Goal: Register for event/course: Register for event/course

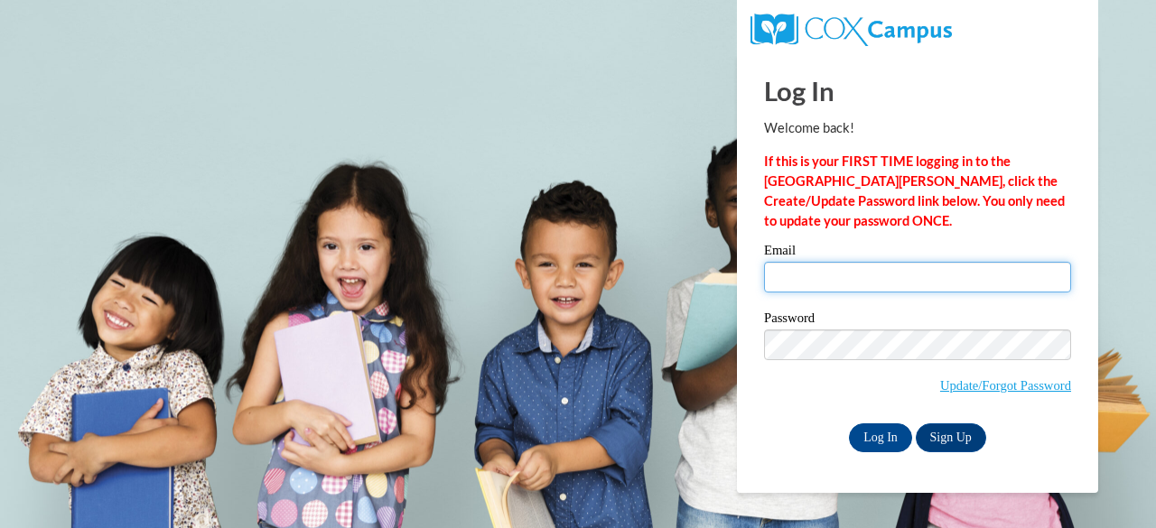
click at [900, 272] on input "Email" at bounding box center [917, 277] width 307 height 31
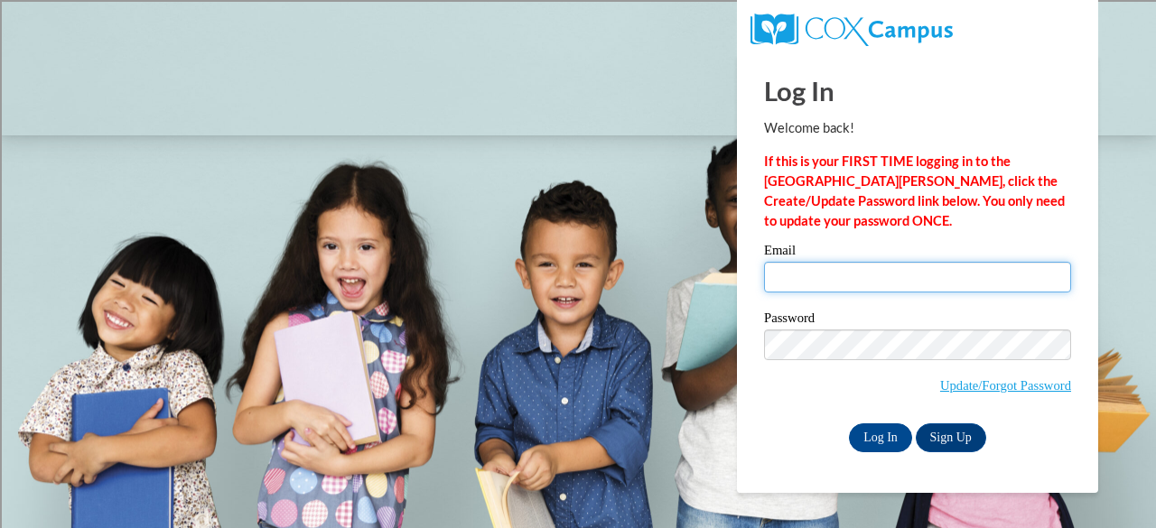
type input "[EMAIL_ADDRESS][DOMAIN_NAME]"
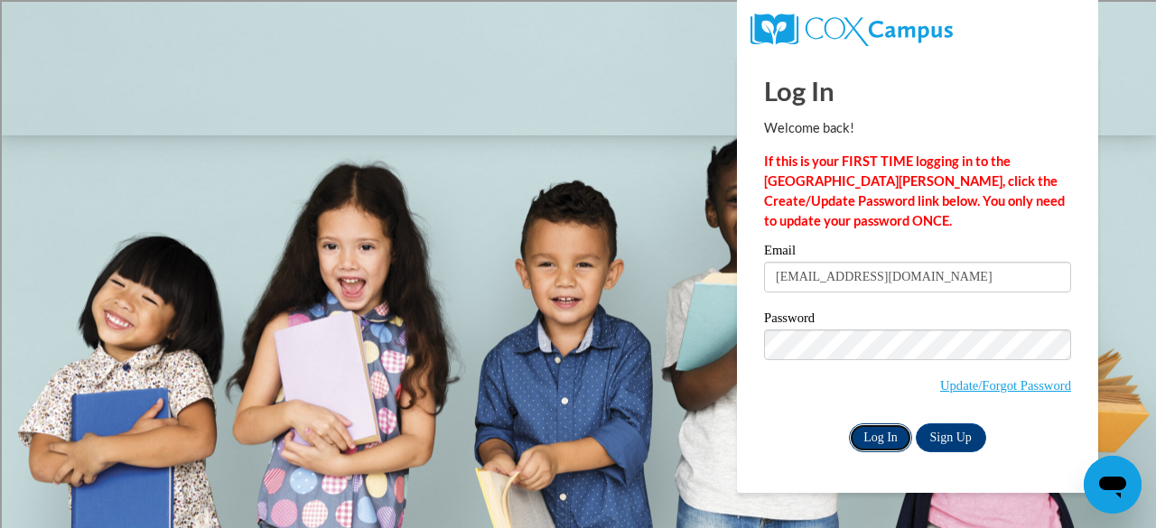
click at [887, 435] on input "Log In" at bounding box center [880, 438] width 63 height 29
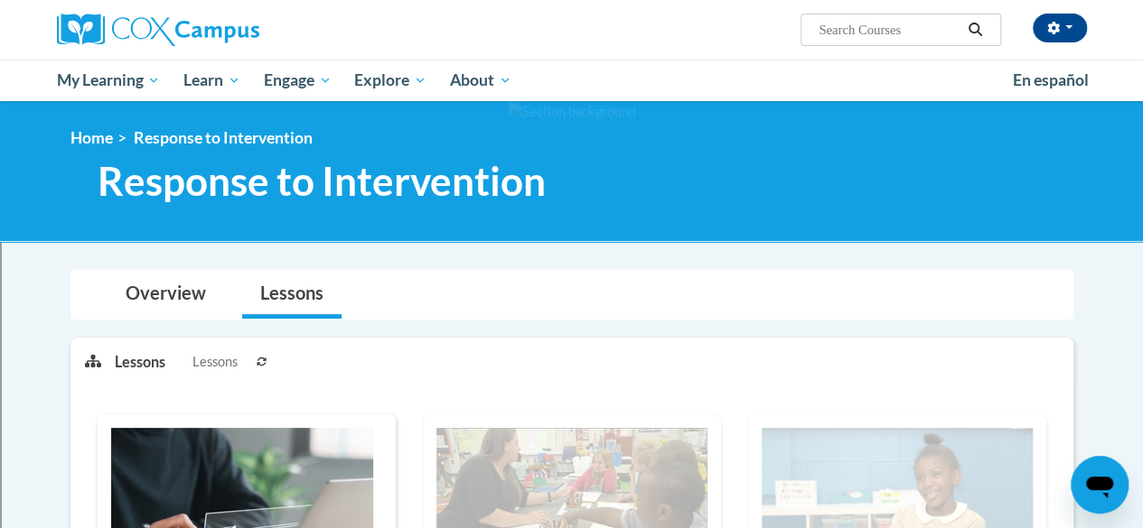
scroll to position [361, 0]
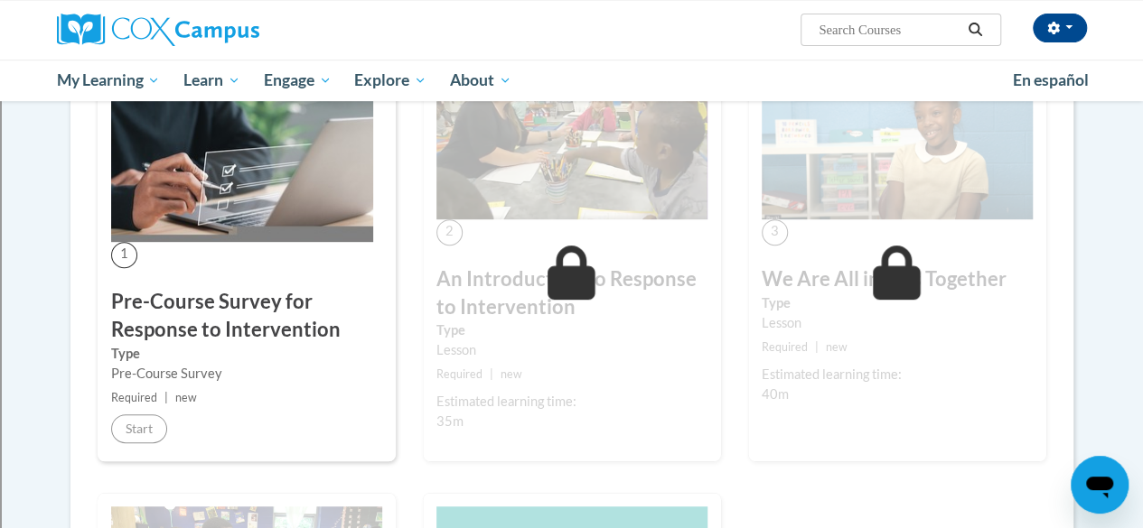
click at [205, 177] on img at bounding box center [242, 154] width 262 height 175
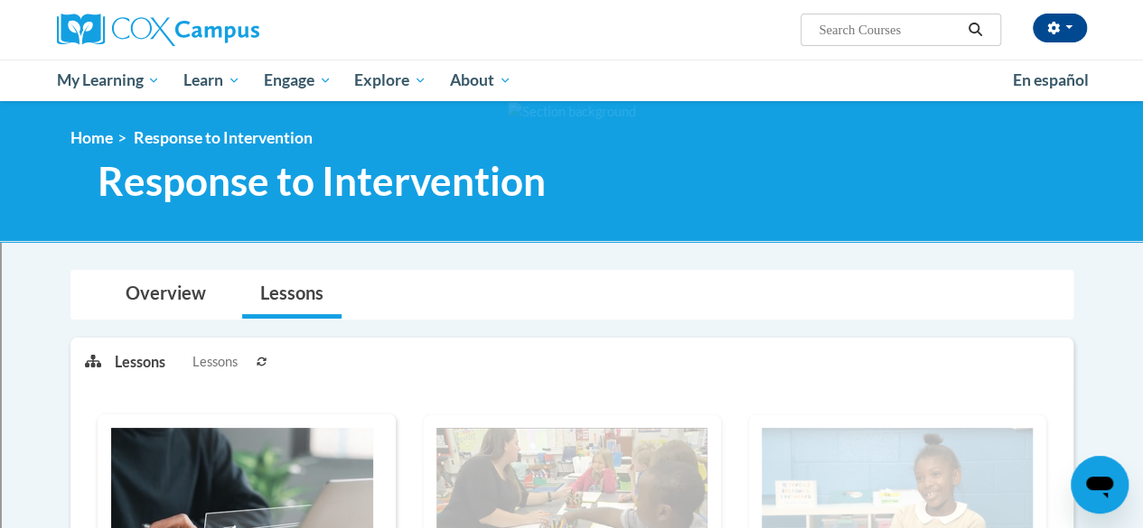
scroll to position [90, 0]
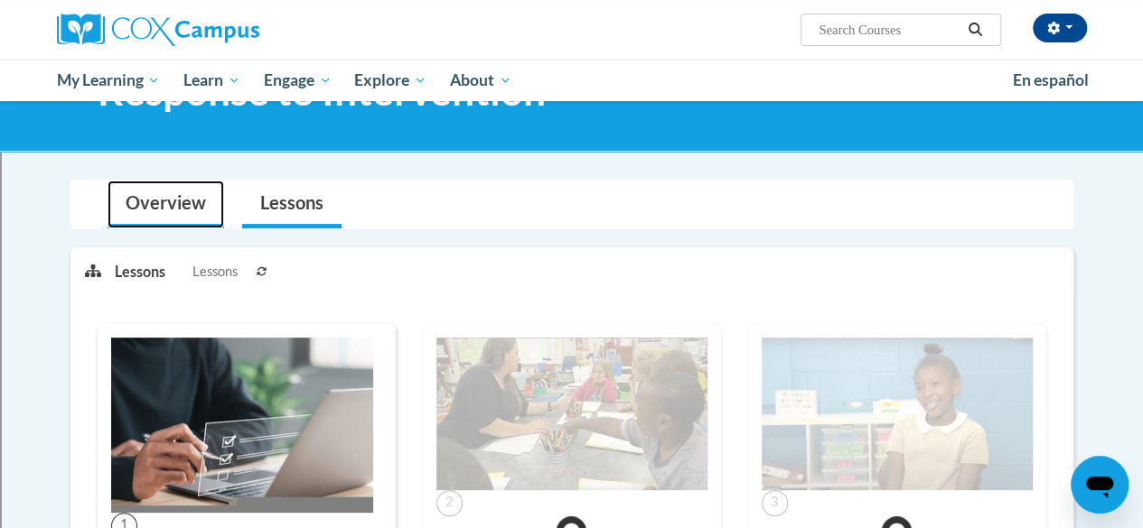
click at [161, 207] on link "Overview" at bounding box center [165, 205] width 117 height 48
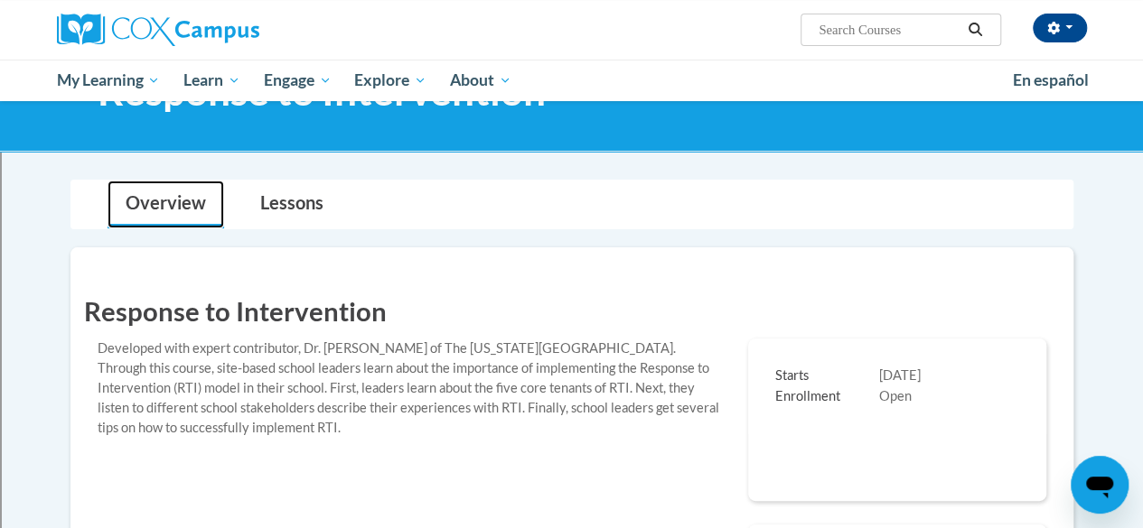
scroll to position [452, 0]
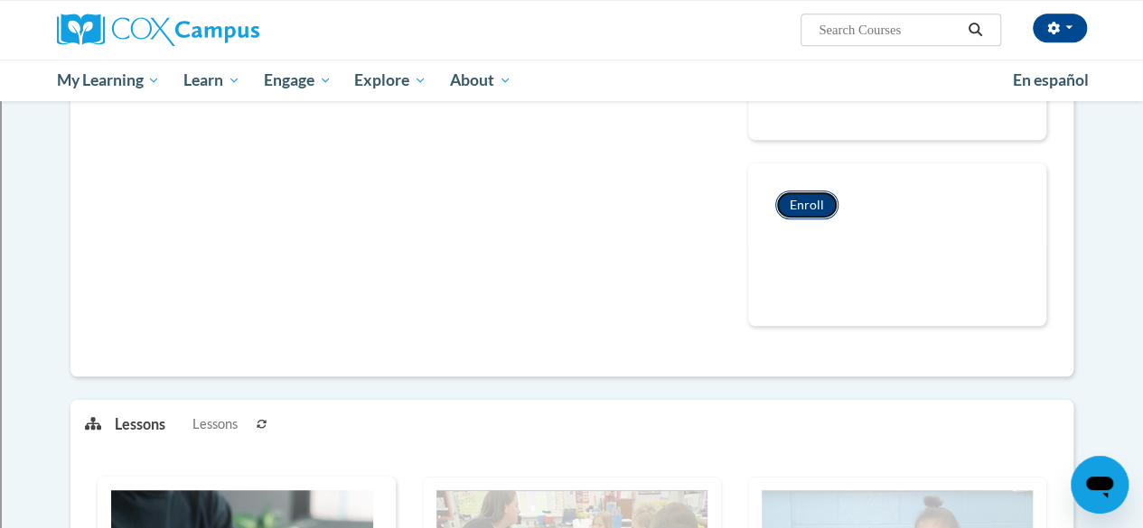
click at [800, 203] on button "Enroll" at bounding box center [806, 205] width 63 height 29
click at [300, 303] on div "Response to Intervention Developed with expert contributor, Dr. Laura Justice o…" at bounding box center [571, 131] width 975 height 436
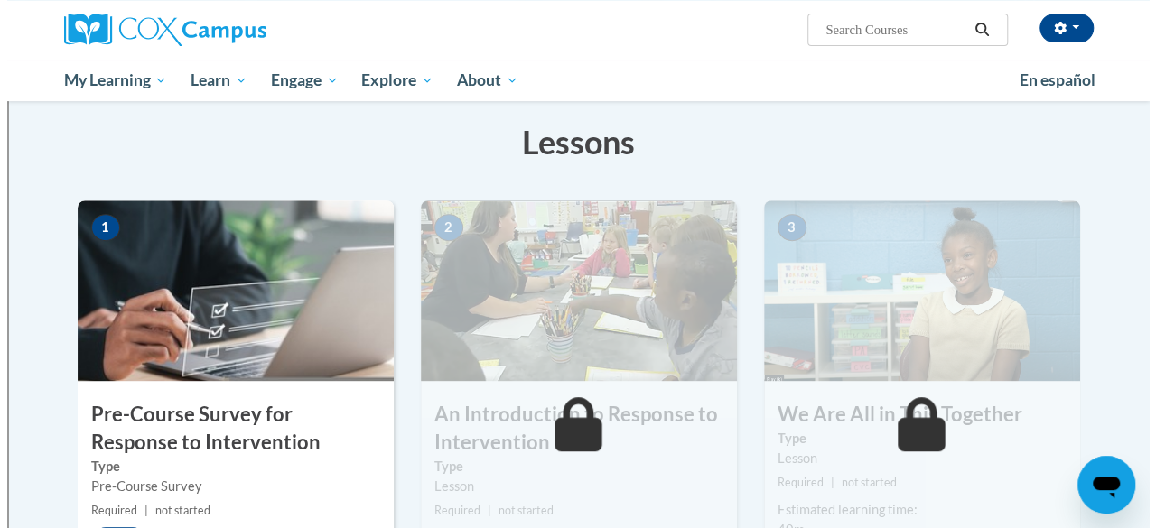
scroll to position [452, 0]
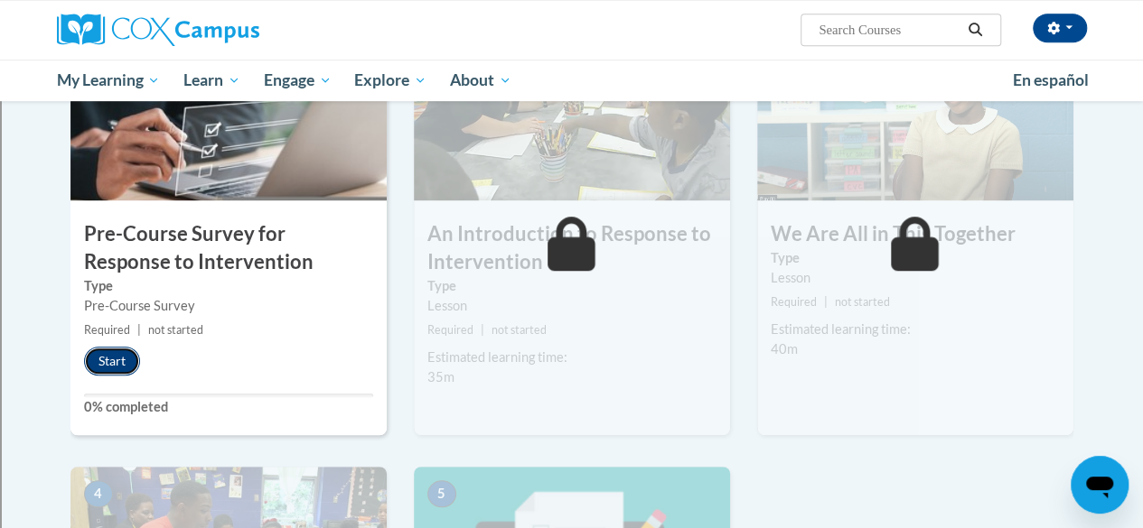
click at [113, 358] on button "Start" at bounding box center [112, 361] width 56 height 29
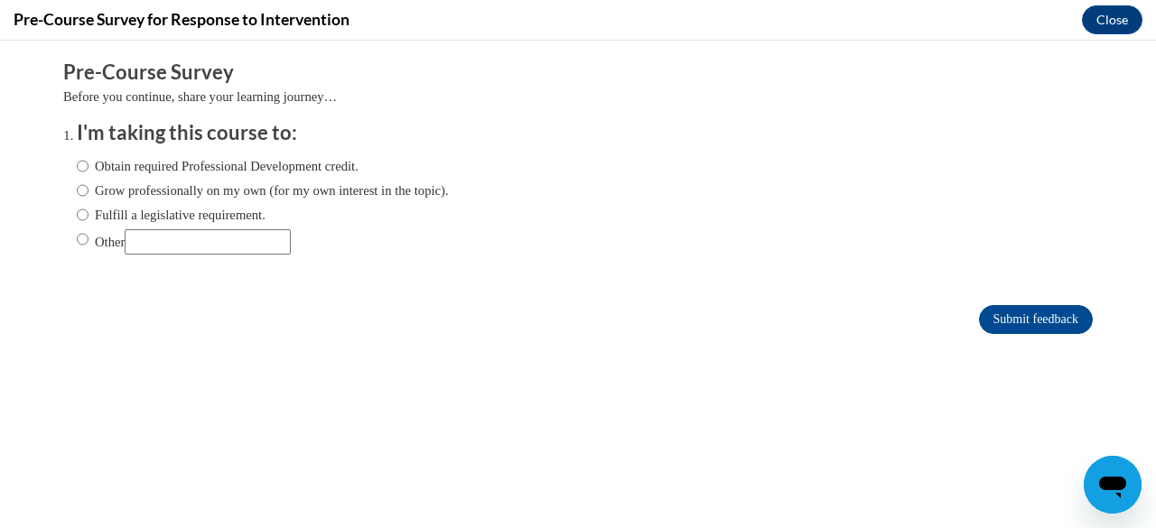
scroll to position [0, 0]
click at [77, 193] on input "Grow professionally on my own (for my own interest in the topic)." at bounding box center [83, 191] width 12 height 20
radio input "true"
click at [979, 313] on input "Submit feedback" at bounding box center [1036, 319] width 114 height 29
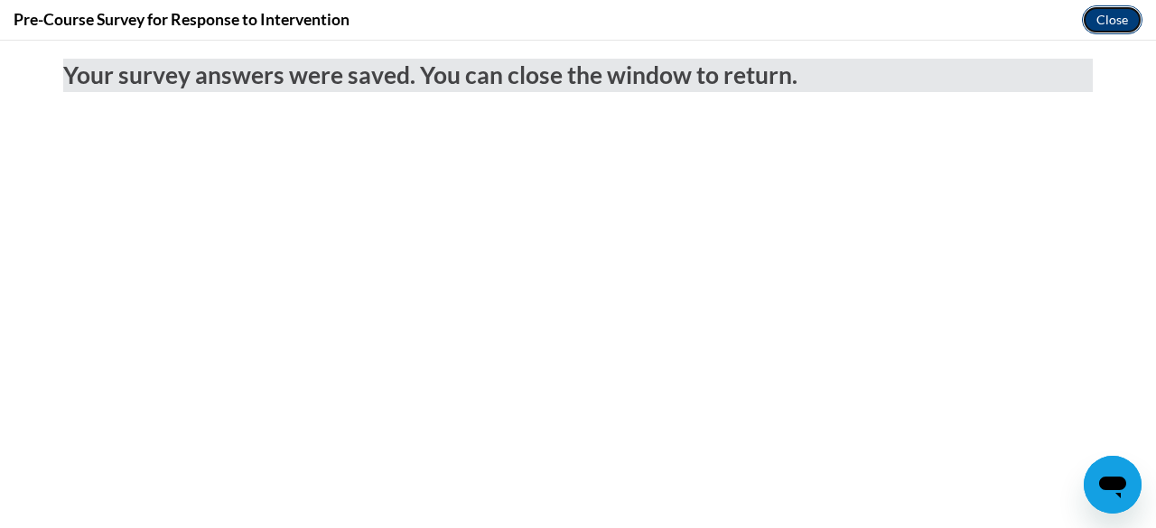
click at [1118, 19] on button "Close" at bounding box center [1112, 19] width 61 height 29
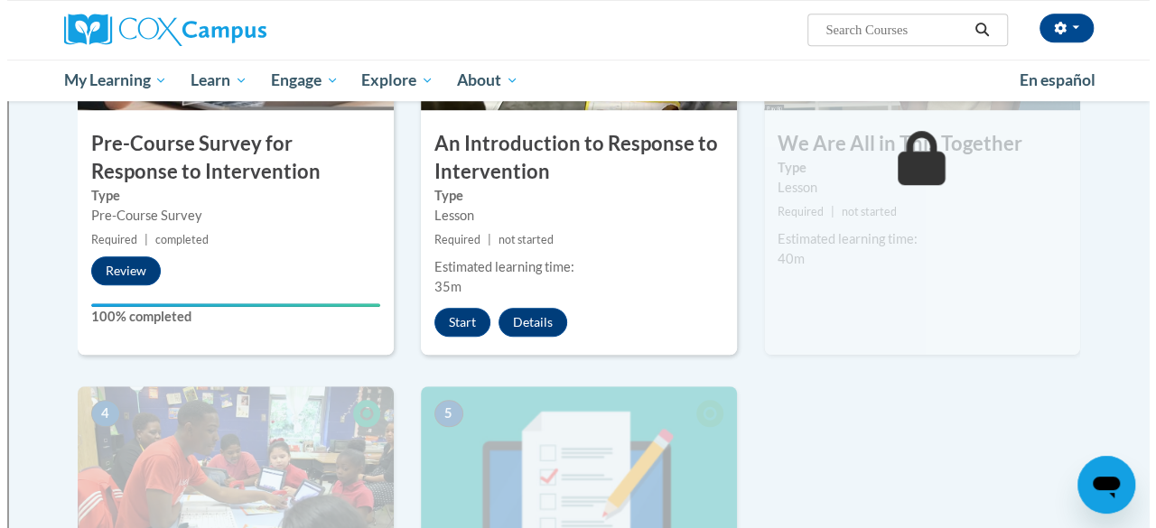
scroll to position [452, 0]
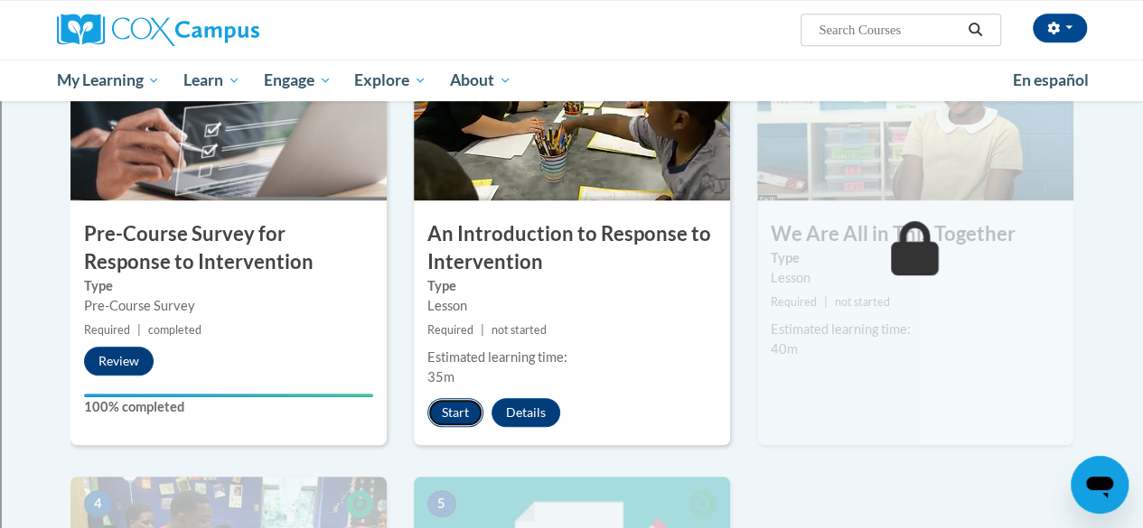
click at [462, 402] on button "Start" at bounding box center [455, 412] width 56 height 29
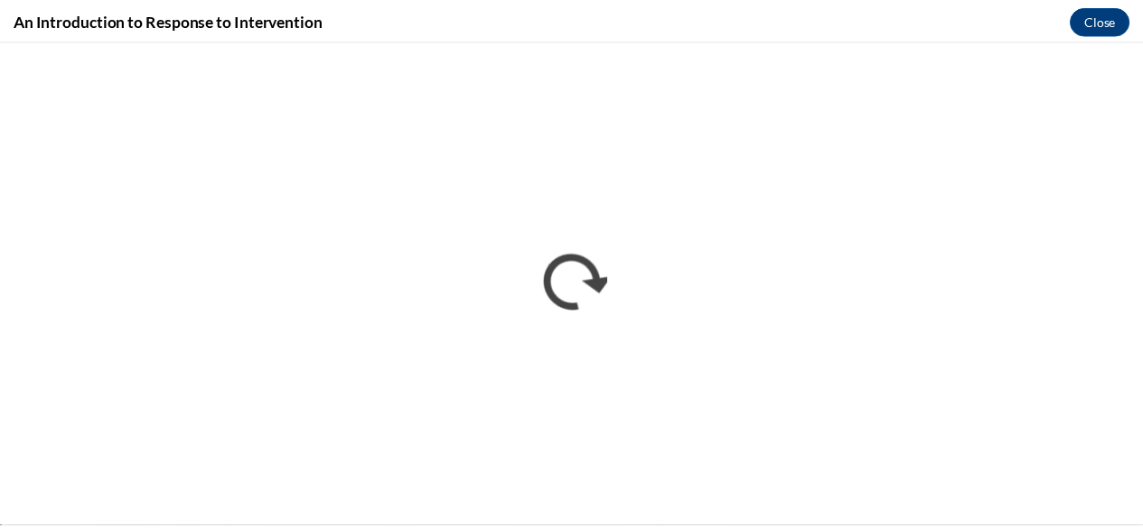
scroll to position [0, 0]
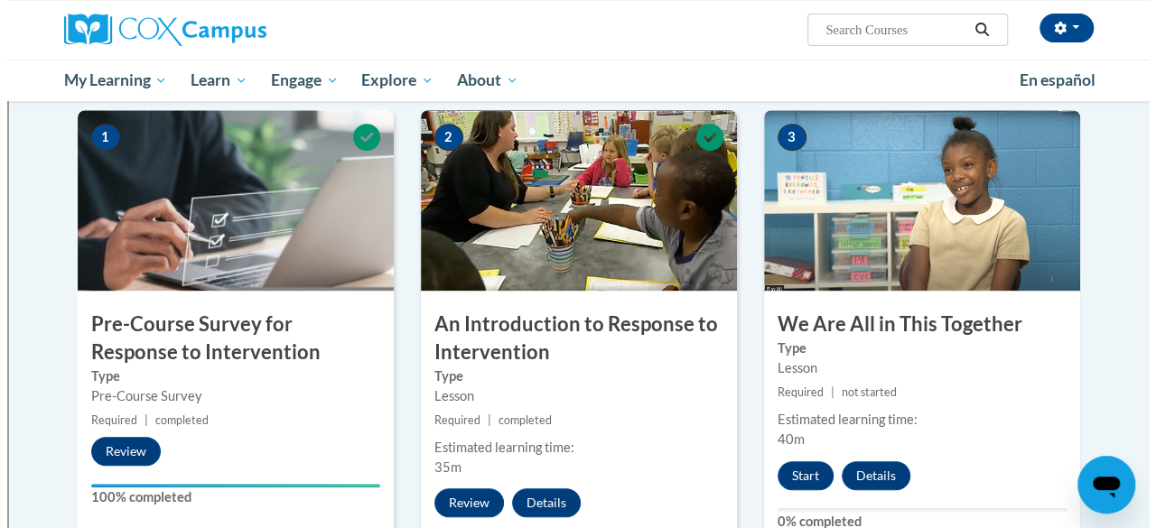
scroll to position [452, 0]
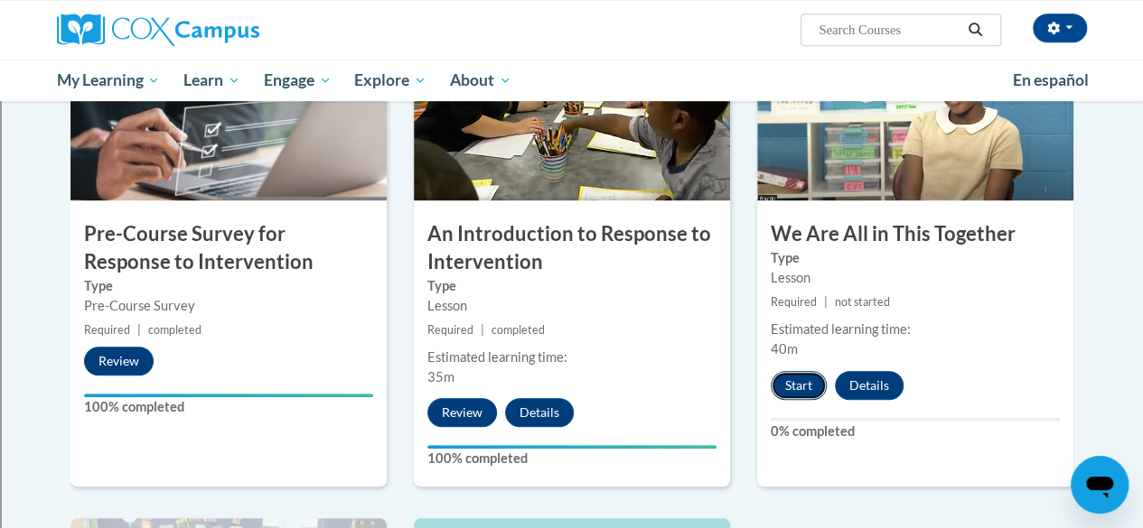
click at [798, 381] on button "Start" at bounding box center [798, 385] width 56 height 29
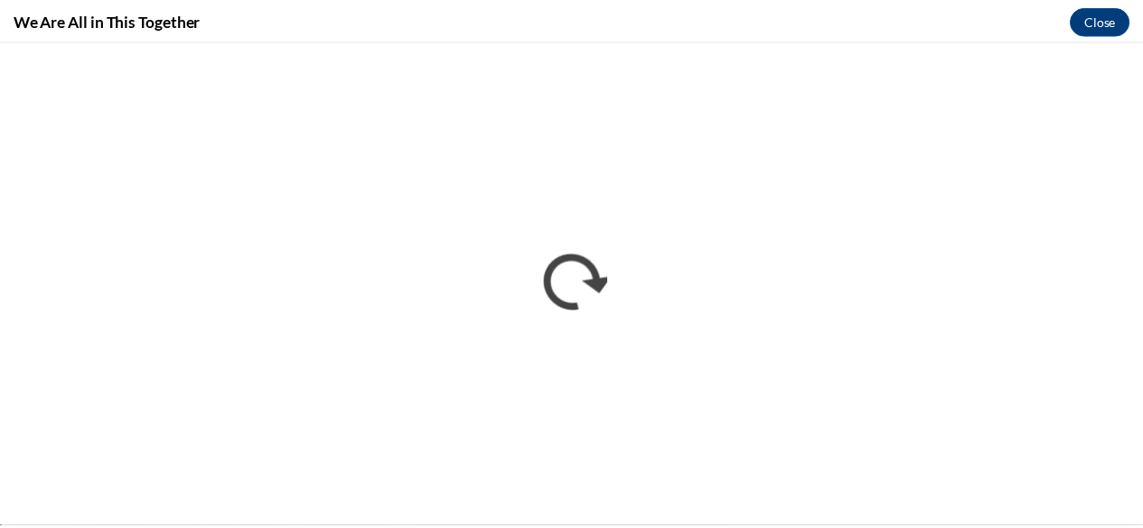
scroll to position [0, 0]
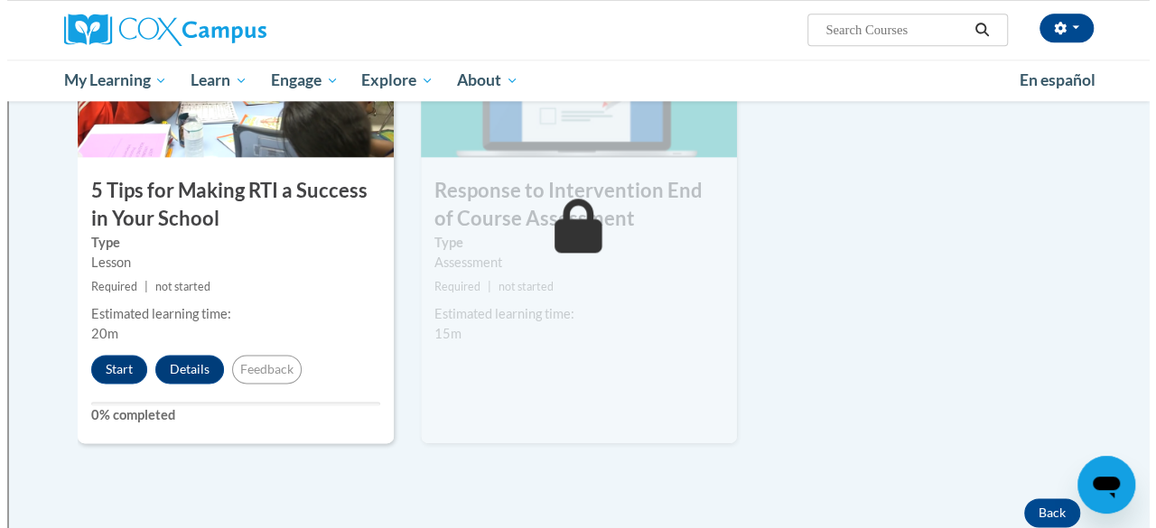
scroll to position [1084, 0]
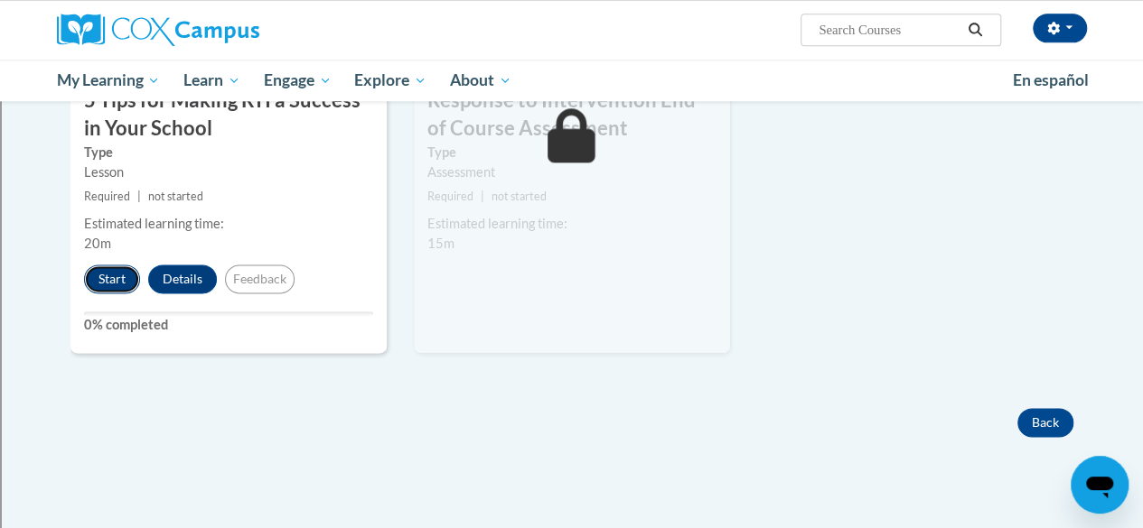
click at [107, 277] on button "Start" at bounding box center [112, 279] width 56 height 29
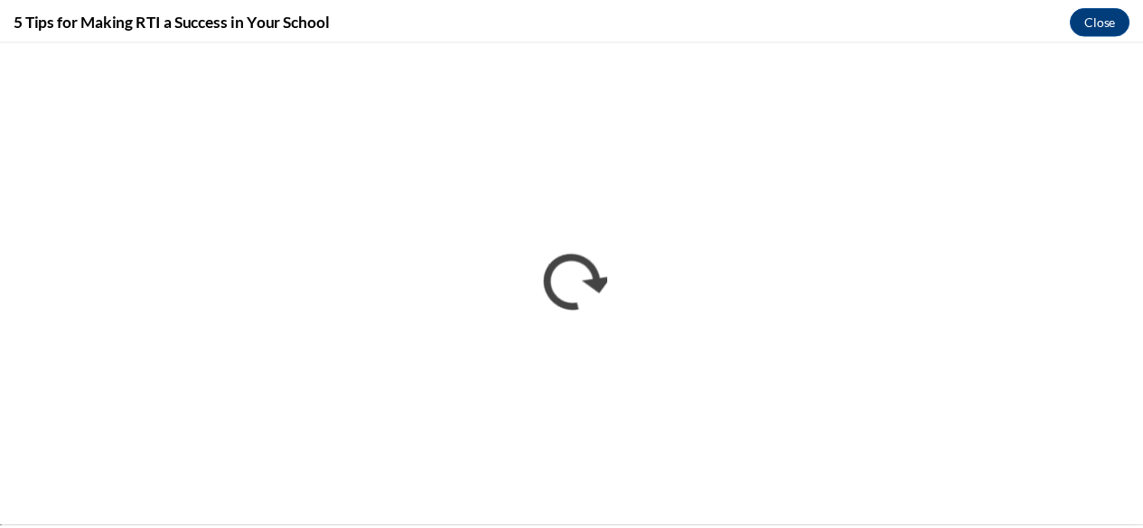
scroll to position [0, 0]
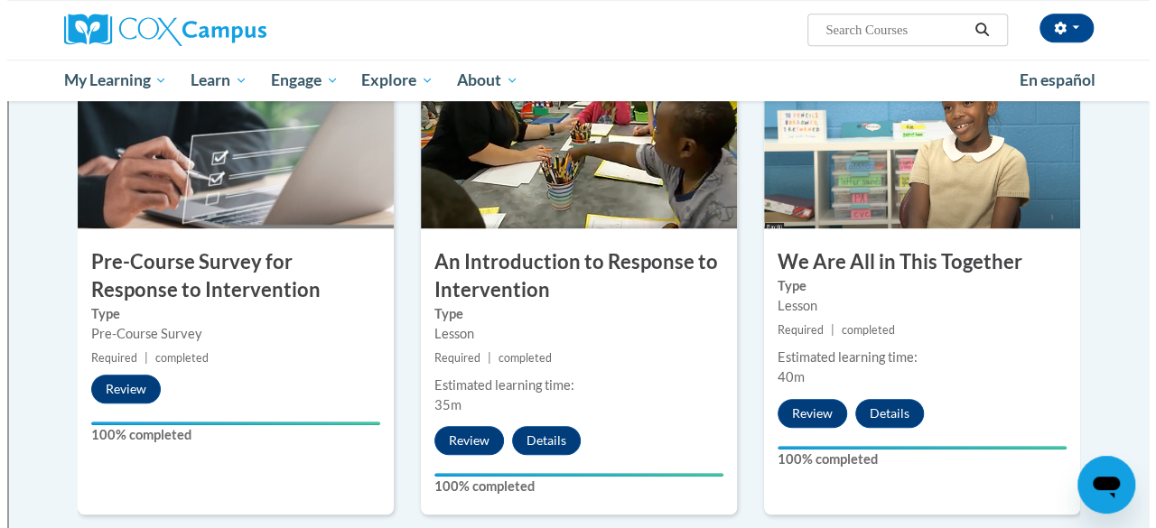
scroll to position [966, 0]
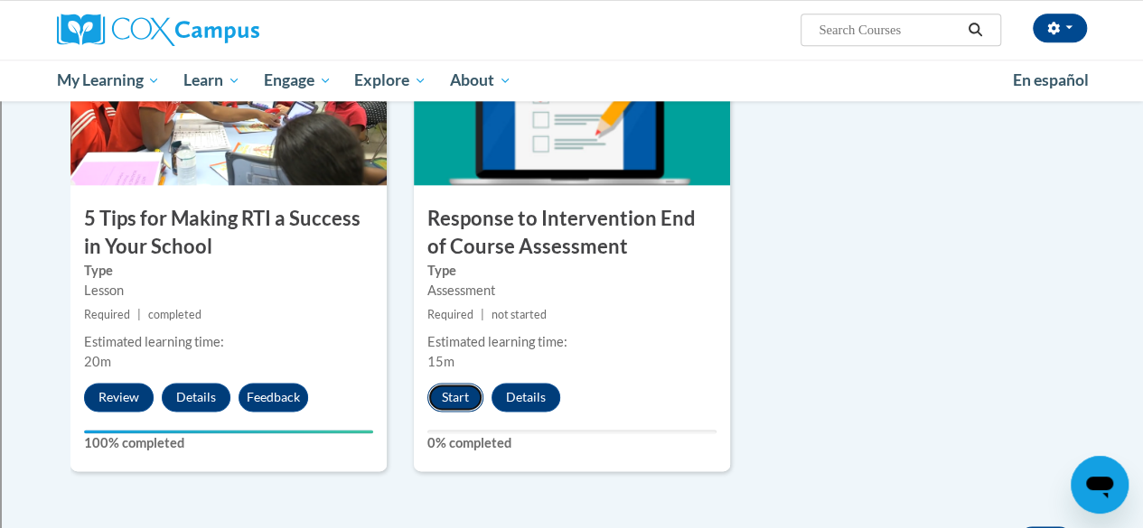
click at [443, 397] on button "Start" at bounding box center [455, 397] width 56 height 29
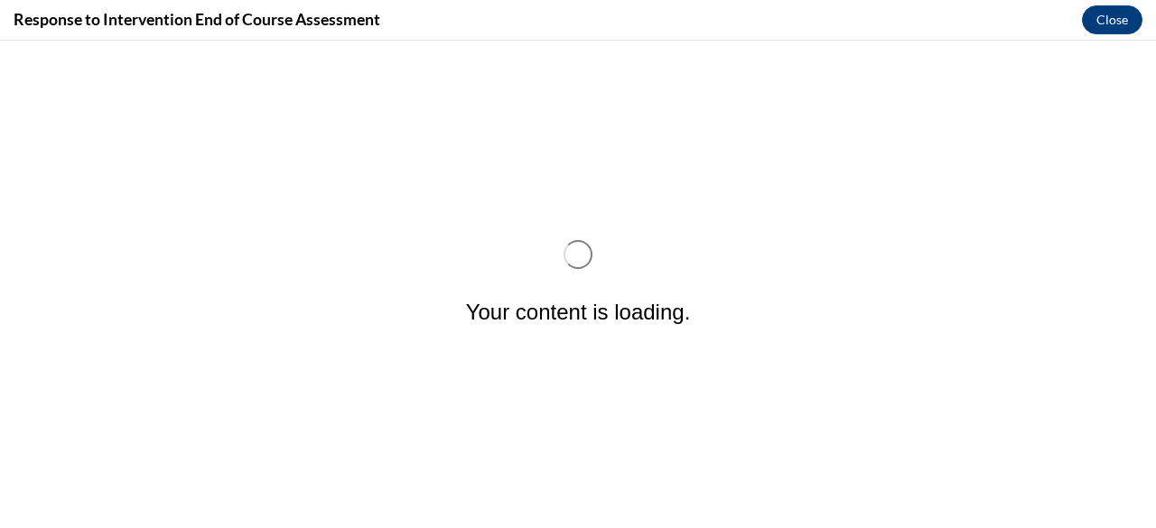
scroll to position [0, 0]
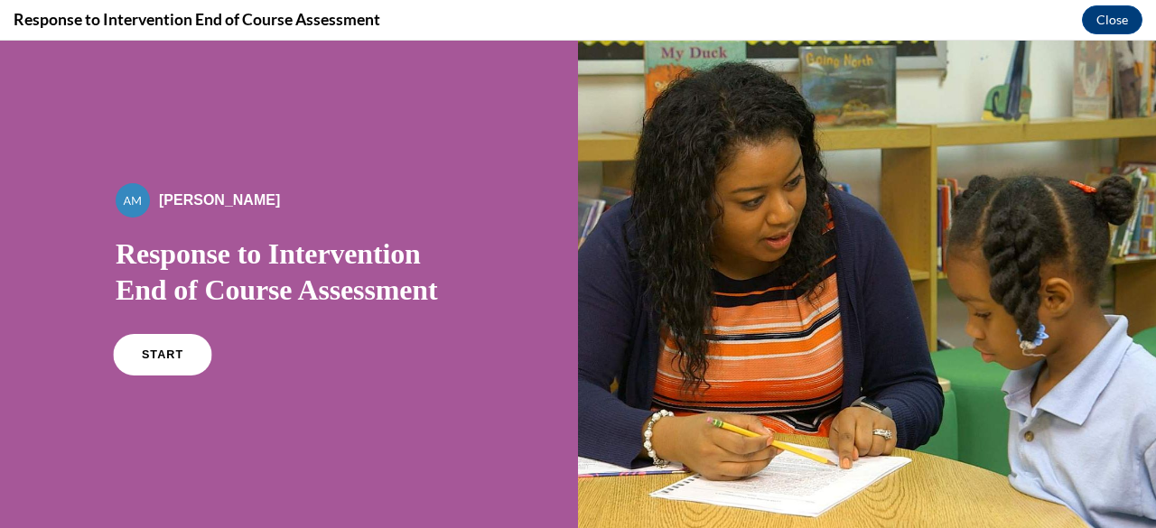
click at [138, 350] on link "START" at bounding box center [162, 355] width 98 height 42
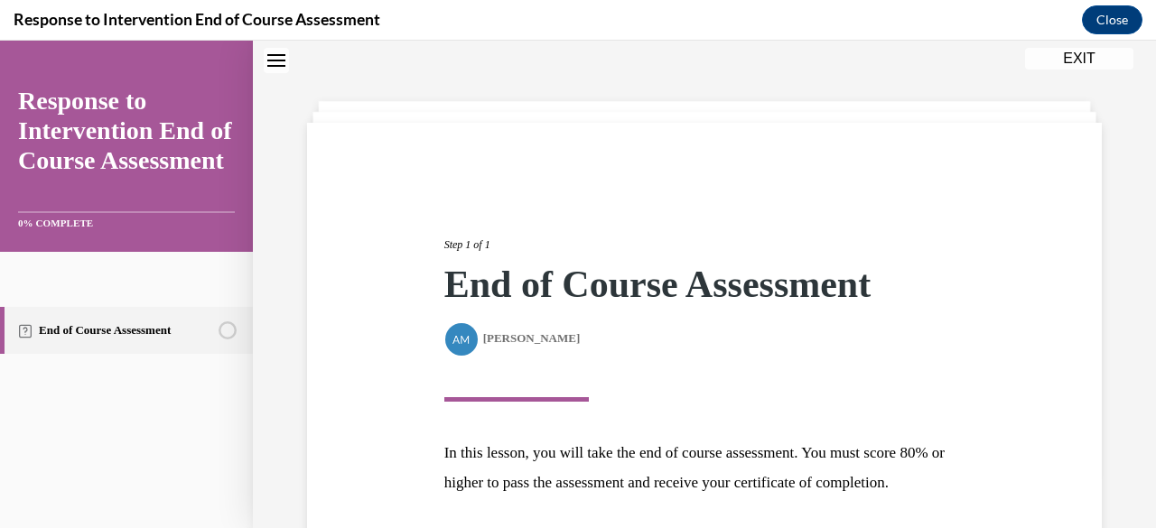
scroll to position [234, 0]
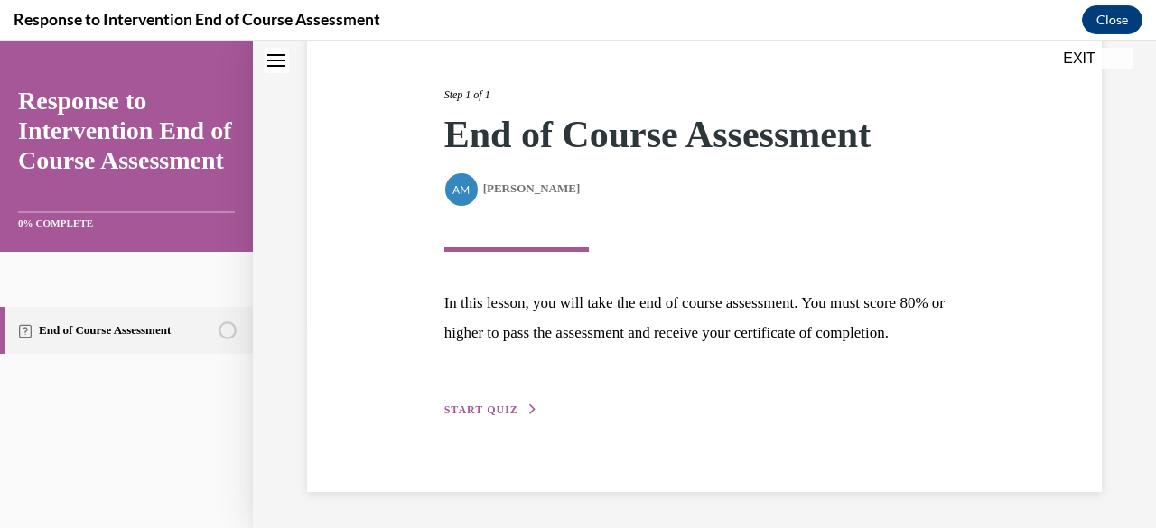
click at [489, 408] on span "START QUIZ" at bounding box center [481, 410] width 74 height 13
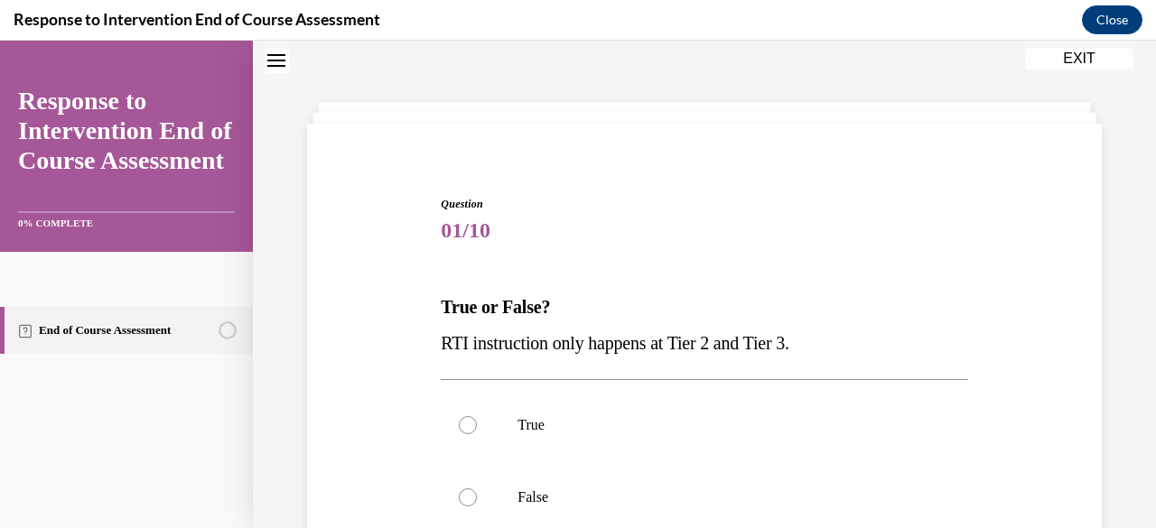
scroll to position [236, 0]
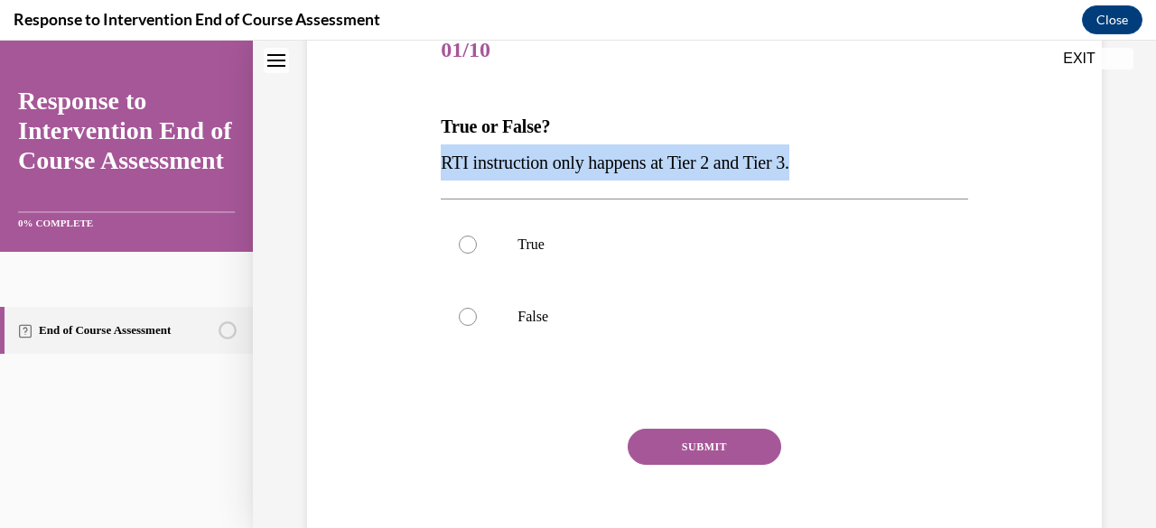
drag, startPoint x: 418, startPoint y: 159, endPoint x: 812, endPoint y: 157, distance: 393.8
click at [812, 157] on div "Question 01/10 True or False? RTI instruction only happens at Tier 2 and Tier 3…" at bounding box center [705, 269] width 804 height 616
click at [788, 157] on span "RTI instruction only happens at Tier 2 and Tier 3." at bounding box center [615, 163] width 348 height 20
drag, startPoint x: 426, startPoint y: 117, endPoint x: 876, endPoint y: 183, distance: 454.7
click at [876, 183] on div "Question 01/10 True or False? RTI instruction only happens at Tier 2 and Tier 3…" at bounding box center [705, 269] width 804 height 616
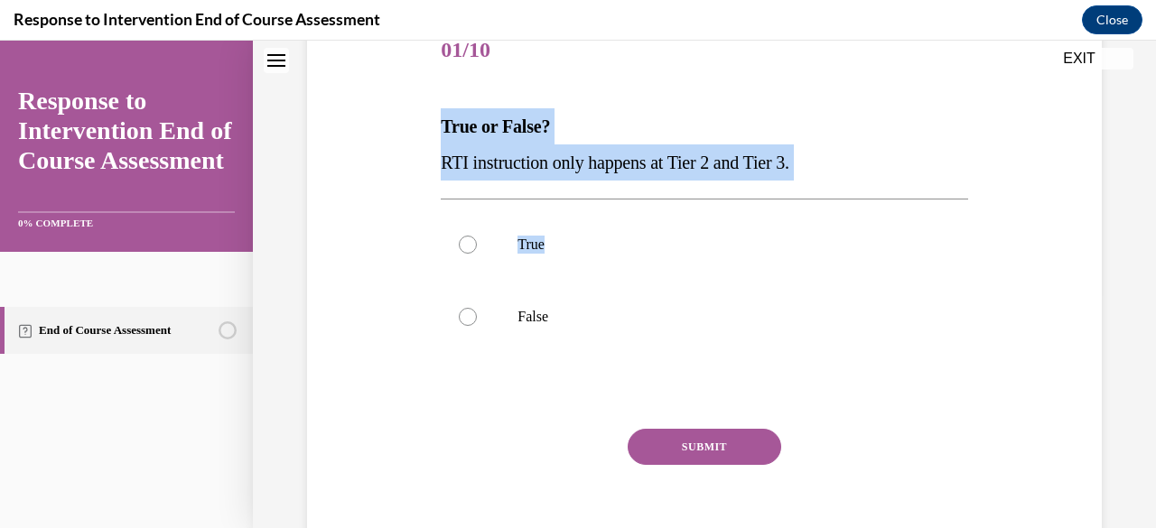
copy div "True or False? RTI instruction only happens at Tier 2 and Tier 3. True"
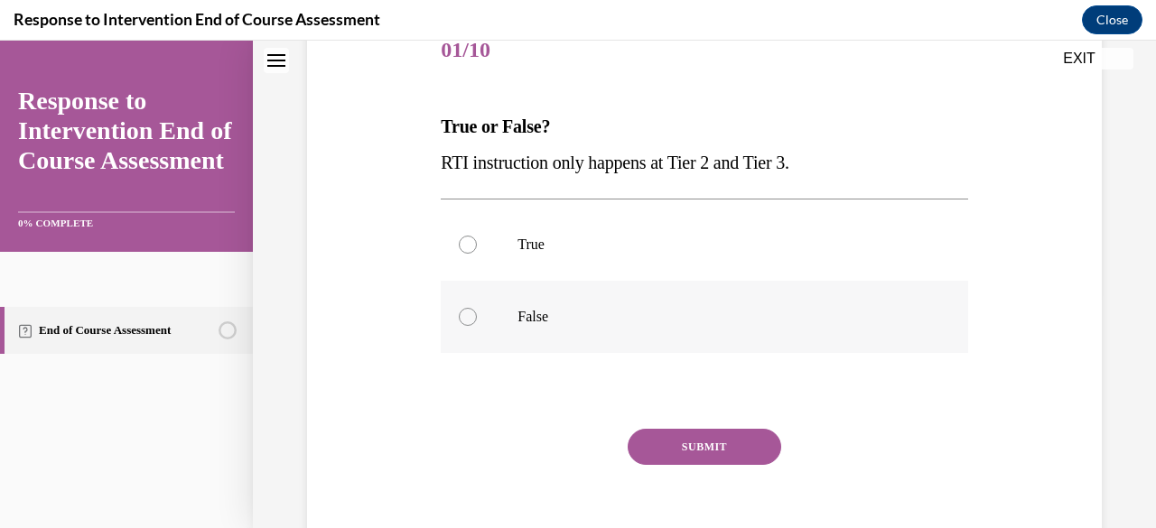
click at [474, 313] on label "False" at bounding box center [704, 317] width 527 height 72
click at [474, 313] on input "False" at bounding box center [468, 317] width 18 height 18
radio input "true"
click at [701, 429] on button "SUBMIT" at bounding box center [705, 447] width 154 height 36
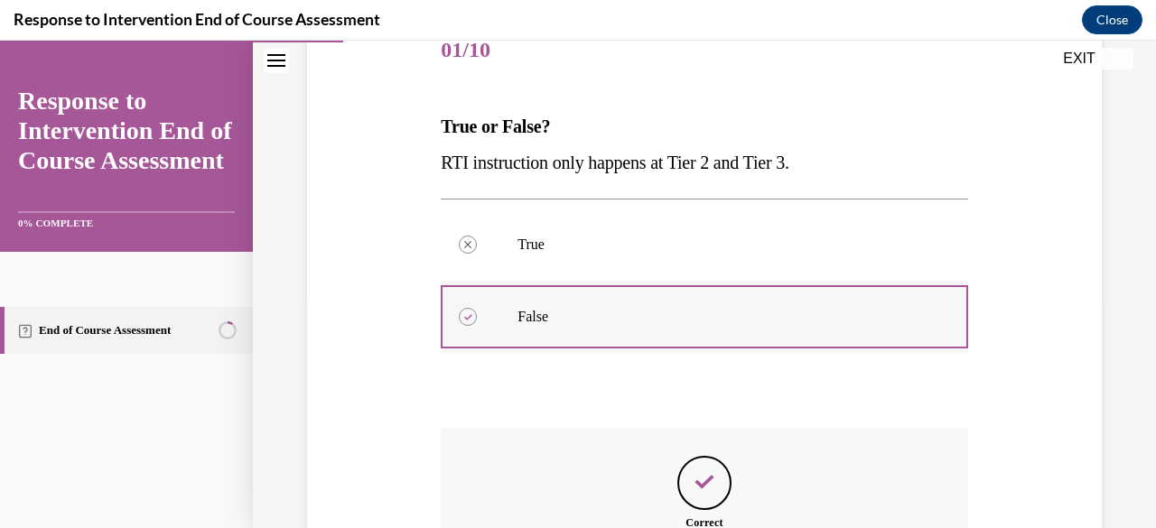
scroll to position [466, 0]
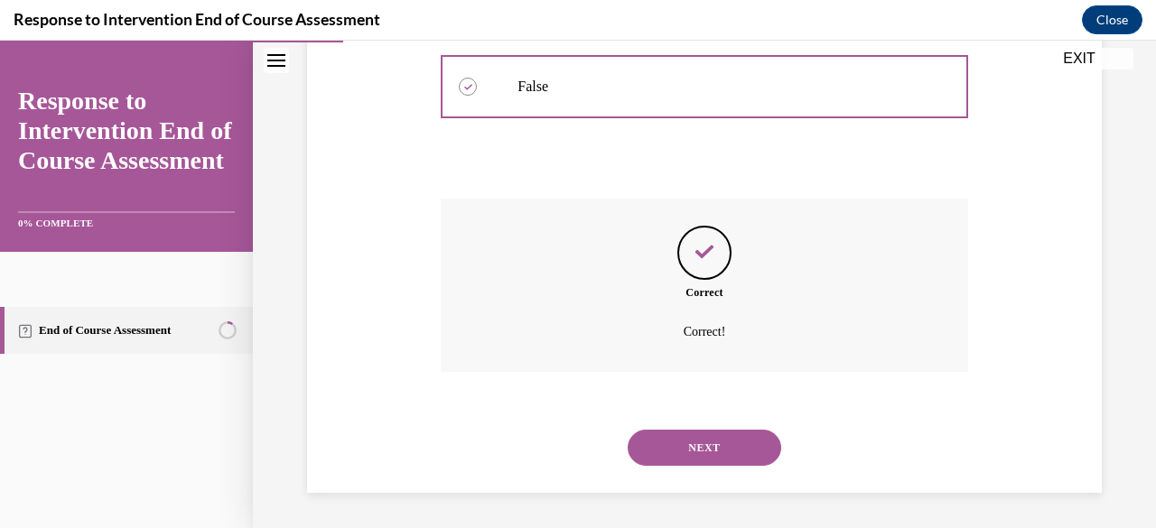
click at [684, 437] on button "NEXT" at bounding box center [705, 448] width 154 height 36
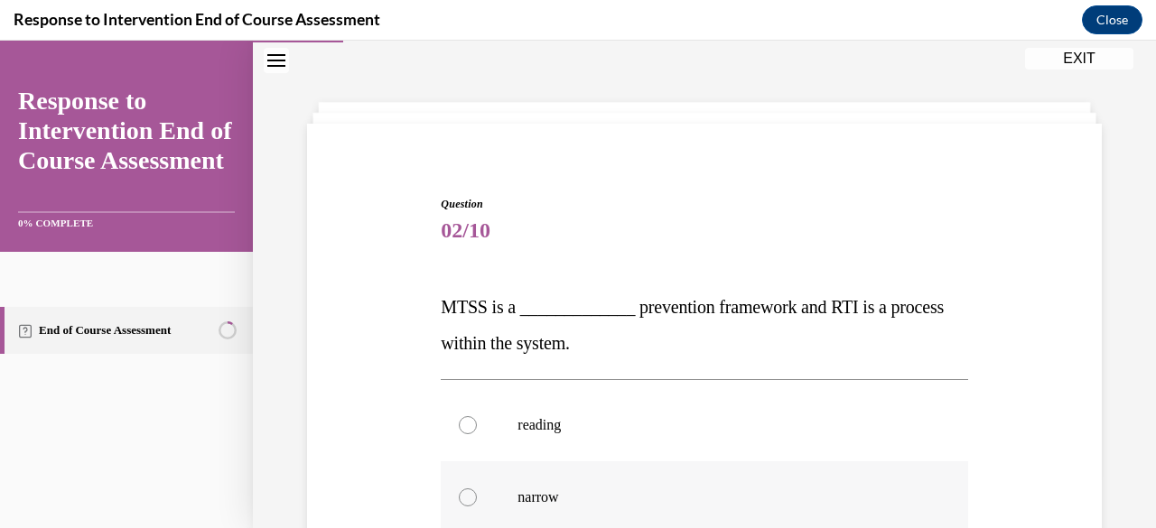
scroll to position [236, 0]
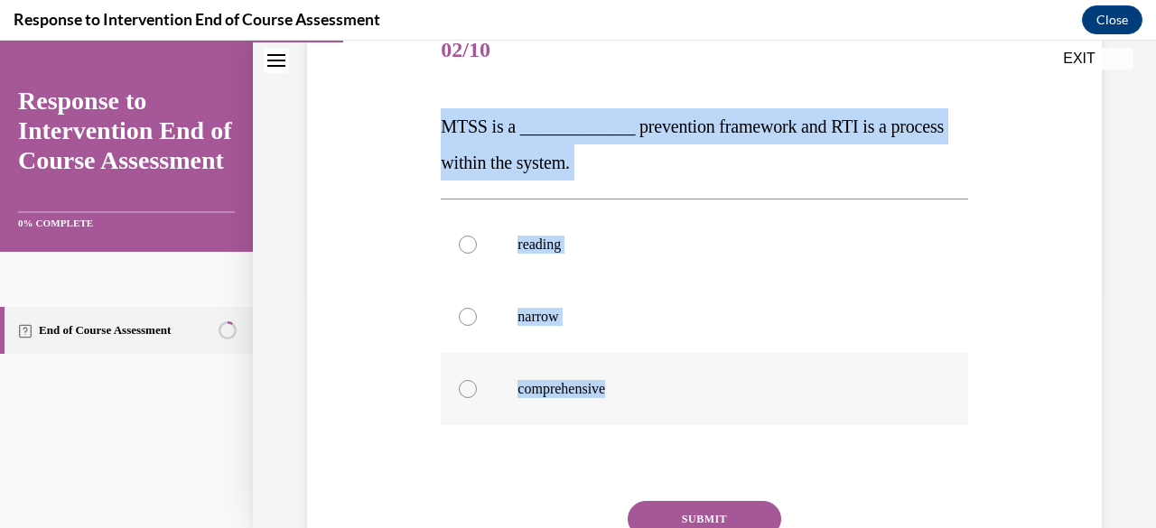
drag, startPoint x: 434, startPoint y: 118, endPoint x: 820, endPoint y: 392, distance: 472.9
click at [820, 392] on div "Question 02/10 MTSS is a _____________ prevention framework and RTI is a proces…" at bounding box center [704, 318] width 536 height 661
copy div "MTSS is a _____________ prevention framework and RTI is a process within the sy…"
click at [874, 323] on p "narrow" at bounding box center [720, 317] width 405 height 18
click at [477, 323] on input "narrow" at bounding box center [468, 317] width 18 height 18
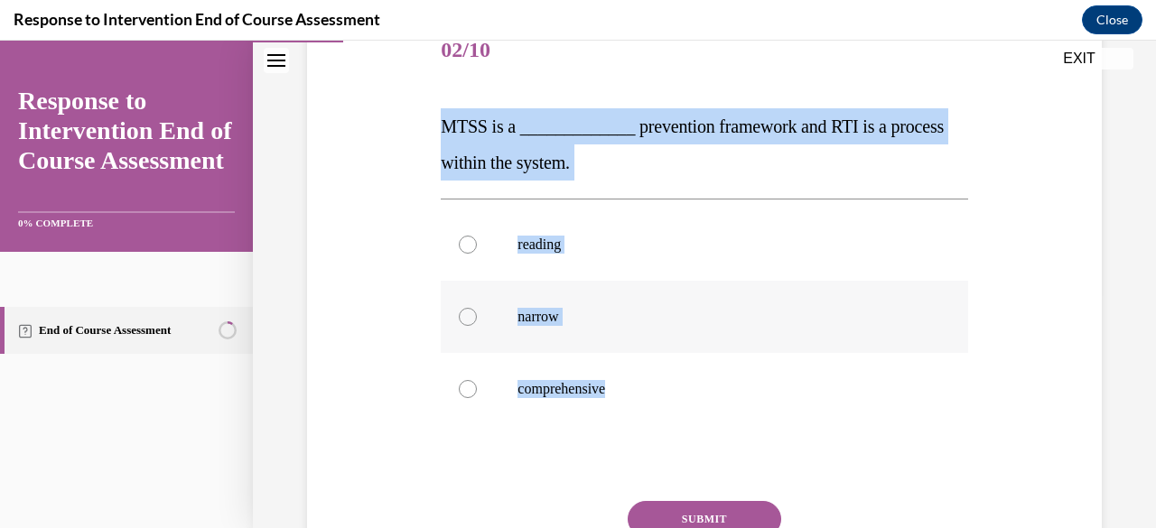
radio input "true"
click at [462, 395] on div at bounding box center [468, 389] width 18 height 18
click at [462, 395] on input "comprehensive" at bounding box center [468, 389] width 18 height 18
radio input "true"
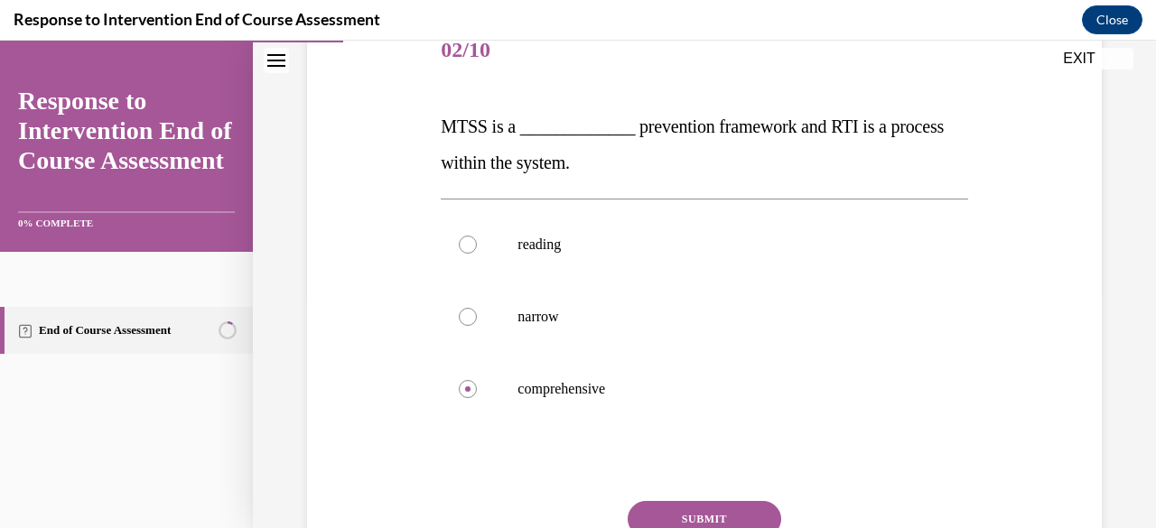
click at [703, 508] on button "SUBMIT" at bounding box center [705, 519] width 154 height 36
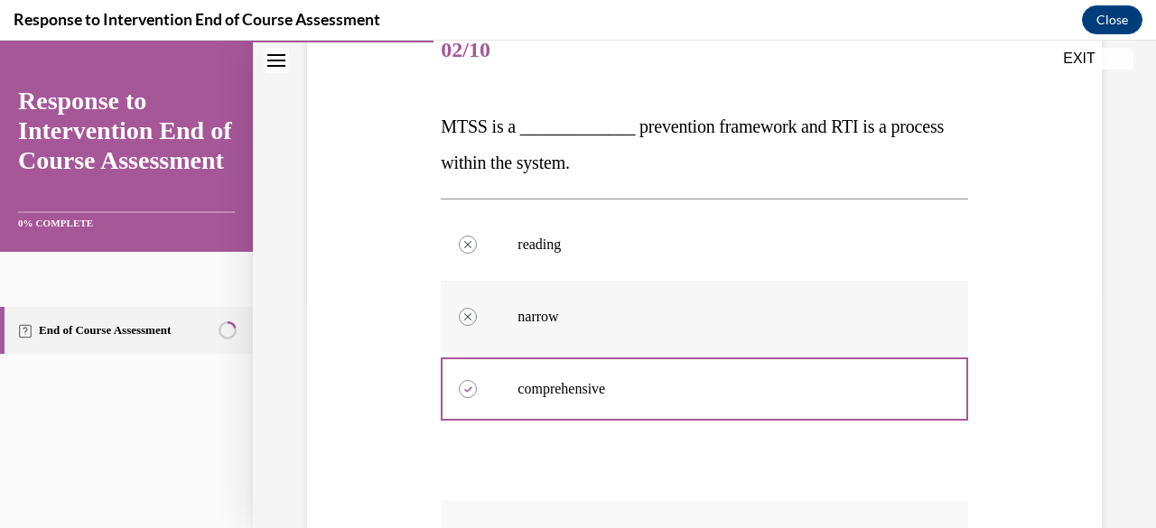
scroll to position [507, 0]
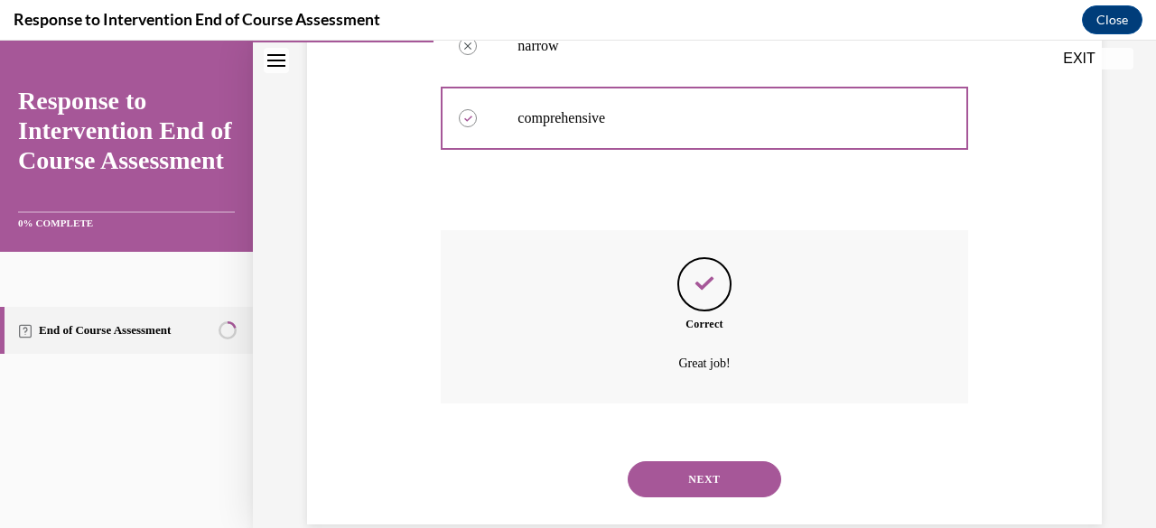
click at [712, 469] on button "NEXT" at bounding box center [705, 480] width 154 height 36
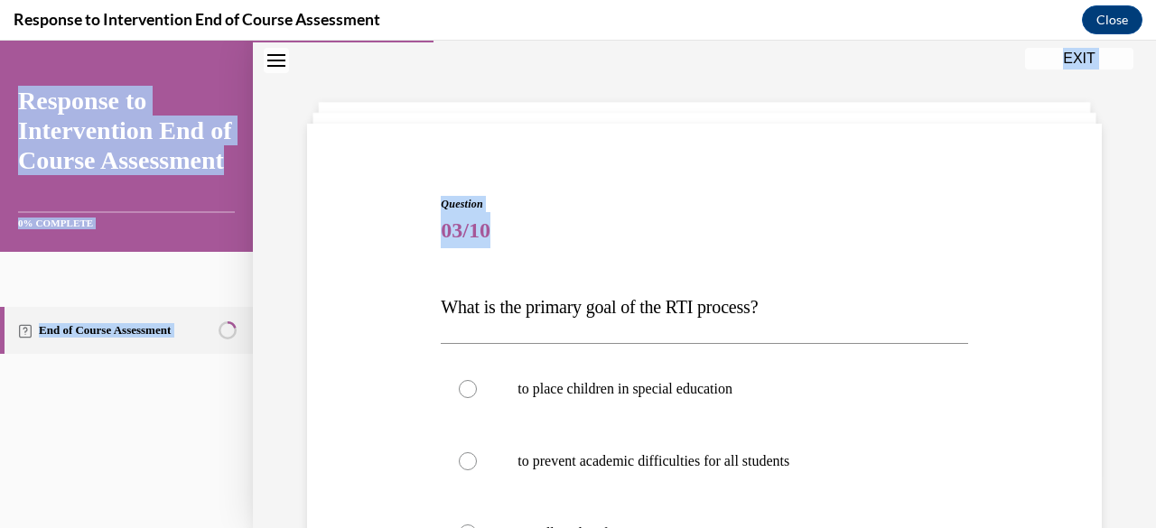
scroll to position [374, 0]
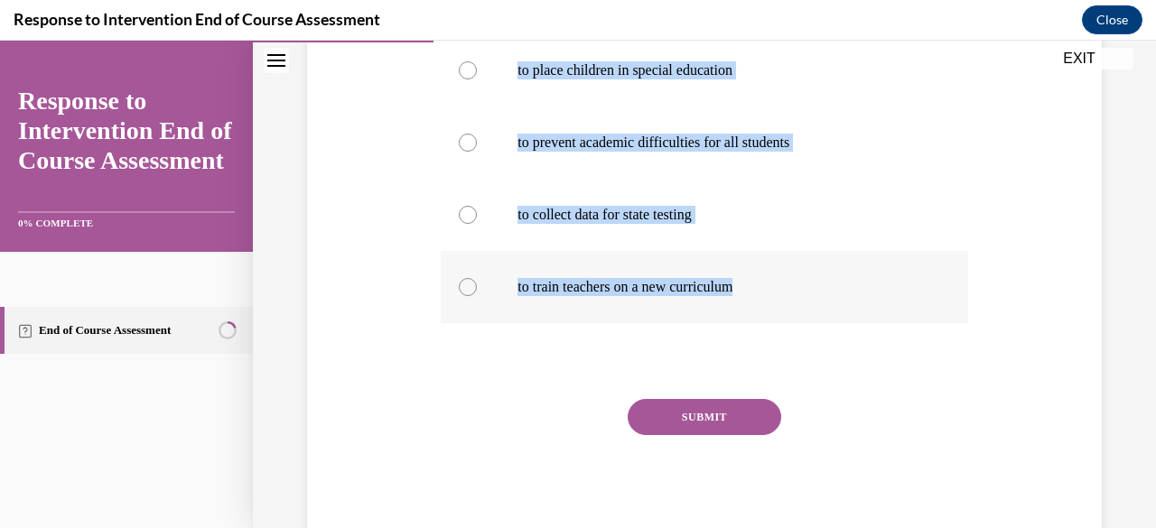
drag, startPoint x: 432, startPoint y: 303, endPoint x: 822, endPoint y: 272, distance: 391.4
click at [822, 272] on div "Question 03/10 What is the primary goal of the RTI process? to place children i…" at bounding box center [705, 185] width 804 height 724
copy div "What is the primary goal of the RTI process? to place children in special educa…"
click at [475, 130] on label "to prevent academic difficulties for all students" at bounding box center [704, 143] width 527 height 72
click at [475, 134] on input "to prevent academic difficulties for all students" at bounding box center [468, 143] width 18 height 18
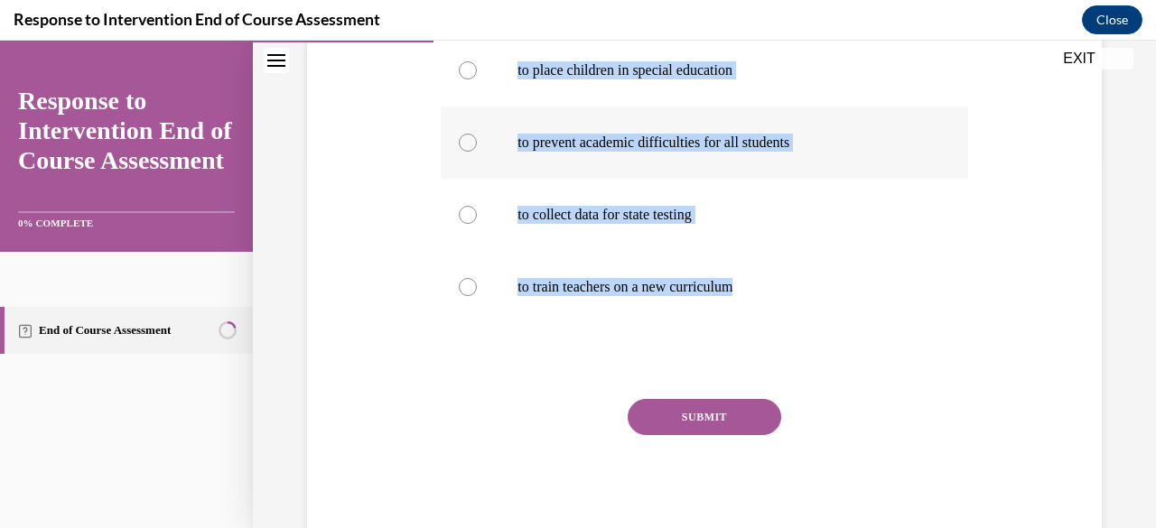
radio input "true"
click at [712, 406] on button "SUBMIT" at bounding box center [705, 417] width 154 height 36
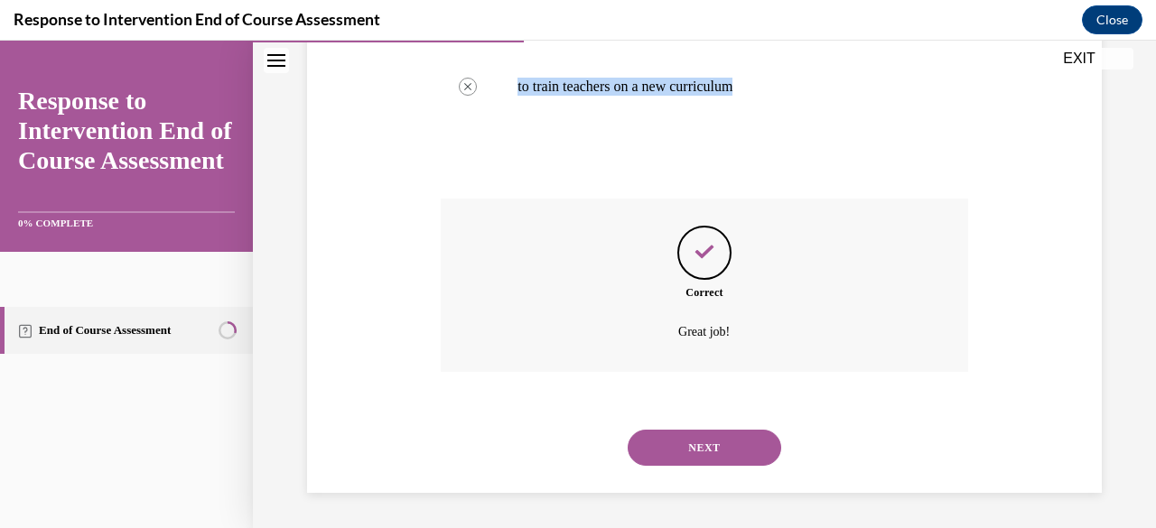
click at [710, 440] on button "NEXT" at bounding box center [705, 448] width 154 height 36
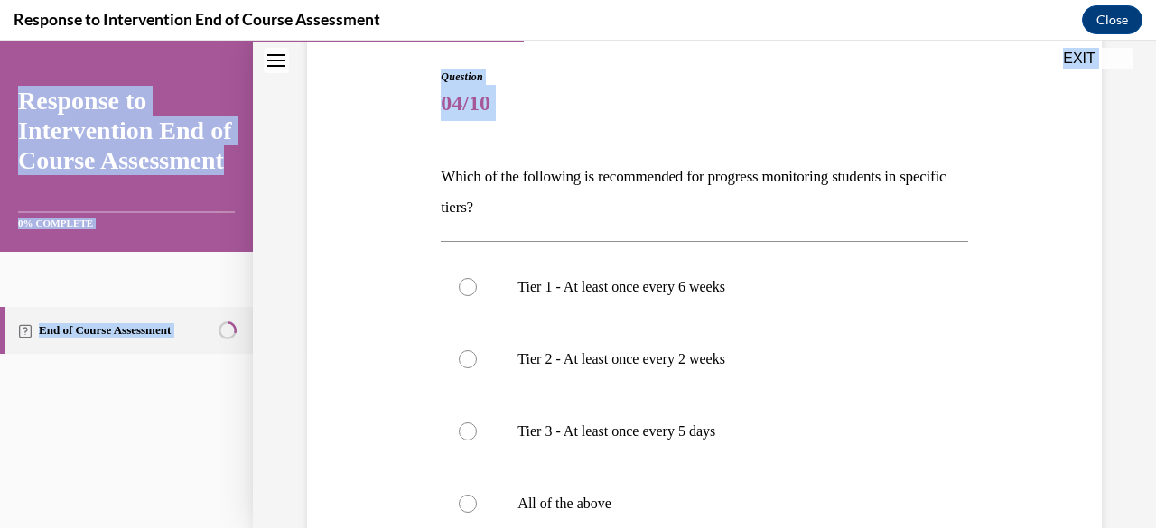
scroll to position [357, 0]
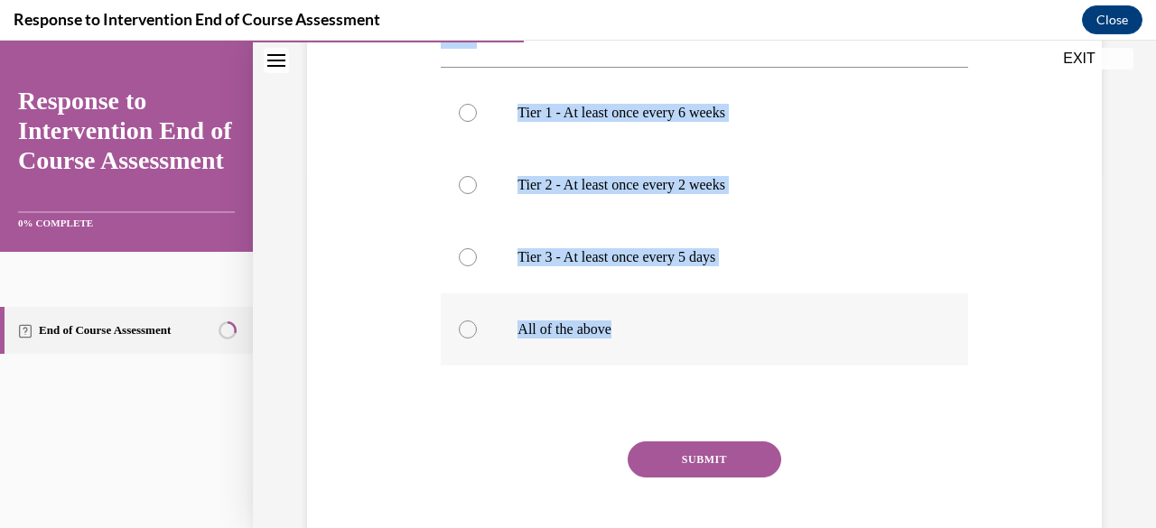
drag, startPoint x: 432, startPoint y: 292, endPoint x: 764, endPoint y: 350, distance: 337.4
click at [764, 350] on div "Question 04/10 Which of the following is recommended for progress monitoring st…" at bounding box center [705, 215] width 804 height 750
copy div "Which of the following is recommended for progress monitoring students in speci…"
click at [473, 329] on div at bounding box center [468, 330] width 18 height 18
click at [473, 329] on input "All of the above" at bounding box center [468, 330] width 18 height 18
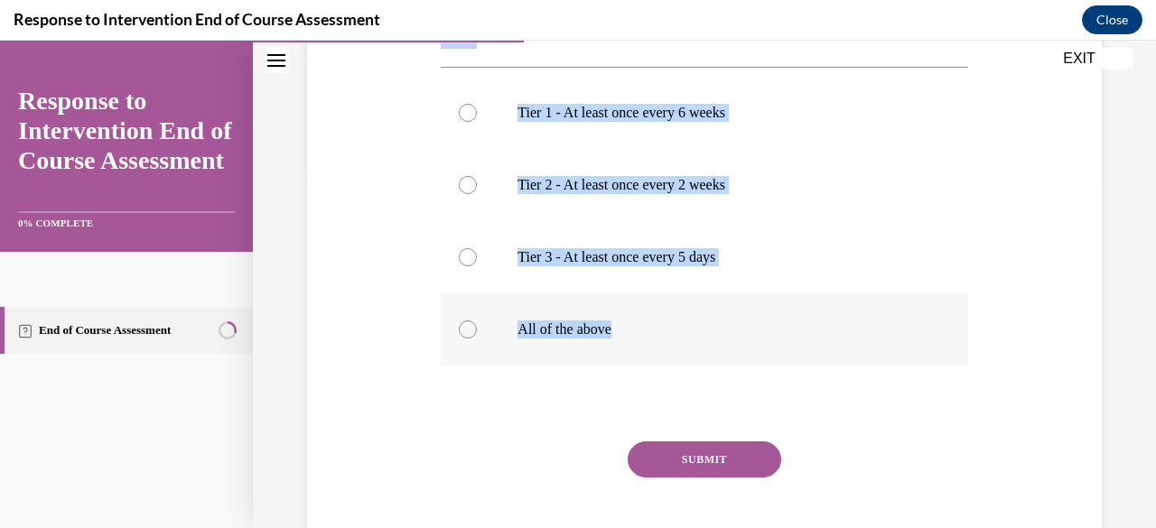
radio input "true"
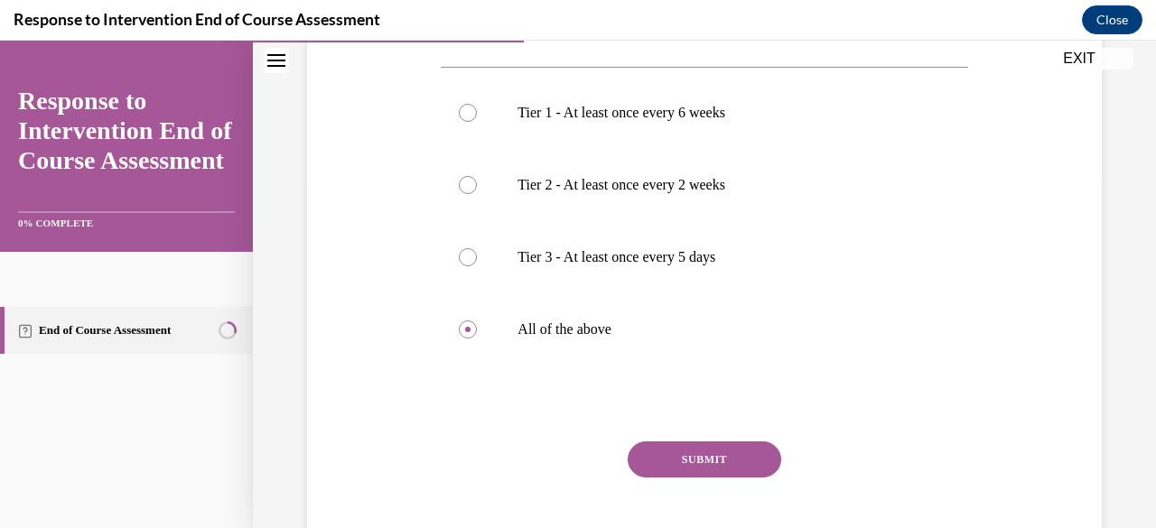
click at [668, 447] on button "SUBMIT" at bounding box center [705, 460] width 154 height 36
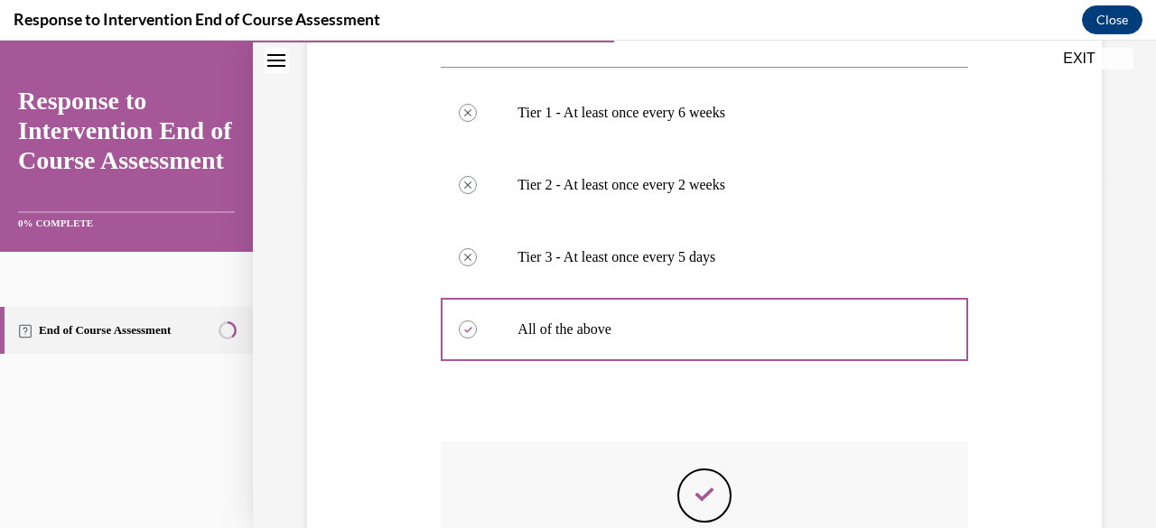
scroll to position [600, 0]
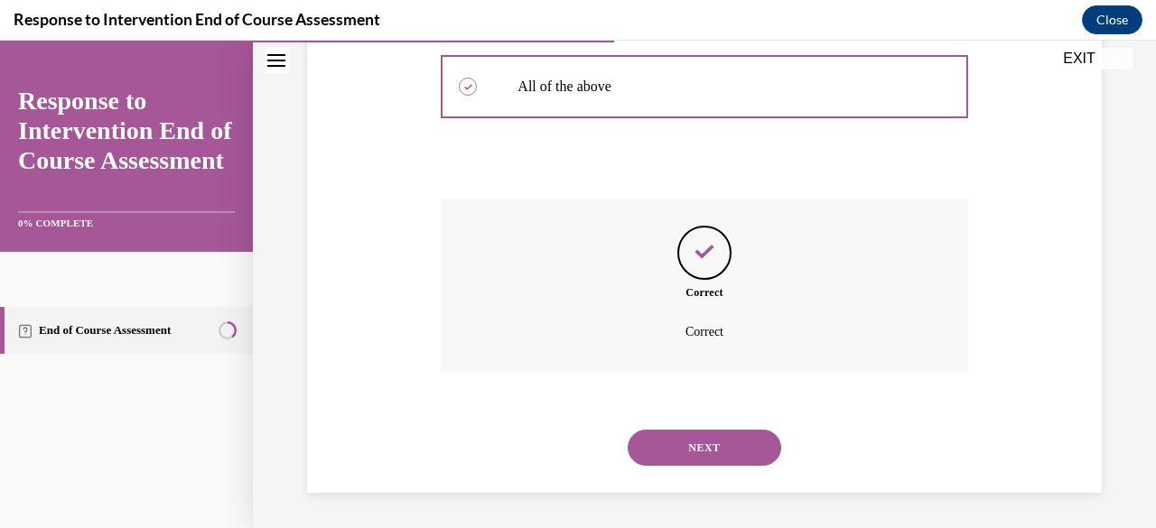
click at [676, 439] on button "NEXT" at bounding box center [705, 448] width 154 height 36
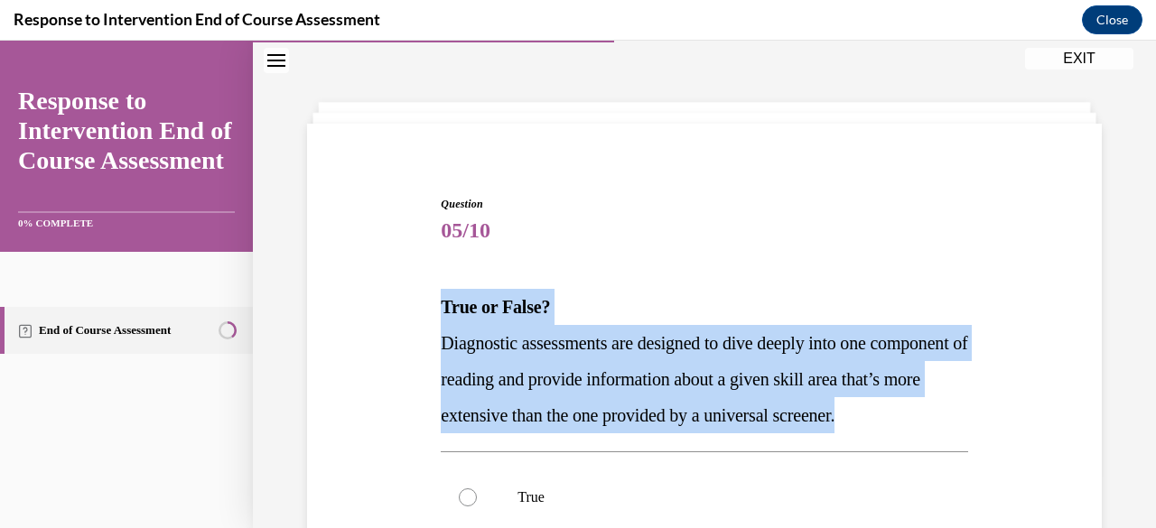
drag, startPoint x: 423, startPoint y: 304, endPoint x: 598, endPoint y: 449, distance: 227.1
click at [598, 449] on div "Question 05/10 True or False? Diagnostic assessments are designed to dive deepl…" at bounding box center [705, 486] width 804 height 688
copy div "True or False? Diagnostic assessments are designed to dive deeply into one comp…"
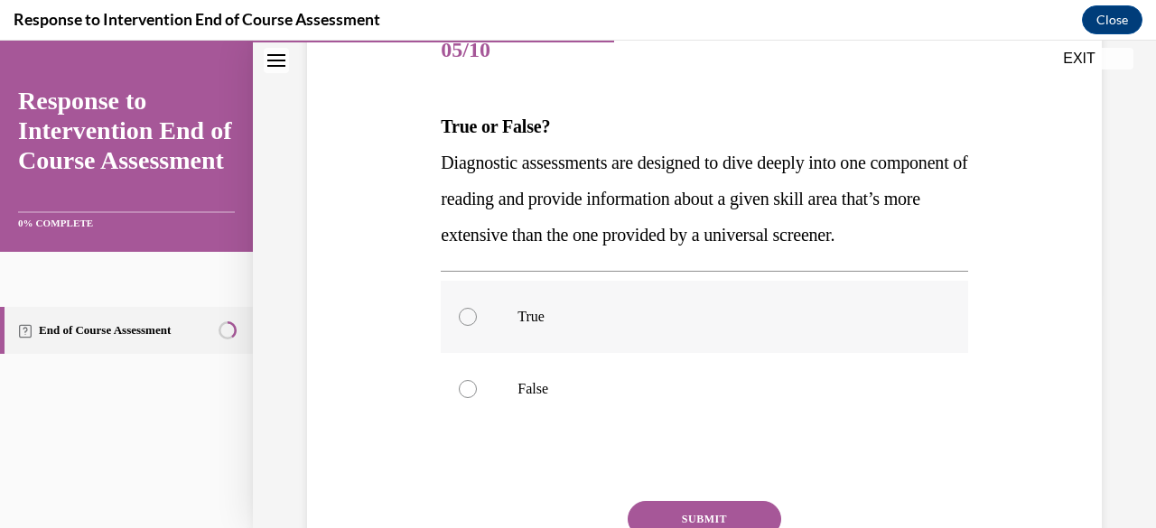
click at [464, 326] on div at bounding box center [468, 317] width 18 height 18
click at [464, 326] on input "True" at bounding box center [468, 317] width 18 height 18
radio input "true"
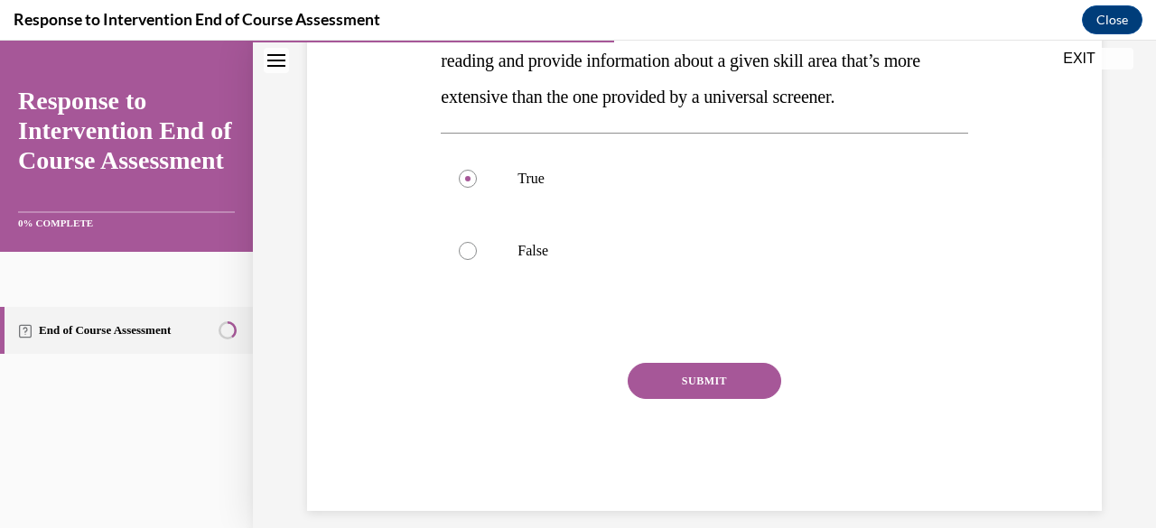
click at [667, 399] on button "SUBMIT" at bounding box center [705, 381] width 154 height 36
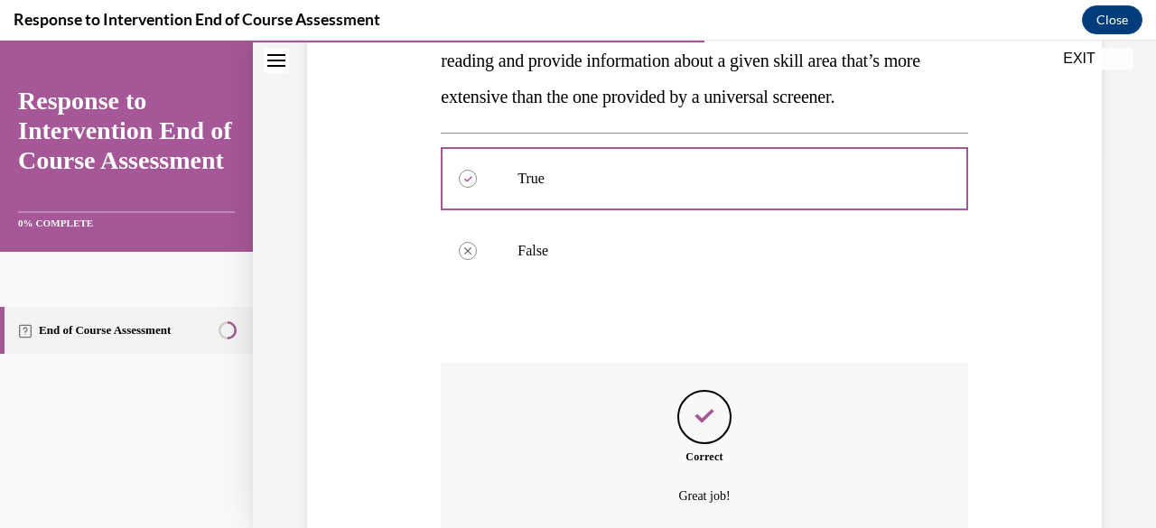
scroll to position [574, 0]
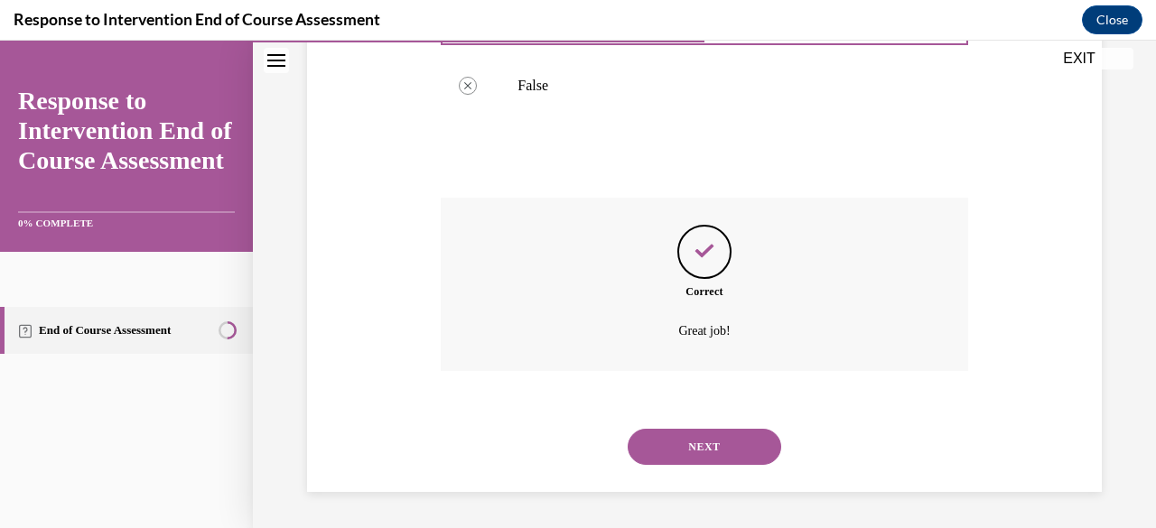
click at [678, 450] on button "NEXT" at bounding box center [705, 447] width 154 height 36
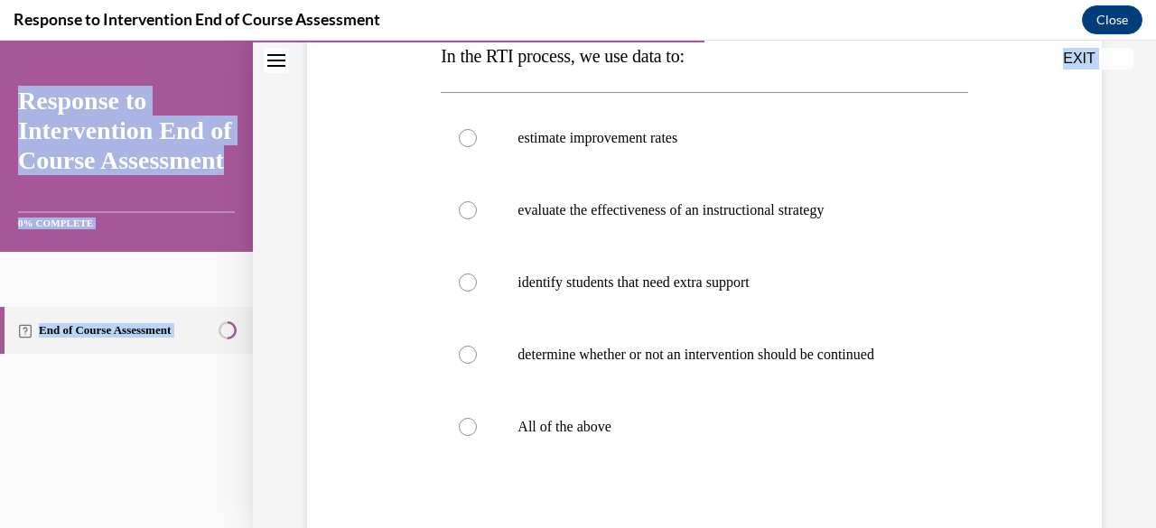
scroll to position [372, 0]
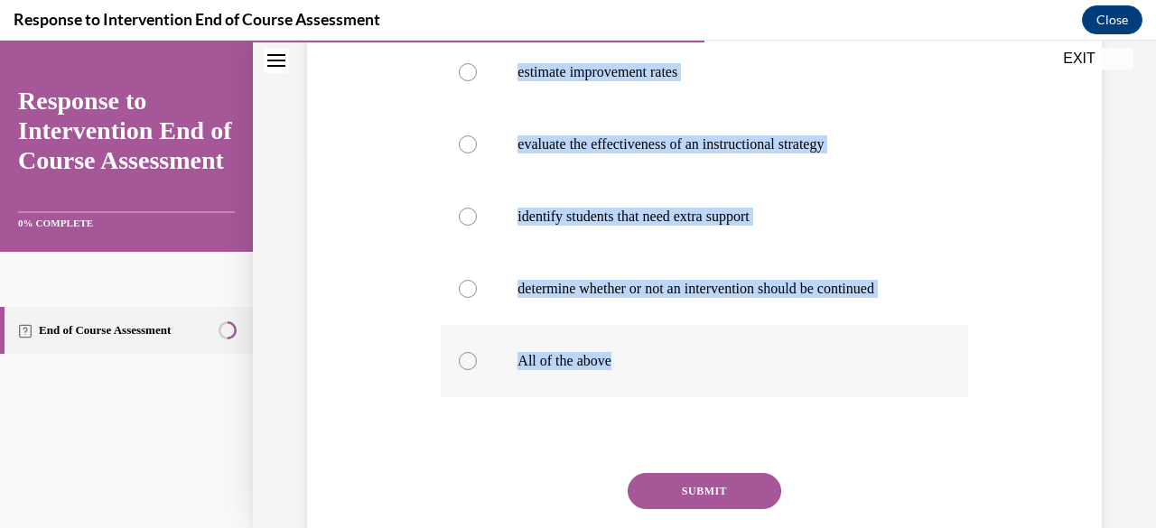
drag, startPoint x: 434, startPoint y: 308, endPoint x: 764, endPoint y: 349, distance: 333.1
click at [764, 349] on div "Question 06/10 In the RTI process, we use data to: estimate improvement rates e…" at bounding box center [704, 237] width 536 height 770
copy div "In the RTI process, we use data to: estimate improvement rates evaluate the eff…"
click at [459, 359] on div at bounding box center [468, 361] width 18 height 18
click at [459, 359] on input "All of the above" at bounding box center [468, 361] width 18 height 18
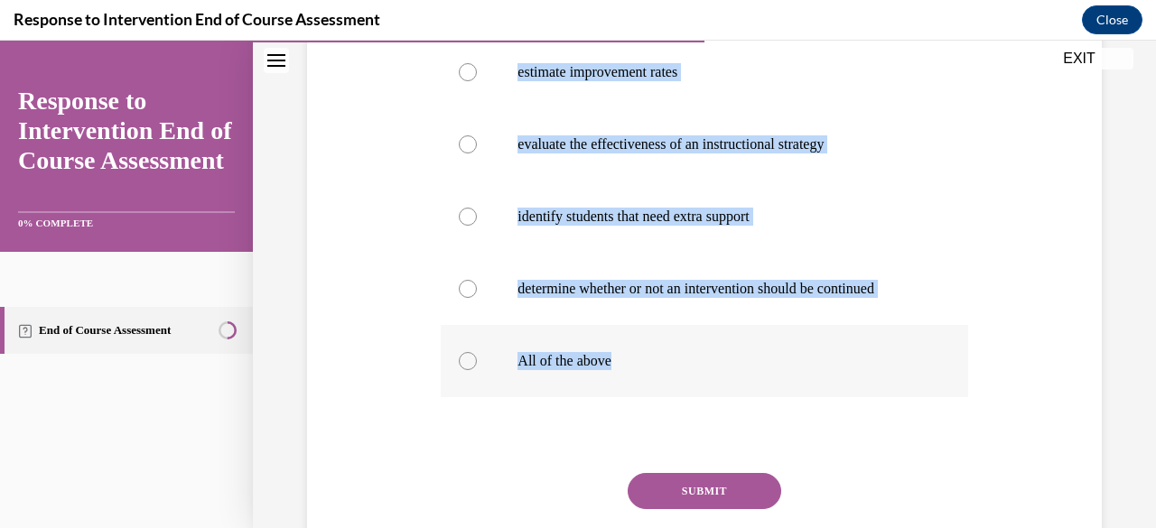
radio input "true"
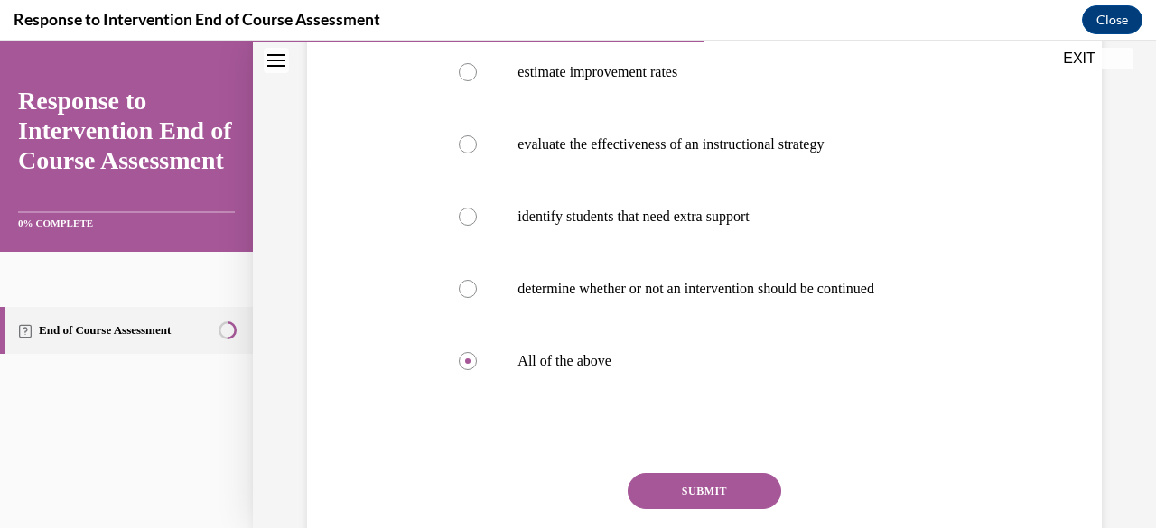
click at [751, 492] on button "SUBMIT" at bounding box center [705, 491] width 154 height 36
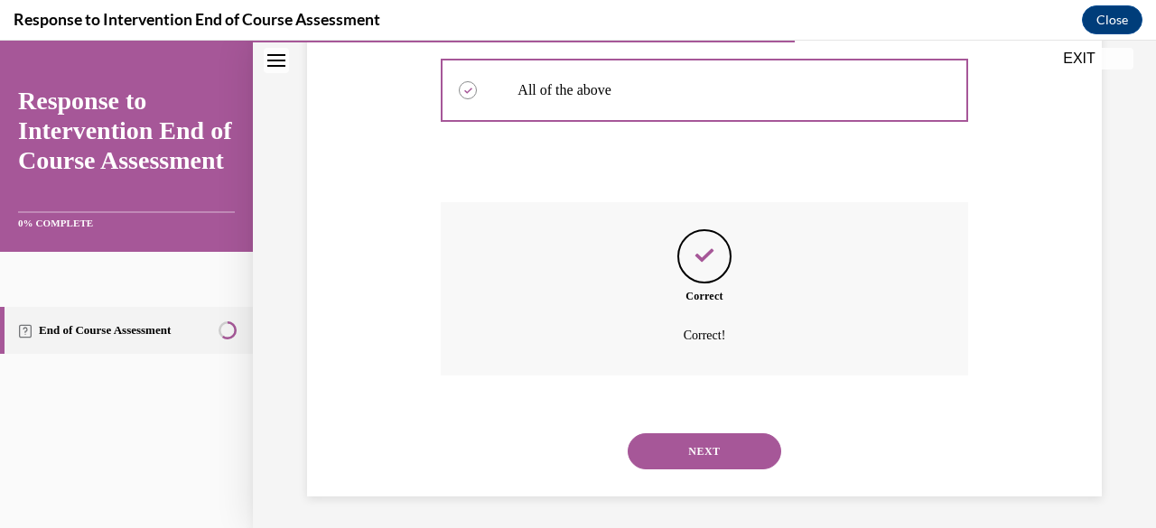
click at [725, 438] on button "NEXT" at bounding box center [705, 452] width 154 height 36
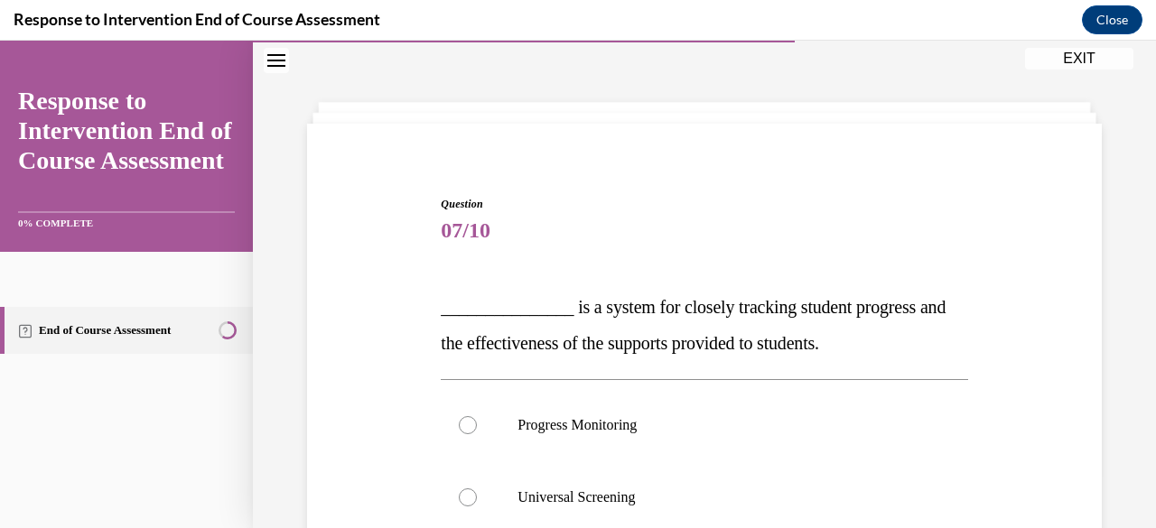
scroll to position [236, 0]
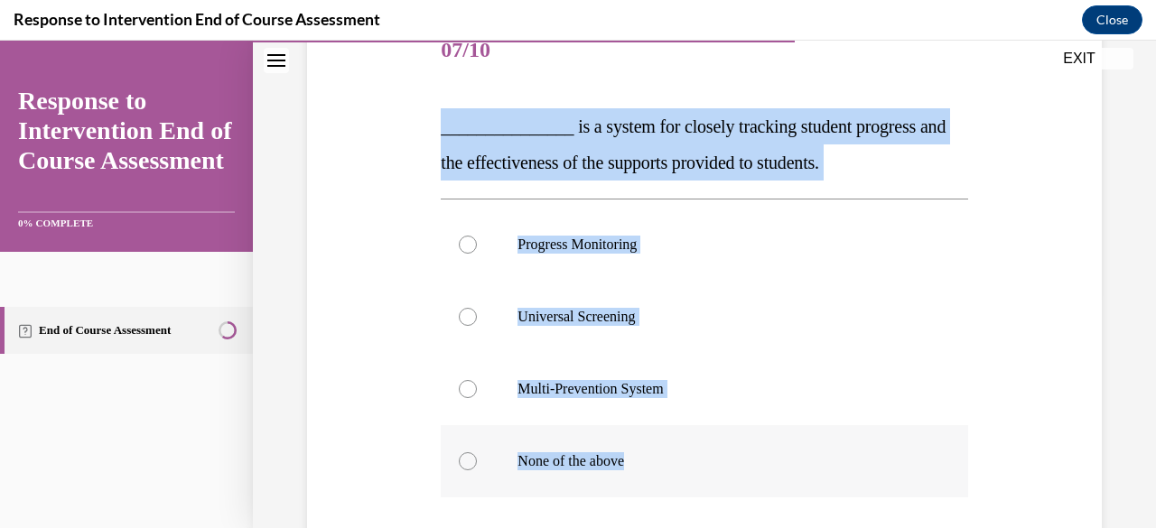
drag, startPoint x: 434, startPoint y: 126, endPoint x: 863, endPoint y: 480, distance: 556.2
click at [863, 478] on div "Question 07/10 _______________ is a system for closely tracking student progres…" at bounding box center [704, 354] width 536 height 733
copy div "_______________ is a system for closely tracking student progress and the effec…"
click at [464, 246] on div at bounding box center [468, 245] width 18 height 18
click at [464, 246] on input "Progress Monitoring" at bounding box center [468, 245] width 18 height 18
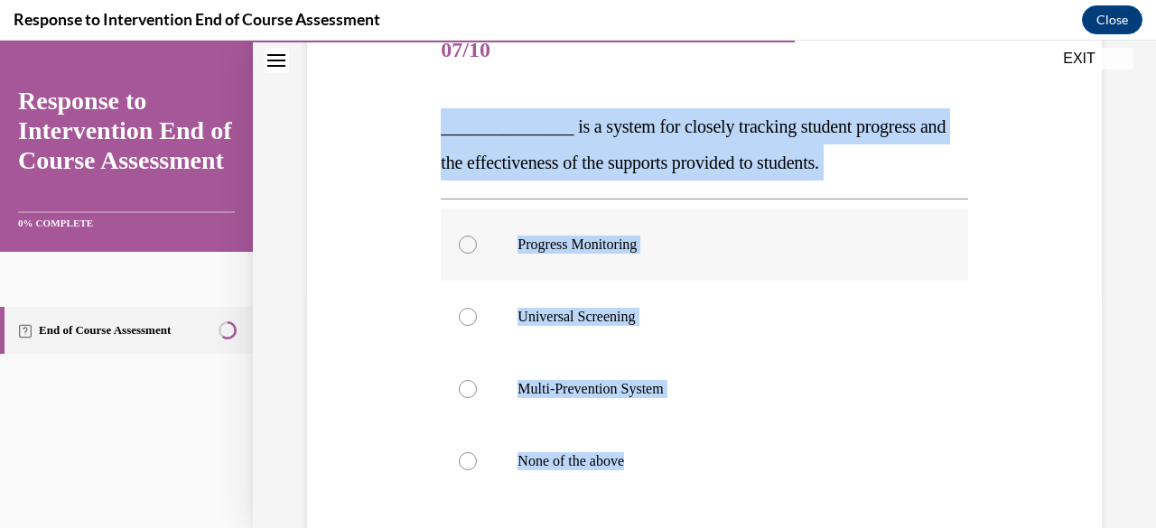
radio input "true"
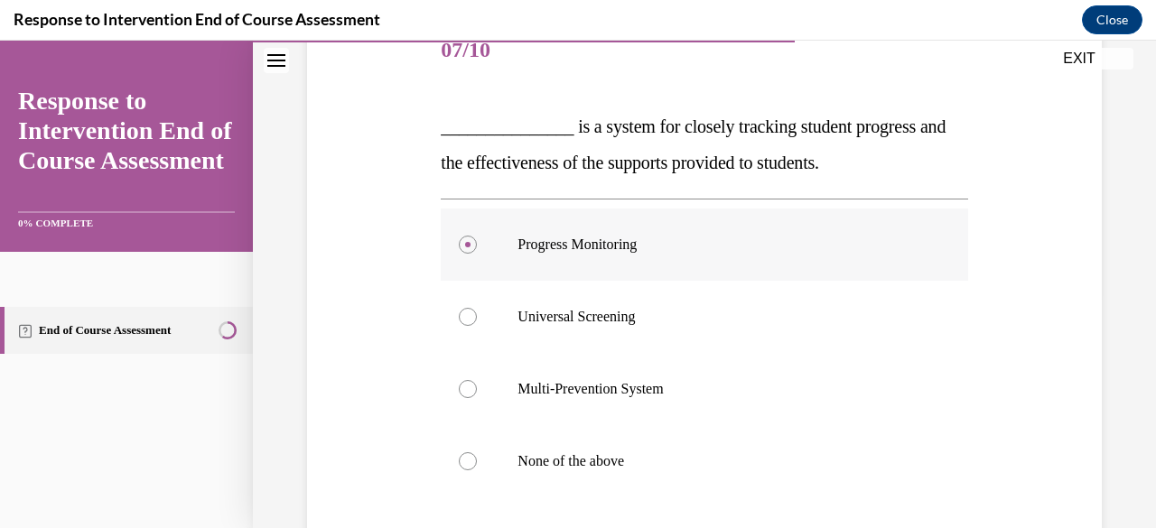
scroll to position [410, 0]
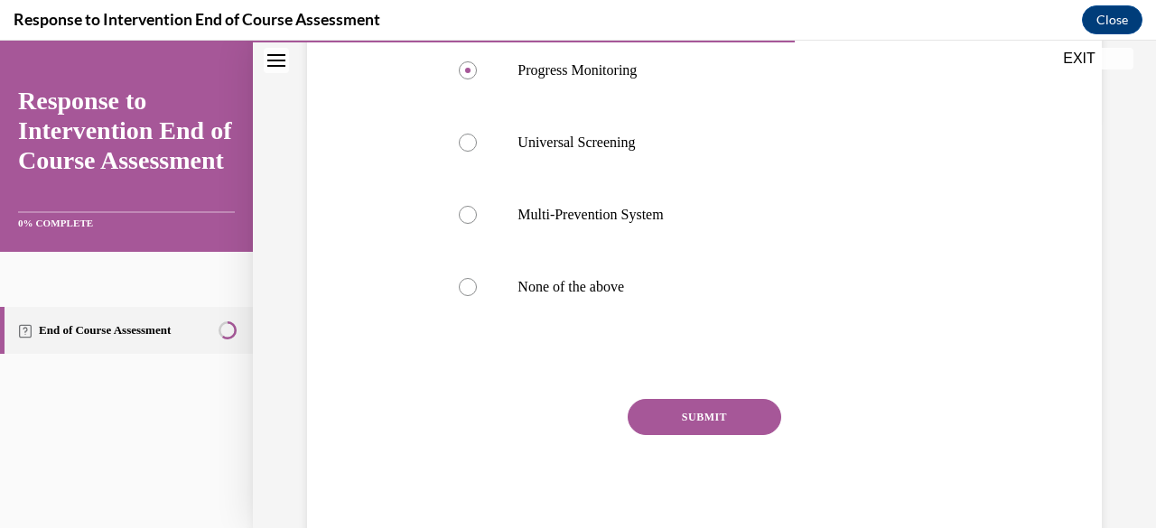
click at [733, 416] on button "SUBMIT" at bounding box center [705, 417] width 154 height 36
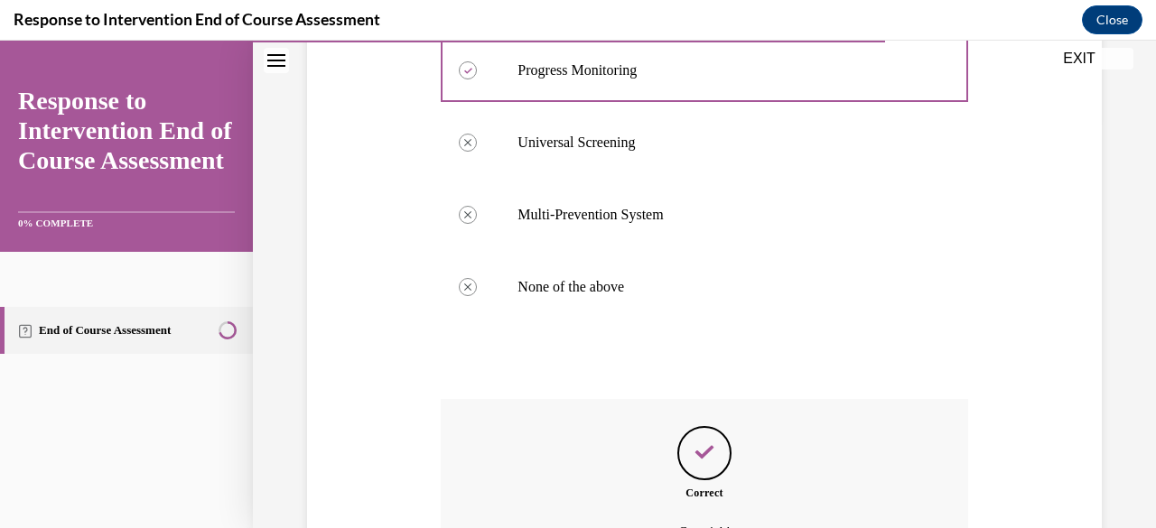
scroll to position [611, 0]
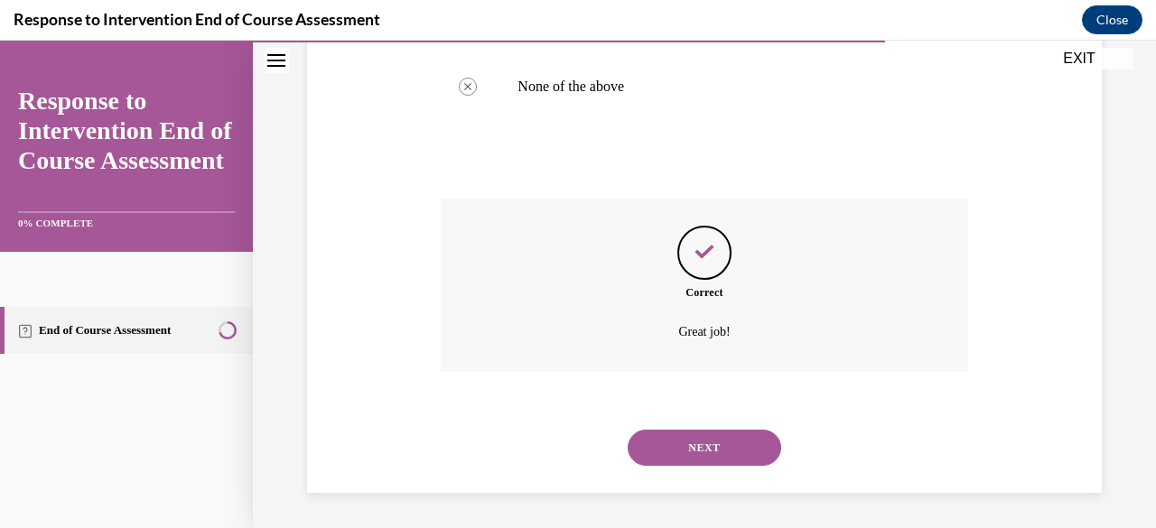
click at [723, 452] on button "NEXT" at bounding box center [705, 448] width 154 height 36
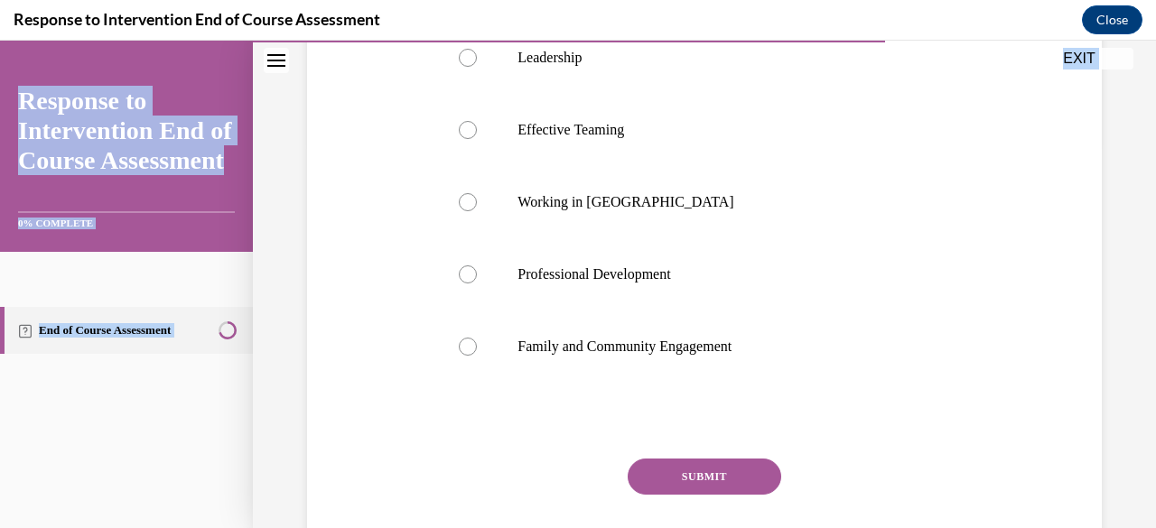
scroll to position [446, 0]
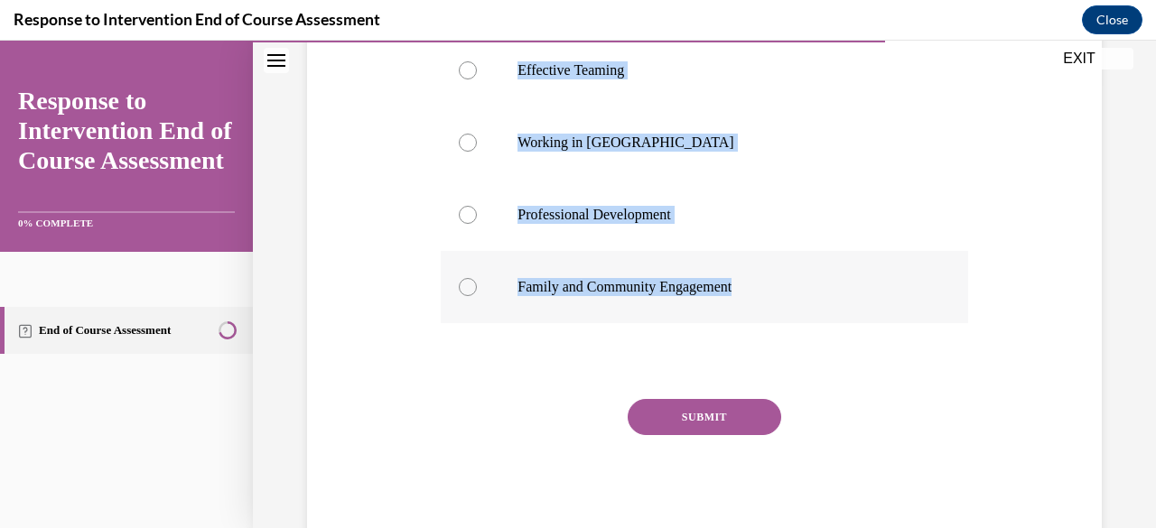
drag, startPoint x: 428, startPoint y: 315, endPoint x: 766, endPoint y: 289, distance: 338.8
click at [766, 289] on div "Question 08/10 Which is not one of the 4 MAJOR elements of RTI infrastructure? …" at bounding box center [705, 149] width 804 height 797
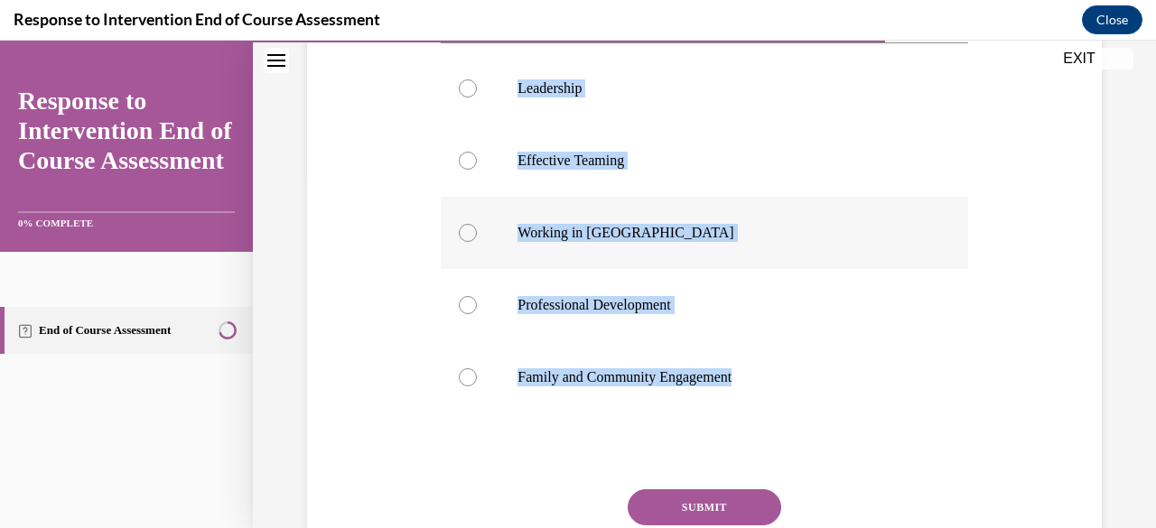
copy div "Which is not one of the 4 MAJOR elements of RTI infrastructure? Leadership Effe…"
click at [471, 234] on div at bounding box center [468, 233] width 18 height 18
click at [471, 234] on input "Working in Silos" at bounding box center [468, 233] width 18 height 18
radio input "true"
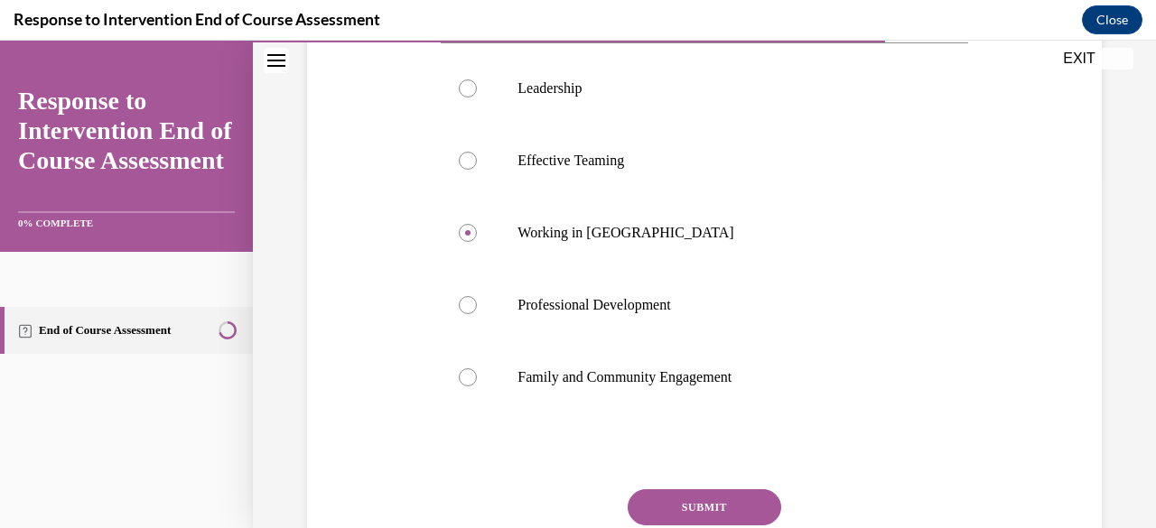
click at [717, 501] on button "SUBMIT" at bounding box center [705, 508] width 154 height 36
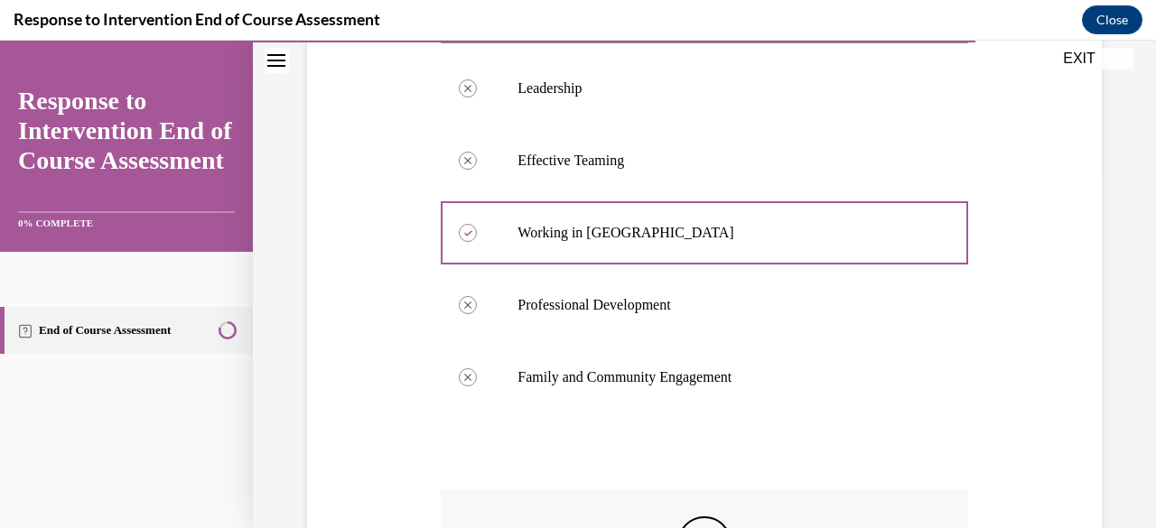
scroll to position [627, 0]
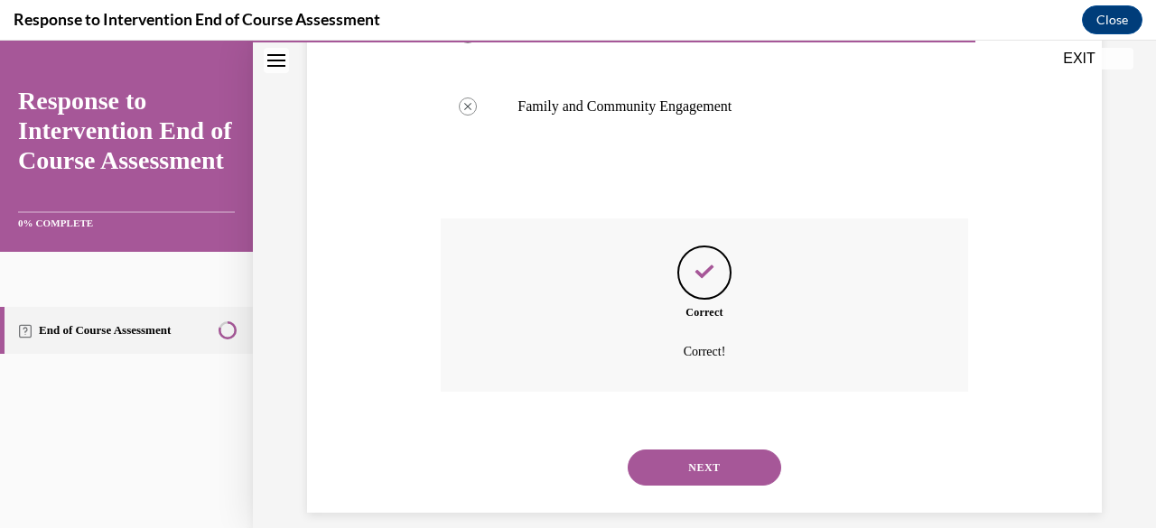
click at [717, 464] on button "NEXT" at bounding box center [705, 468] width 154 height 36
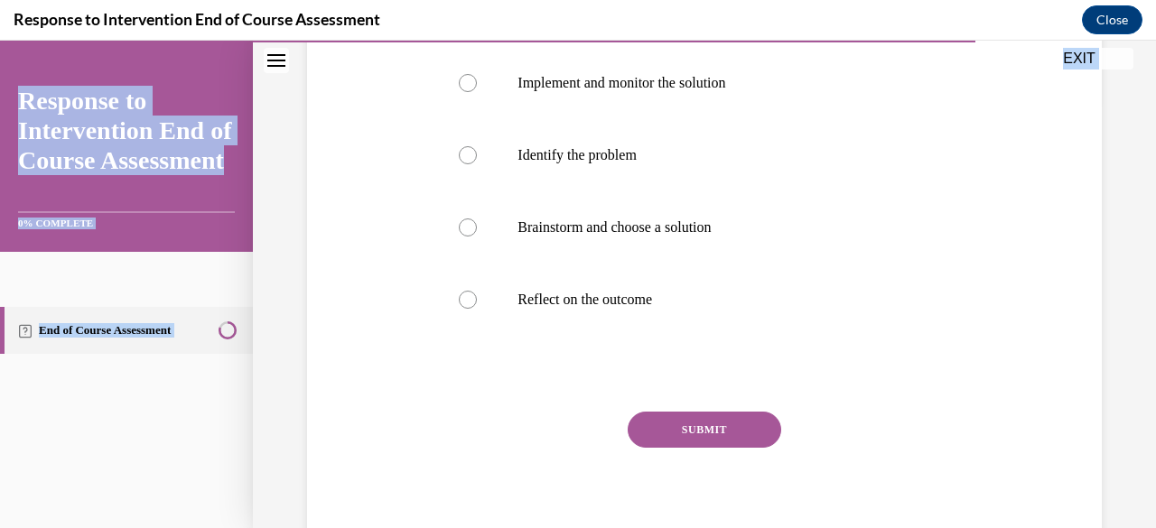
scroll to position [441, 0]
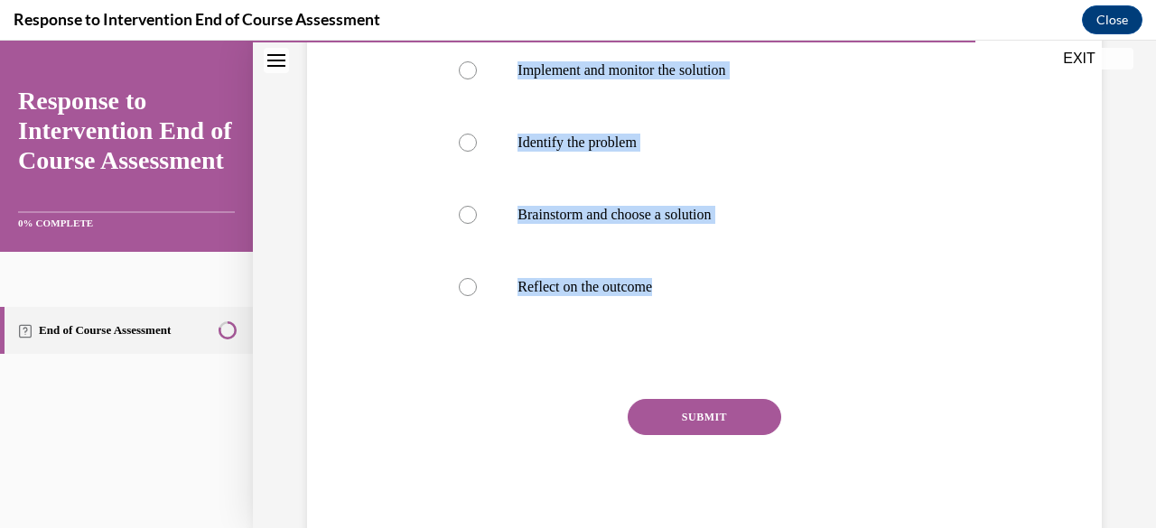
drag, startPoint x: 432, startPoint y: 304, endPoint x: 841, endPoint y: 352, distance: 411.9
click at [841, 352] on div "Question 09/10 Which of the following is the first step of the problem solving …" at bounding box center [705, 151] width 804 height 791
copy div "Which of the following is the first step of the problem solving framework? Coll…"
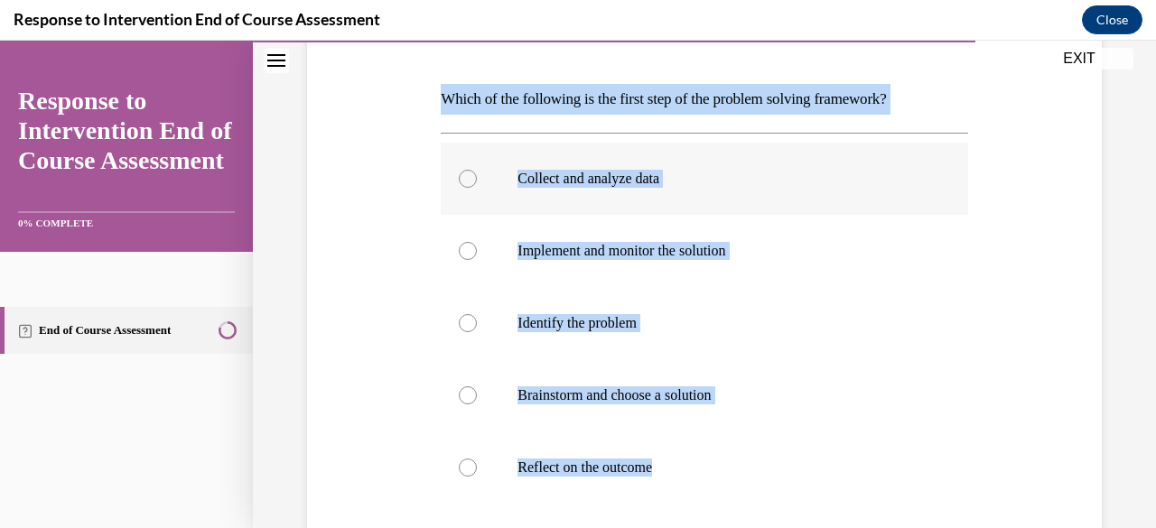
scroll to position [170, 0]
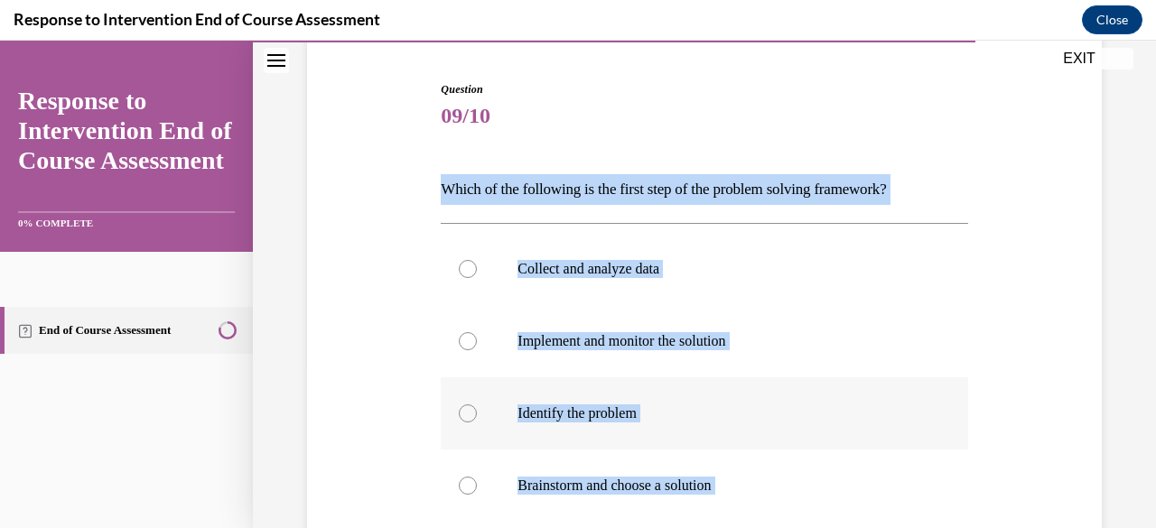
click at [475, 420] on label "Identify the problem" at bounding box center [704, 414] width 527 height 72
click at [475, 420] on input "Identify the problem" at bounding box center [468, 414] width 18 height 18
radio input "true"
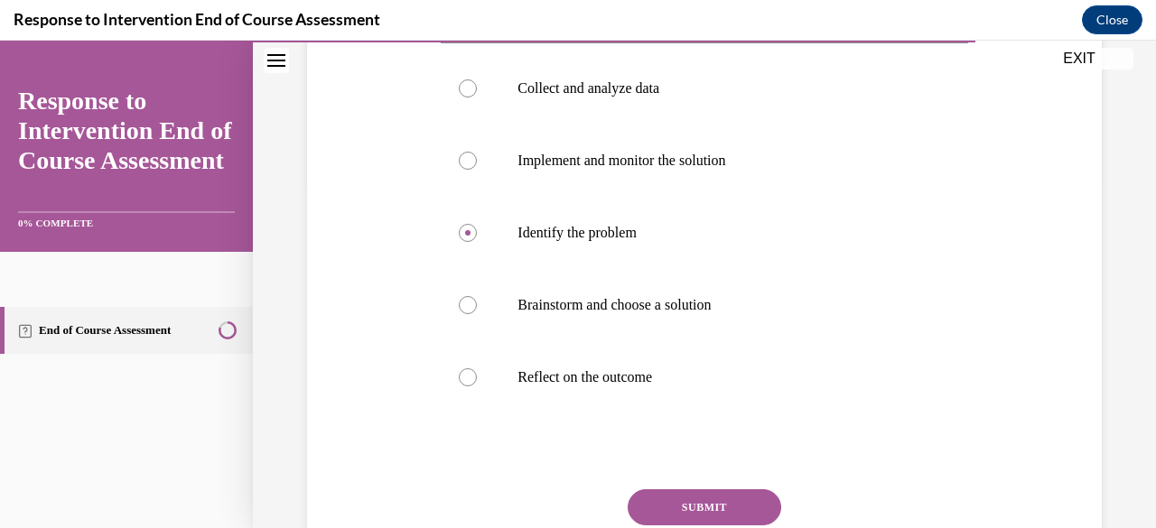
scroll to position [441, 0]
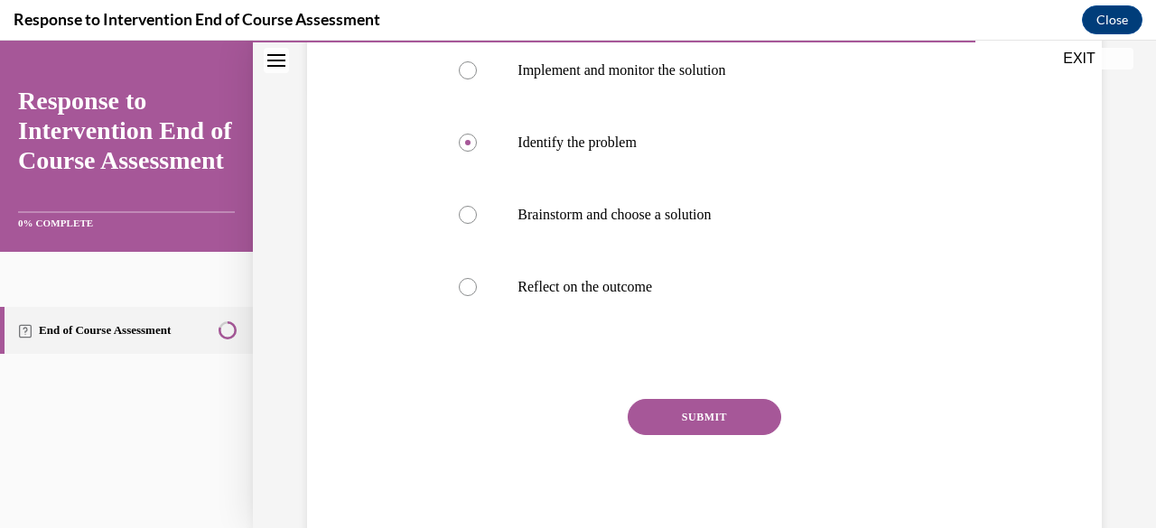
click at [688, 405] on button "SUBMIT" at bounding box center [705, 417] width 154 height 36
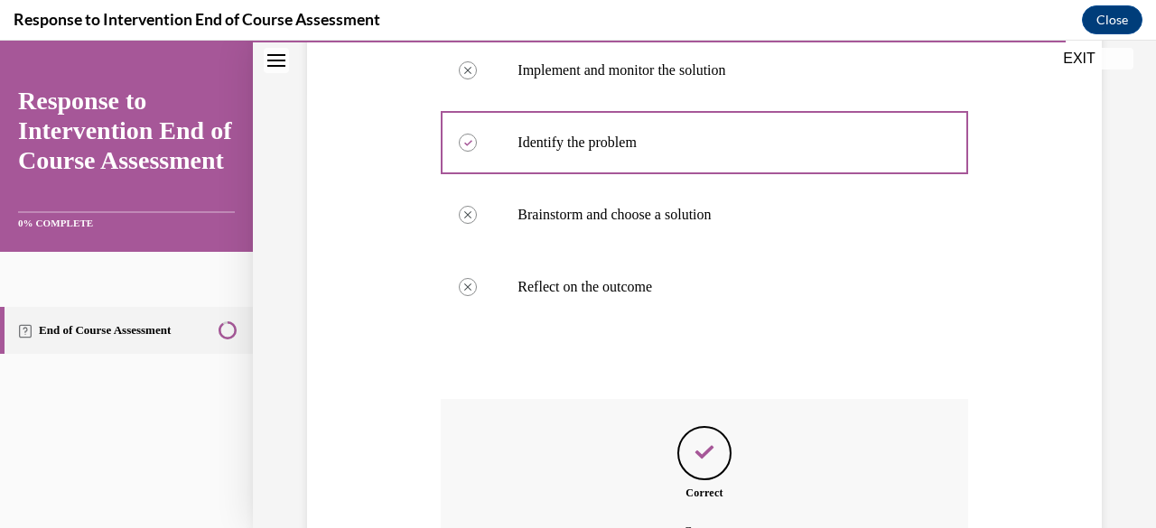
scroll to position [641, 0]
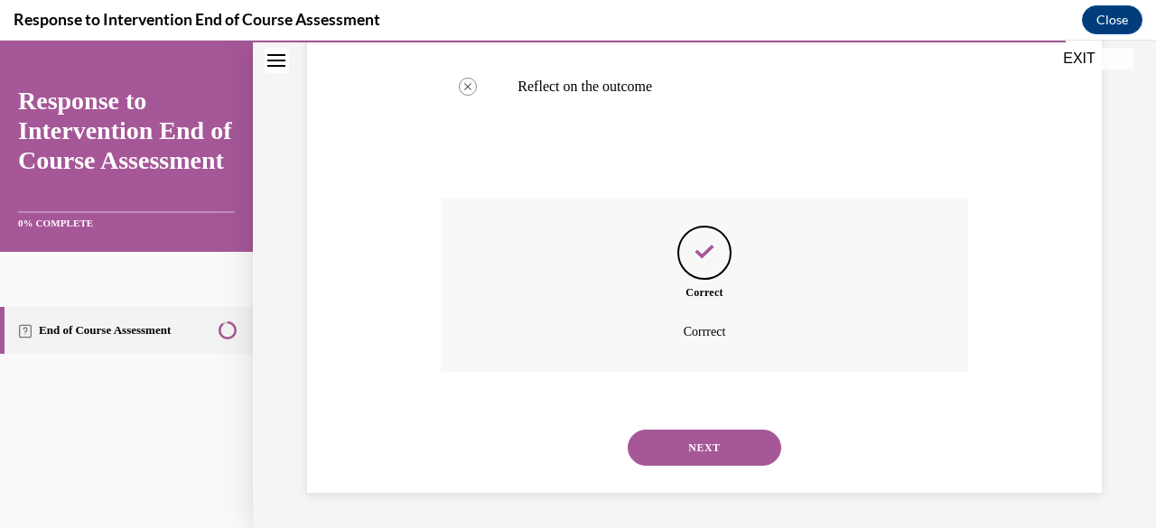
click at [719, 453] on button "NEXT" at bounding box center [705, 448] width 154 height 36
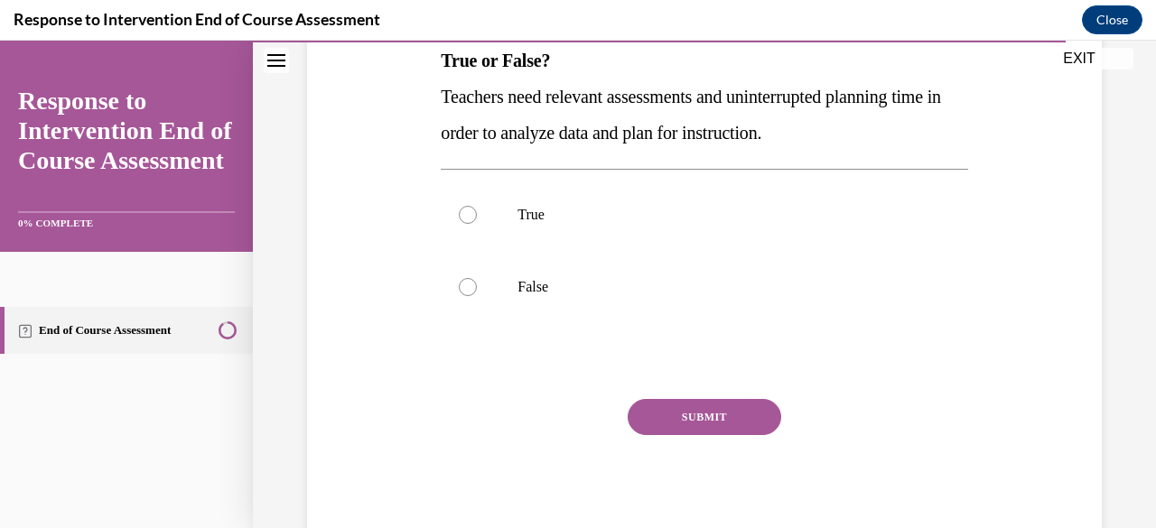
scroll to position [211, 0]
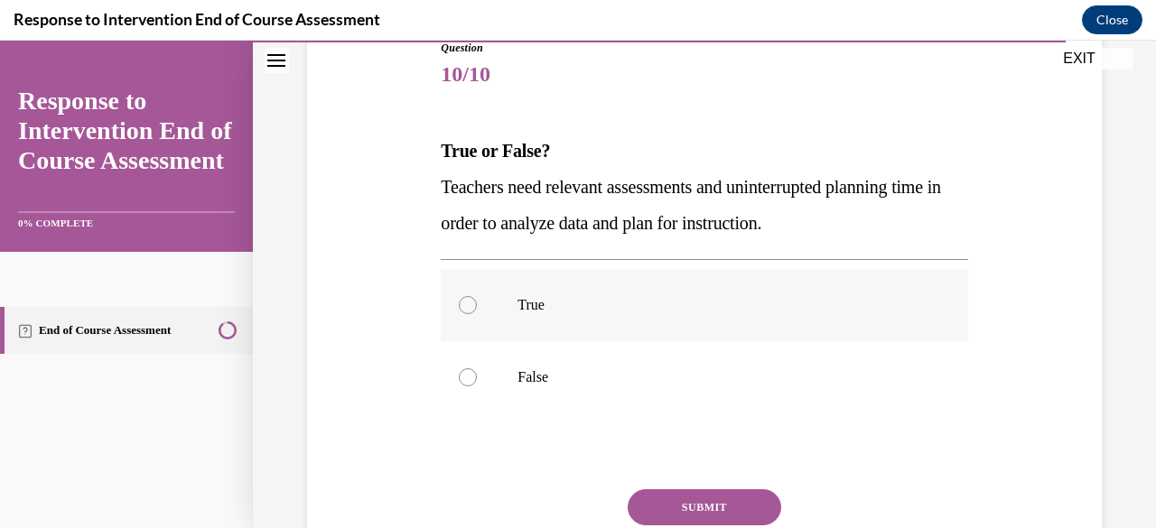
click at [532, 315] on label "True" at bounding box center [704, 305] width 527 height 72
click at [477, 314] on input "True" at bounding box center [468, 305] width 18 height 18
radio input "true"
click at [685, 499] on button "SUBMIT" at bounding box center [705, 508] width 154 height 36
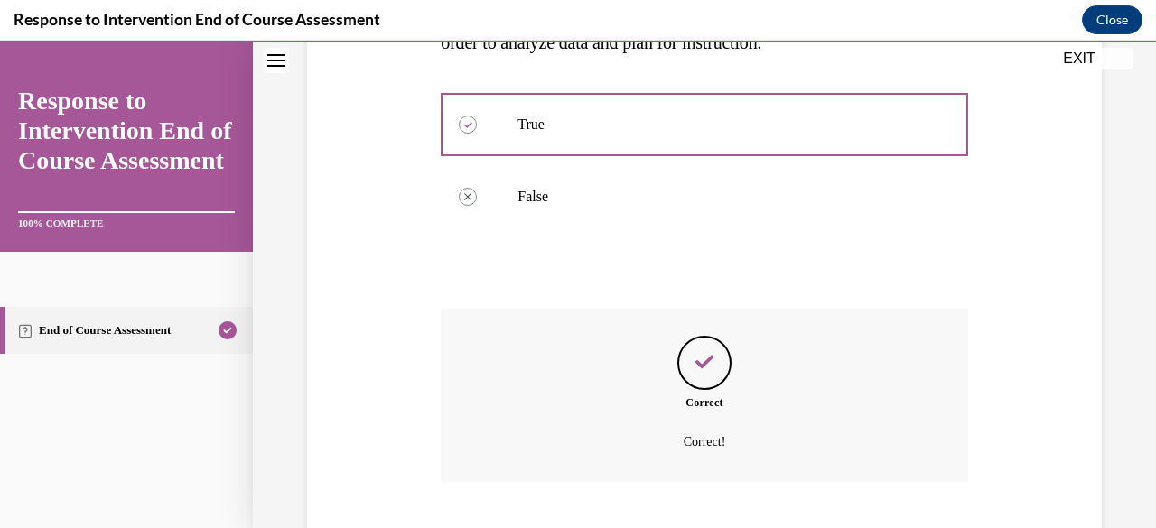
scroll to position [502, 0]
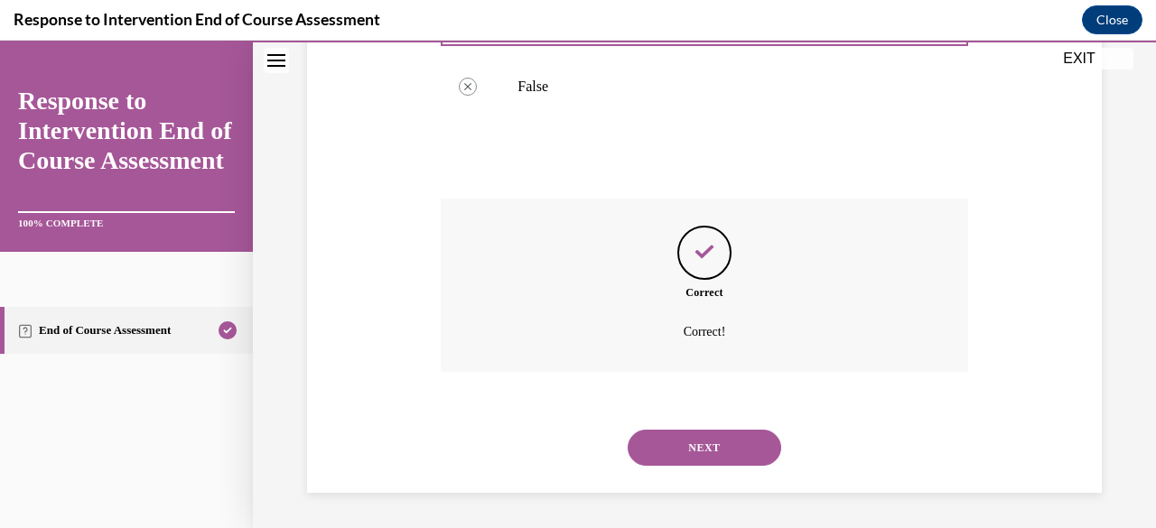
click at [702, 438] on button "NEXT" at bounding box center [705, 448] width 154 height 36
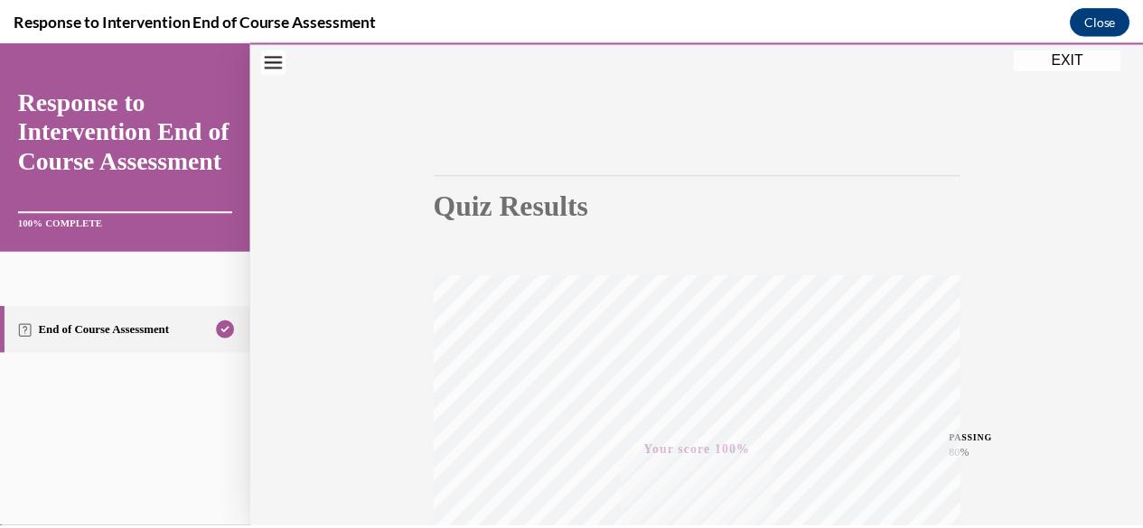
scroll to position [0, 0]
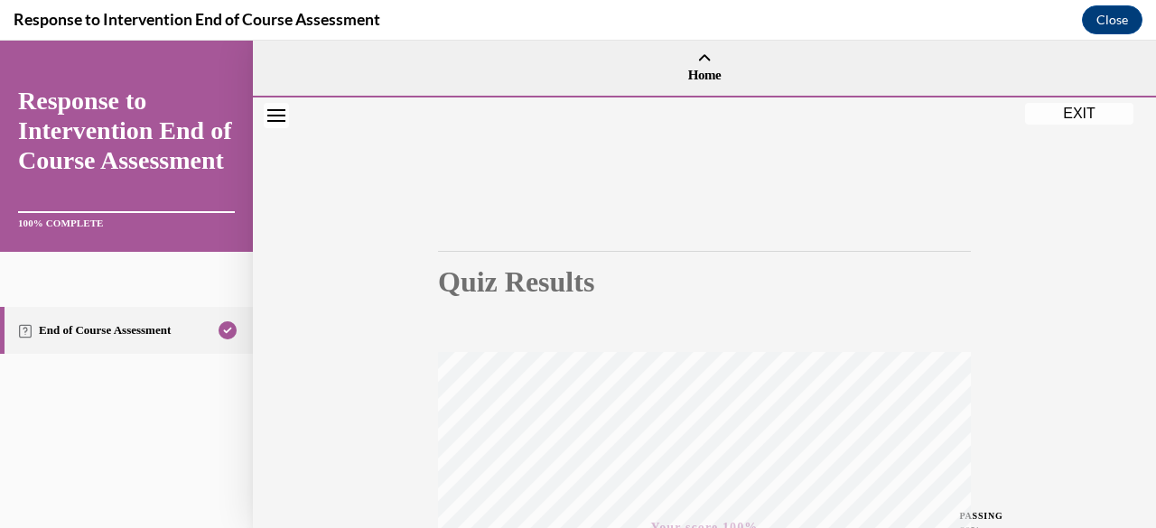
click at [1102, 109] on button "EXIT" at bounding box center [1079, 114] width 108 height 22
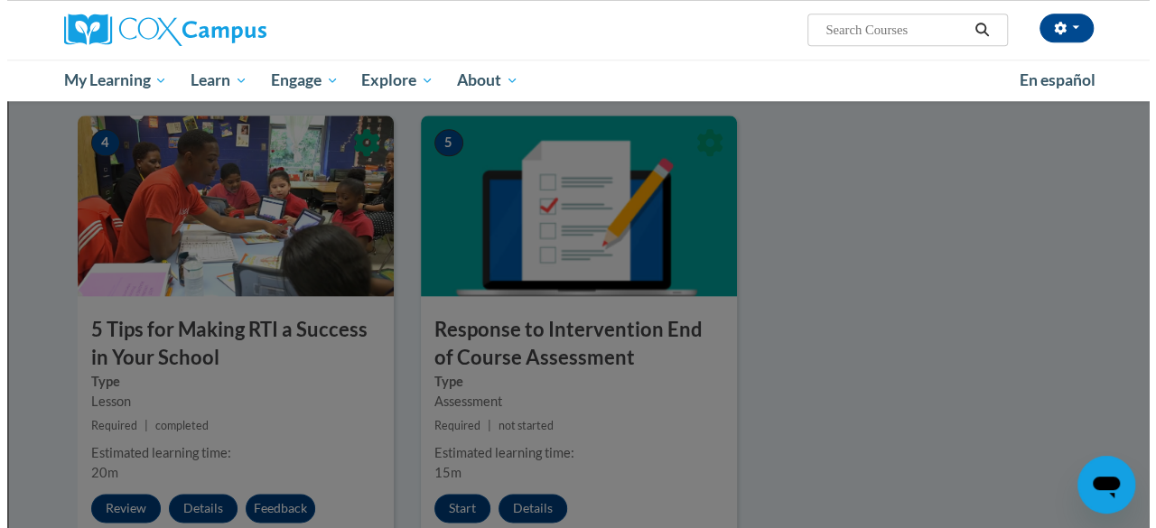
scroll to position [1125, 0]
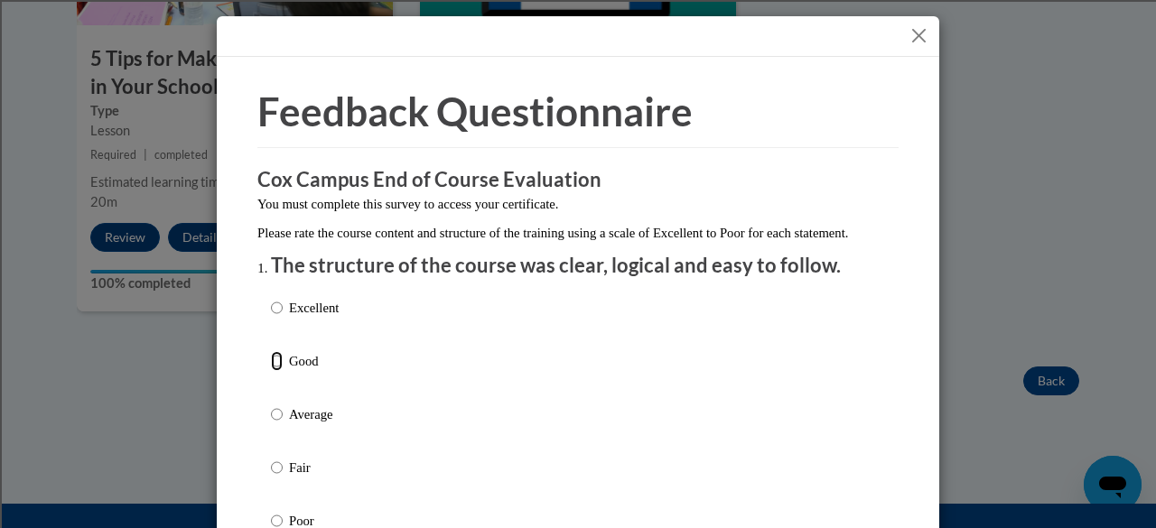
click at [271, 371] on input "Good" at bounding box center [277, 361] width 12 height 20
radio input "true"
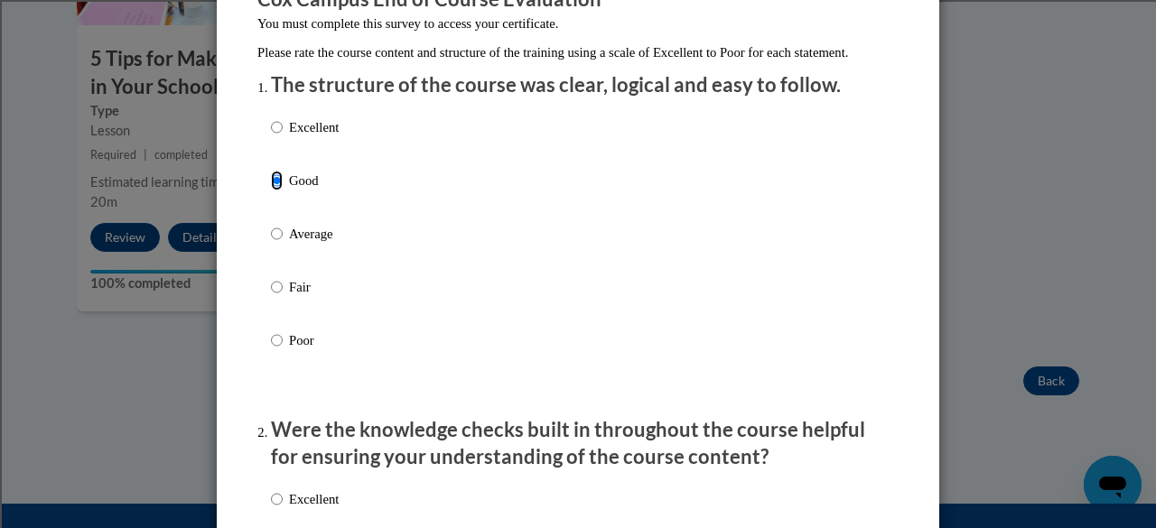
scroll to position [452, 0]
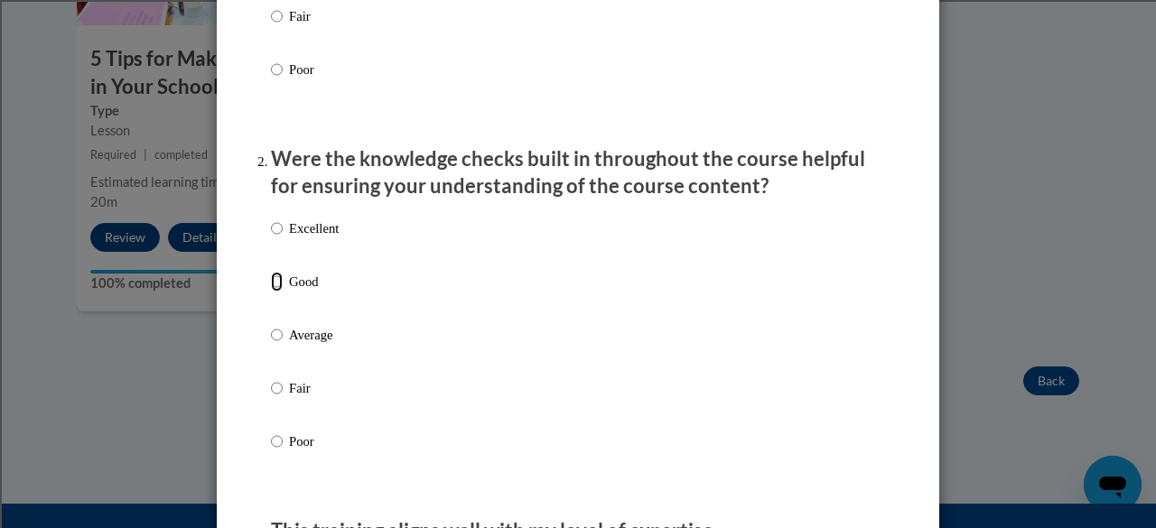
click at [271, 292] on input "Good" at bounding box center [277, 282] width 12 height 20
radio input "true"
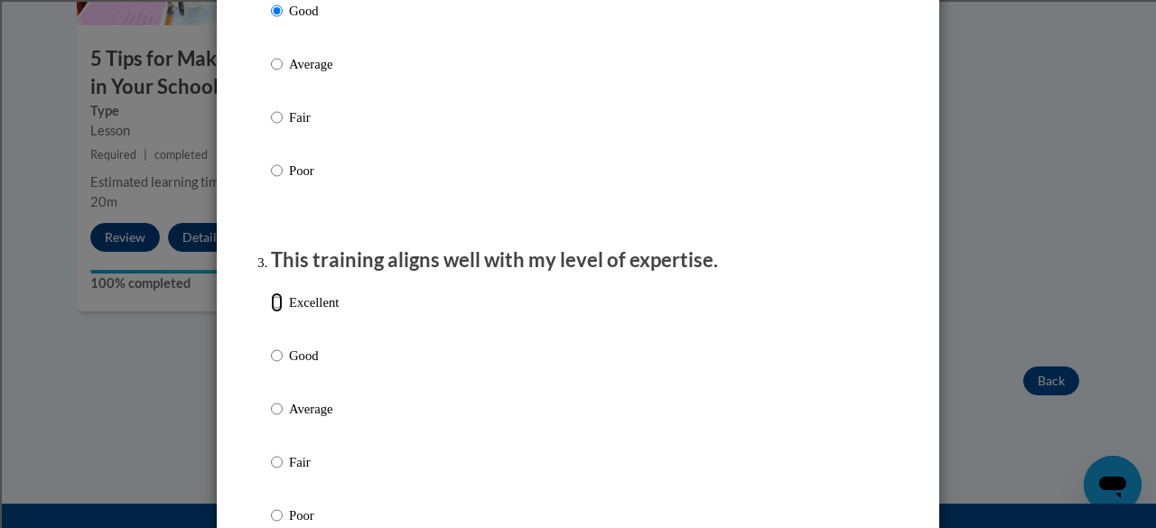
click at [271, 313] on input "Excellent" at bounding box center [277, 303] width 12 height 20
radio input "true"
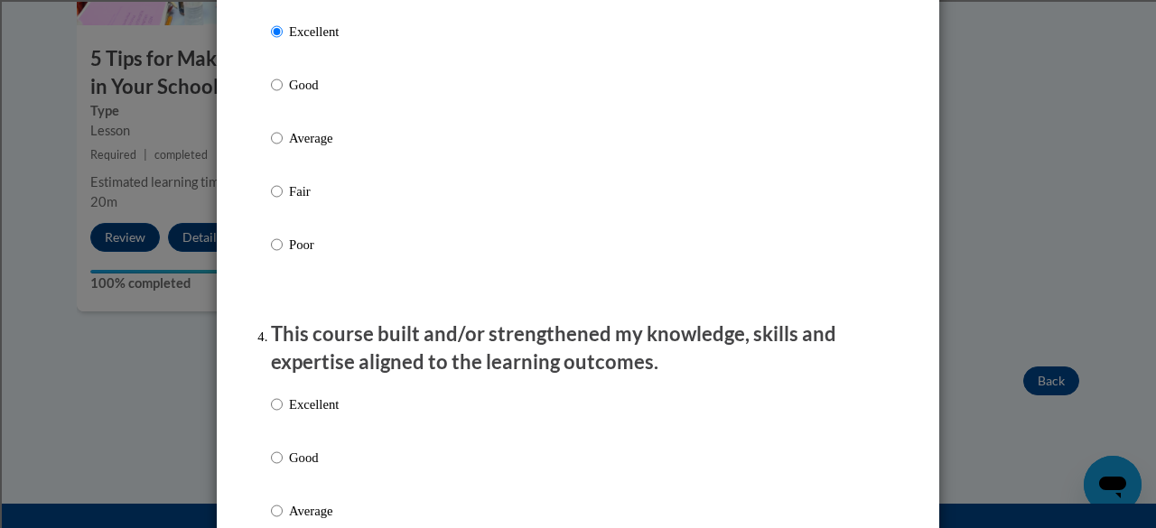
click at [294, 415] on p "Excellent" at bounding box center [314, 405] width 50 height 20
click at [283, 415] on input "Excellent" at bounding box center [277, 405] width 12 height 20
radio input "true"
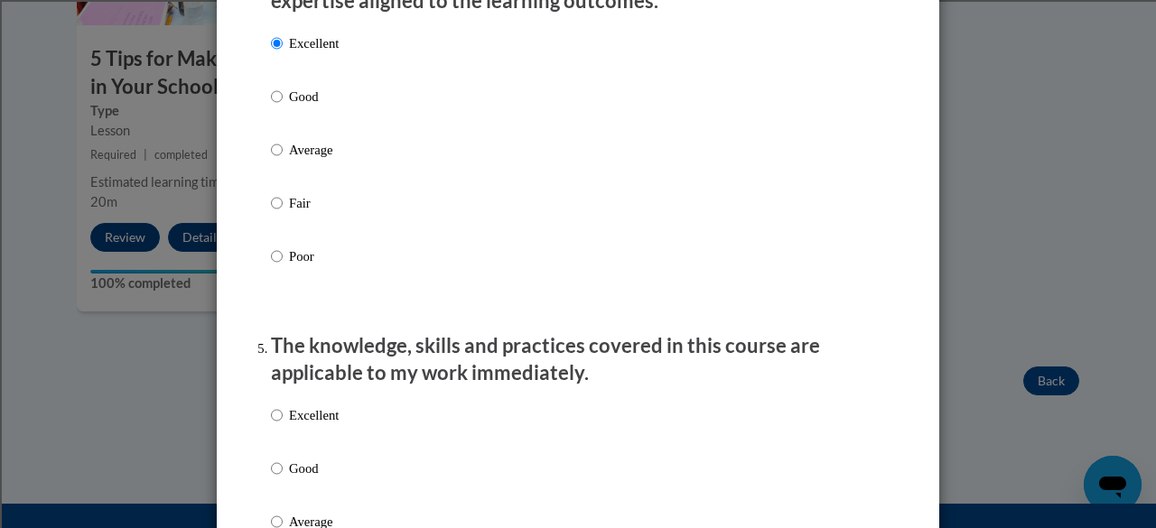
click at [293, 443] on label "Excellent" at bounding box center [305, 430] width 68 height 49
click at [283, 425] on input "Excellent" at bounding box center [277, 416] width 12 height 20
radio input "true"
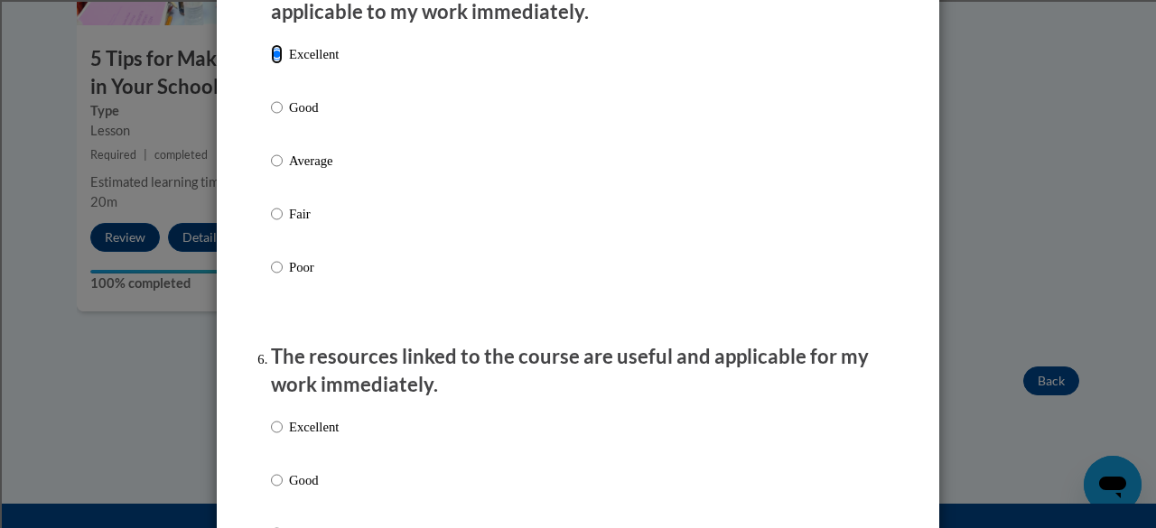
scroll to position [1806, 0]
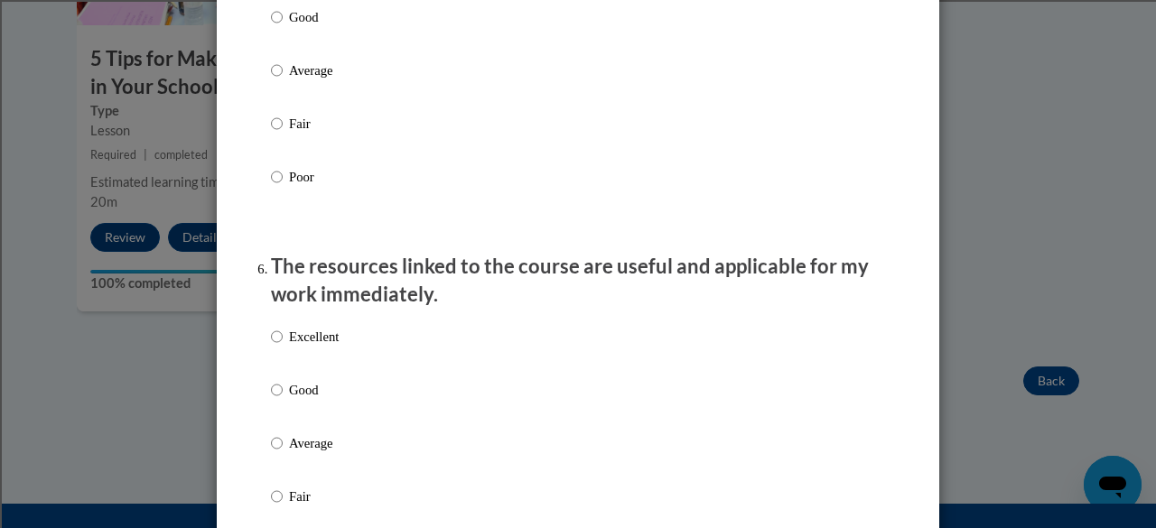
click at [286, 420] on label "Good" at bounding box center [305, 404] width 68 height 49
click at [283, 400] on input "Good" at bounding box center [277, 390] width 12 height 20
radio input "true"
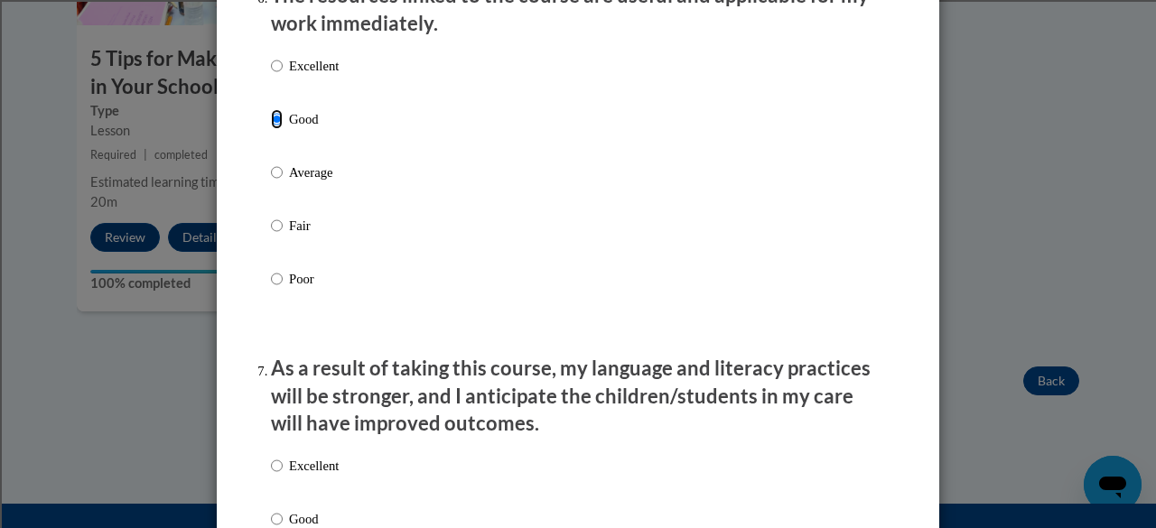
scroll to position [2348, 0]
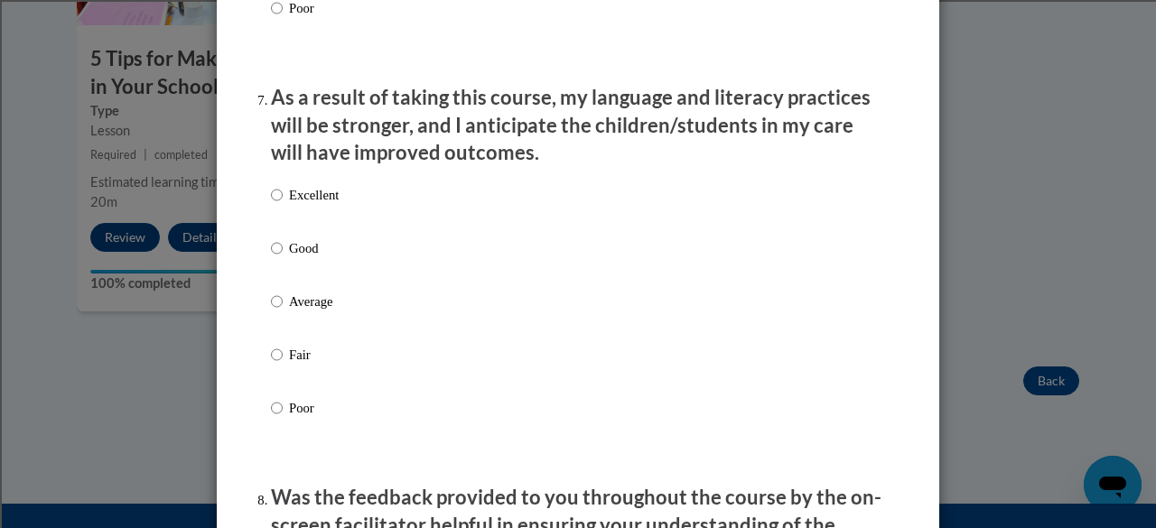
click at [289, 205] on p "Excellent" at bounding box center [314, 195] width 50 height 20
click at [283, 205] on input "Excellent" at bounding box center [277, 195] width 12 height 20
radio input "true"
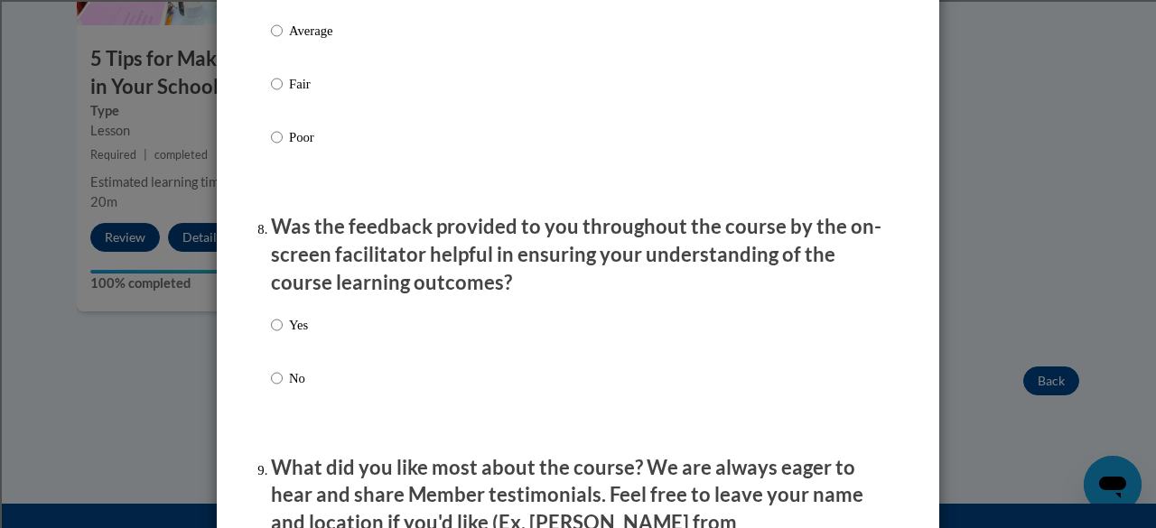
scroll to position [2710, 0]
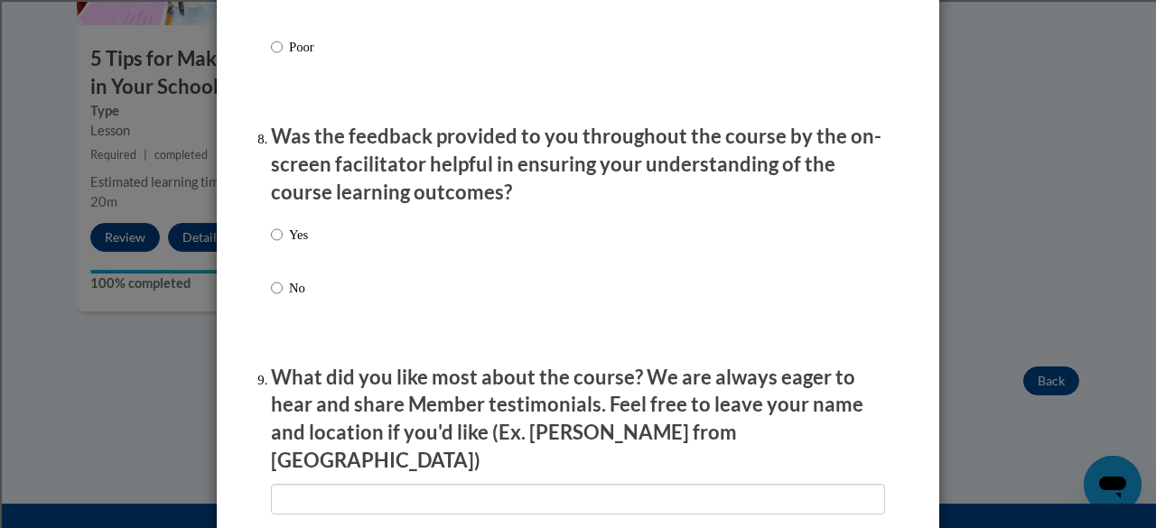
click at [289, 245] on p "Yes" at bounding box center [298, 235] width 19 height 20
click at [283, 245] on input "Yes" at bounding box center [277, 235] width 12 height 20
radio input "true"
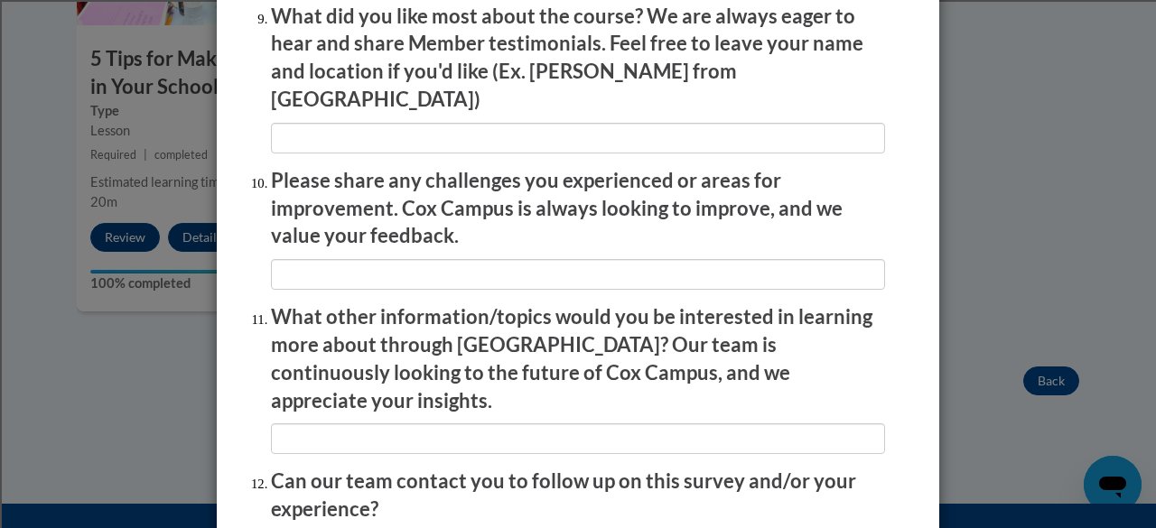
scroll to position [3227, 0]
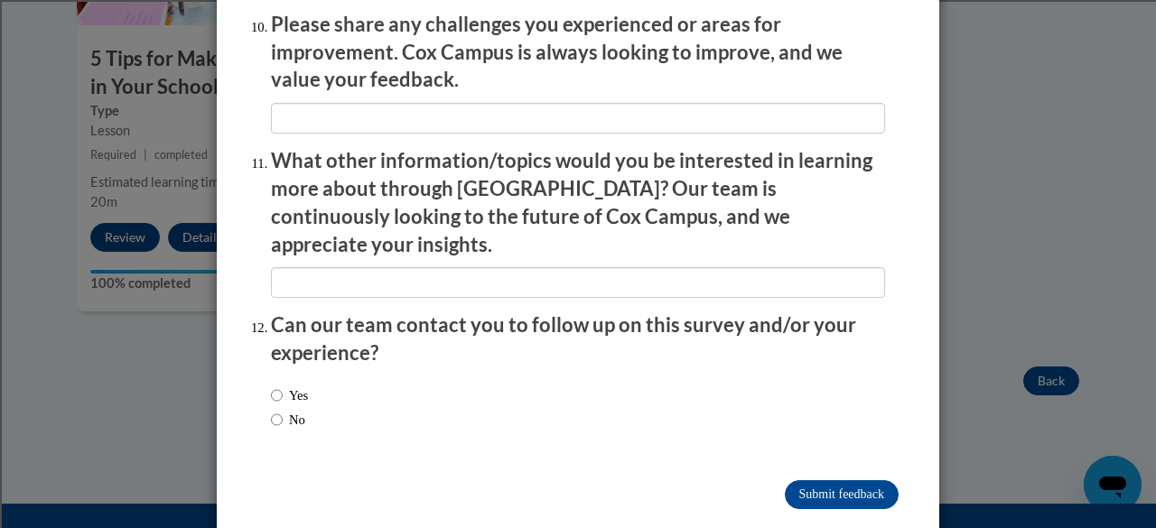
click at [302, 386] on label "Yes" at bounding box center [289, 396] width 37 height 20
click at [283, 386] on input "Yes" at bounding box center [277, 396] width 12 height 20
radio input "true"
click at [825, 480] on input "Submit feedback" at bounding box center [842, 494] width 114 height 29
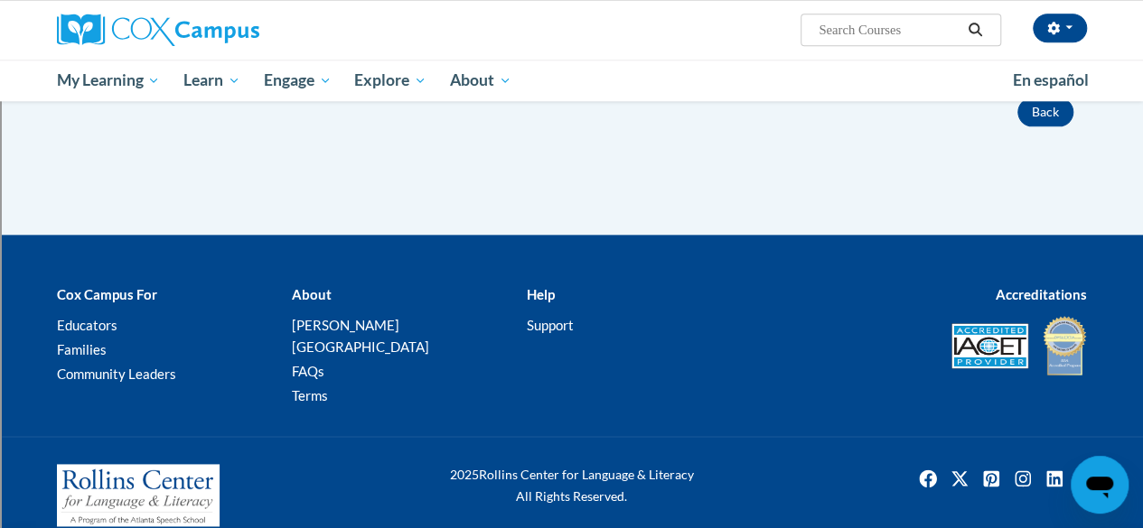
scroll to position [255, 0]
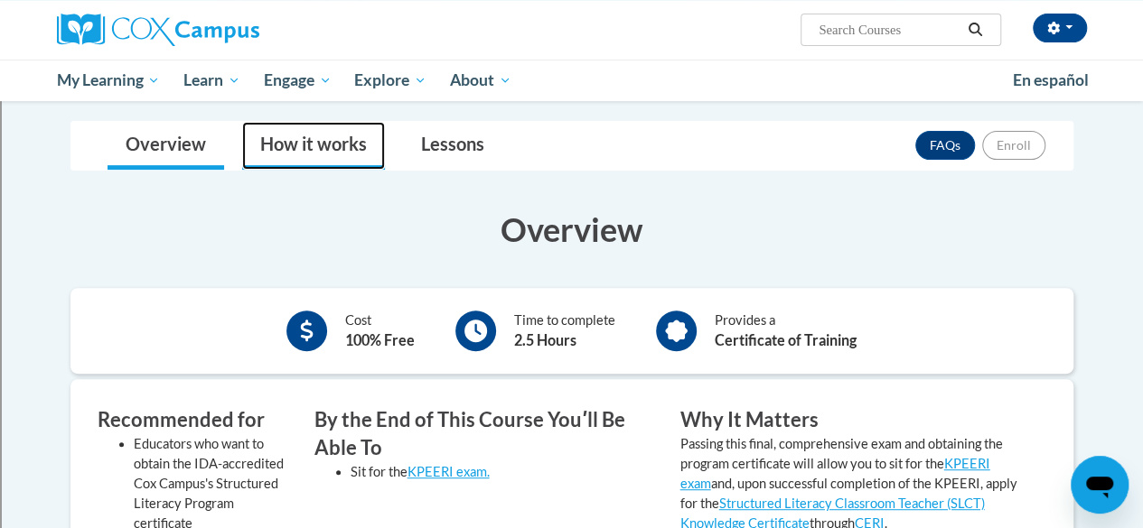
click at [302, 150] on link "How it works" at bounding box center [313, 146] width 143 height 48
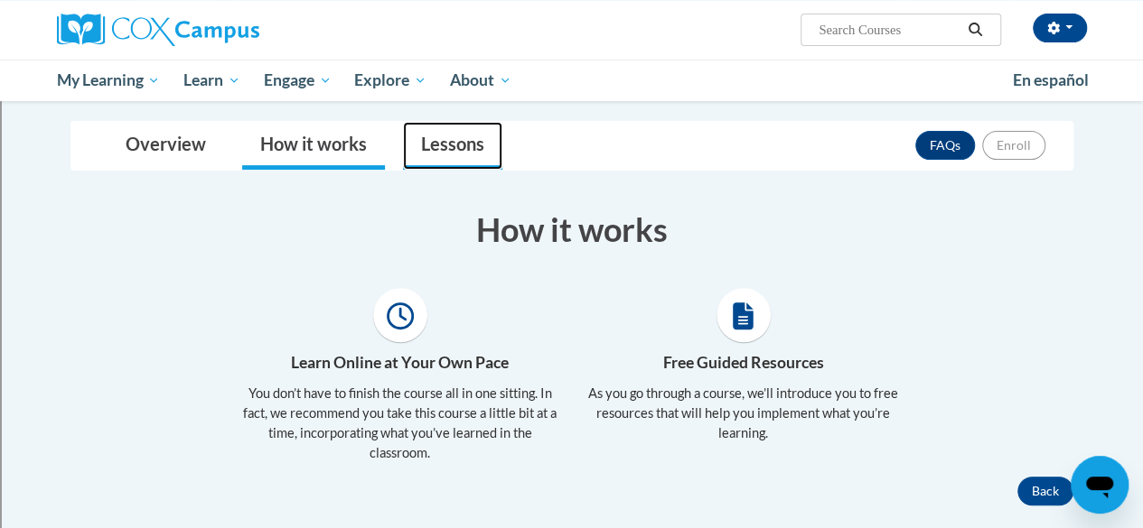
click at [471, 146] on link "Lessons" at bounding box center [452, 146] width 99 height 48
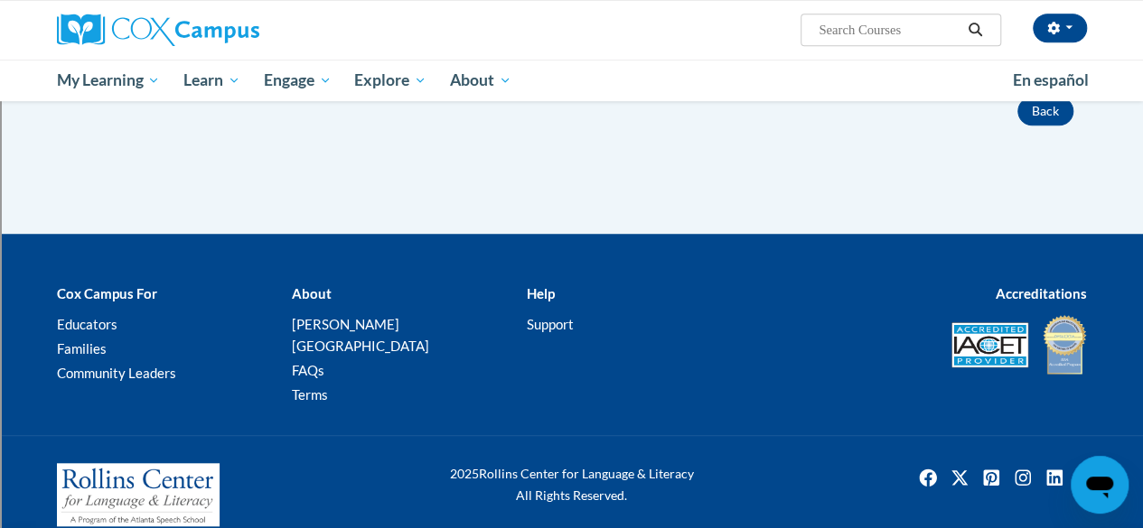
scroll to position [331, 0]
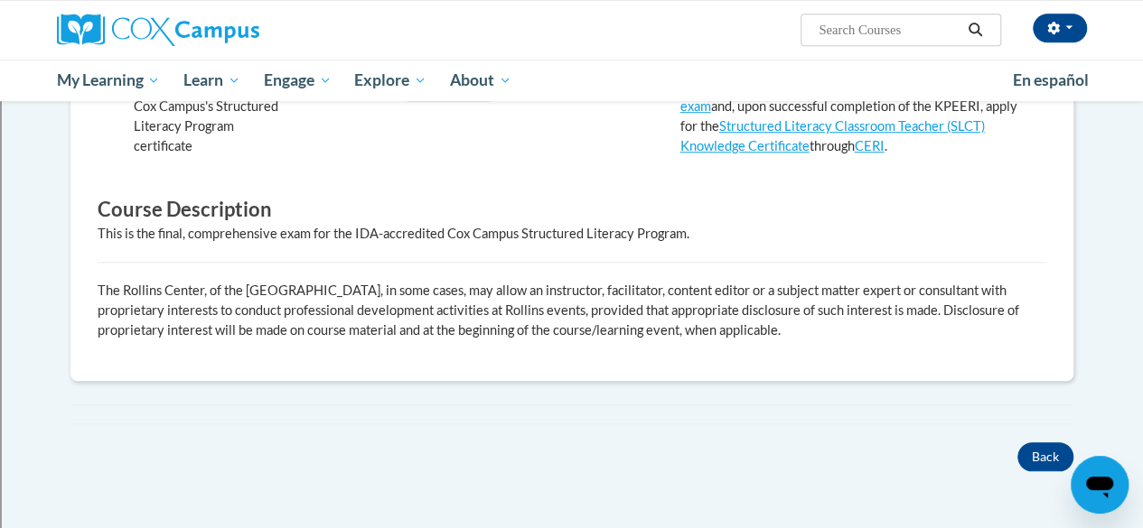
scroll to position [452, 0]
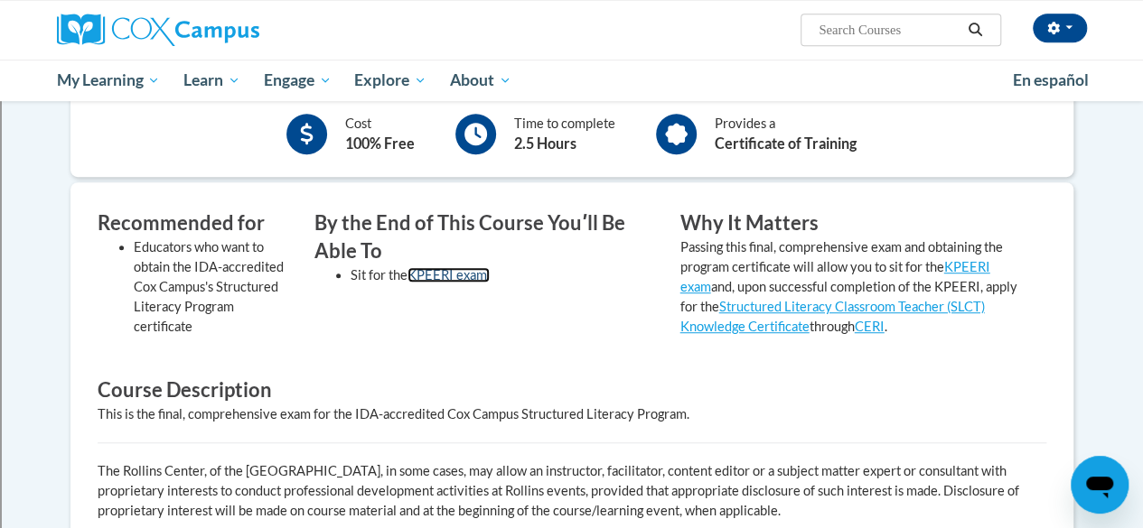
click at [466, 267] on link "KPEERI exam." at bounding box center [448, 274] width 82 height 15
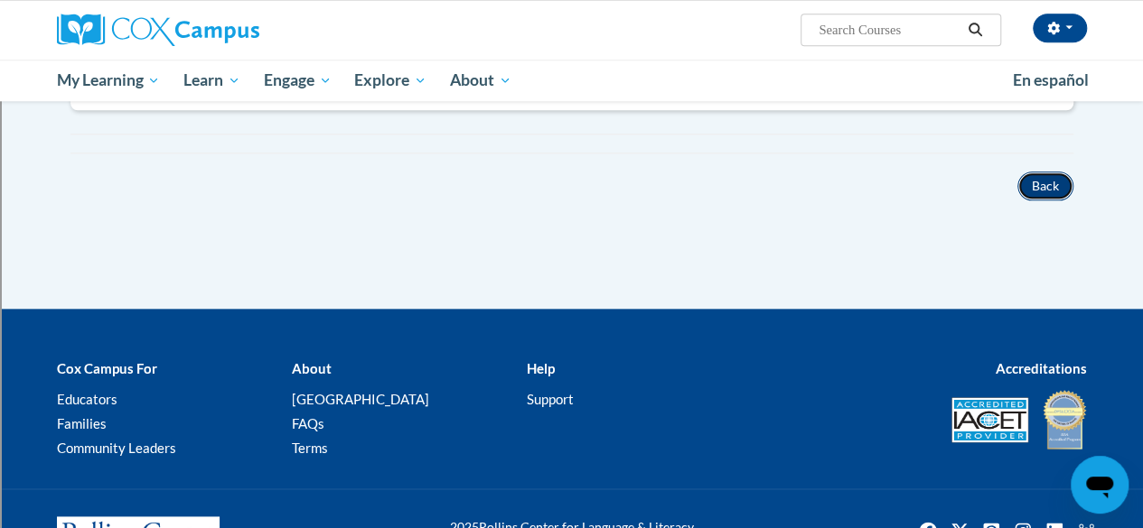
click at [1040, 182] on button "Back" at bounding box center [1045, 186] width 56 height 29
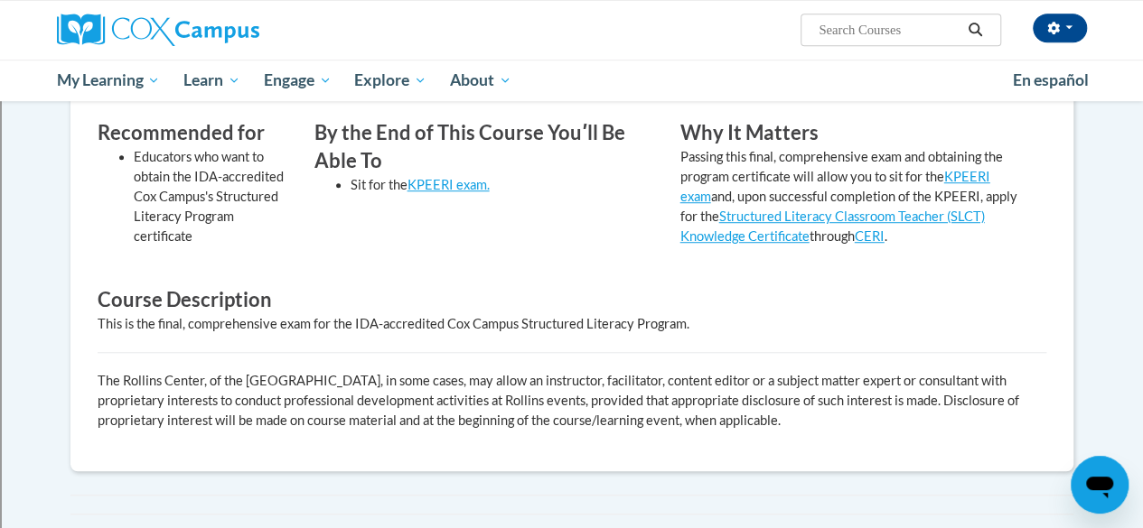
scroll to position [813, 0]
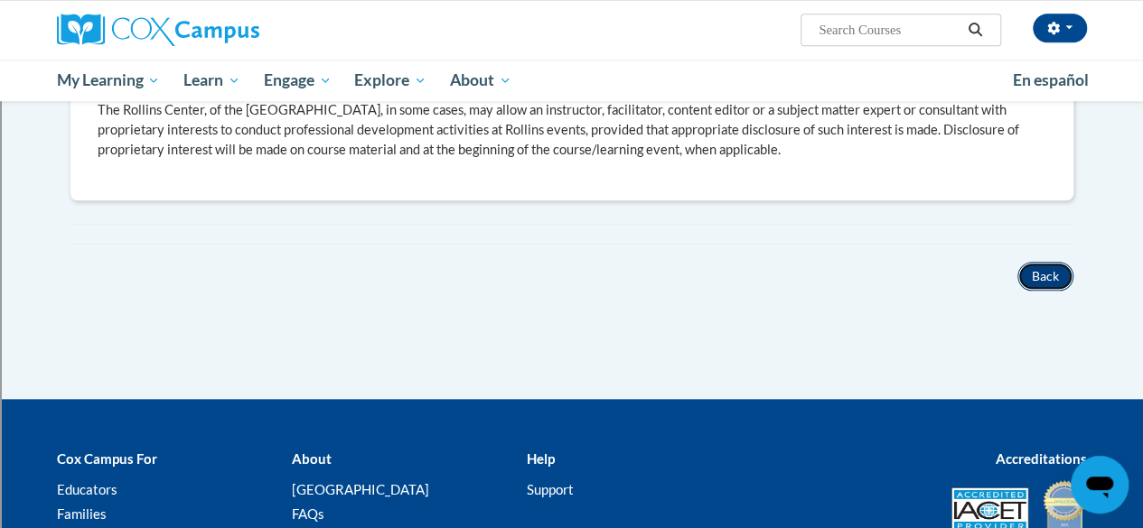
click at [1036, 271] on button "Back" at bounding box center [1045, 276] width 56 height 29
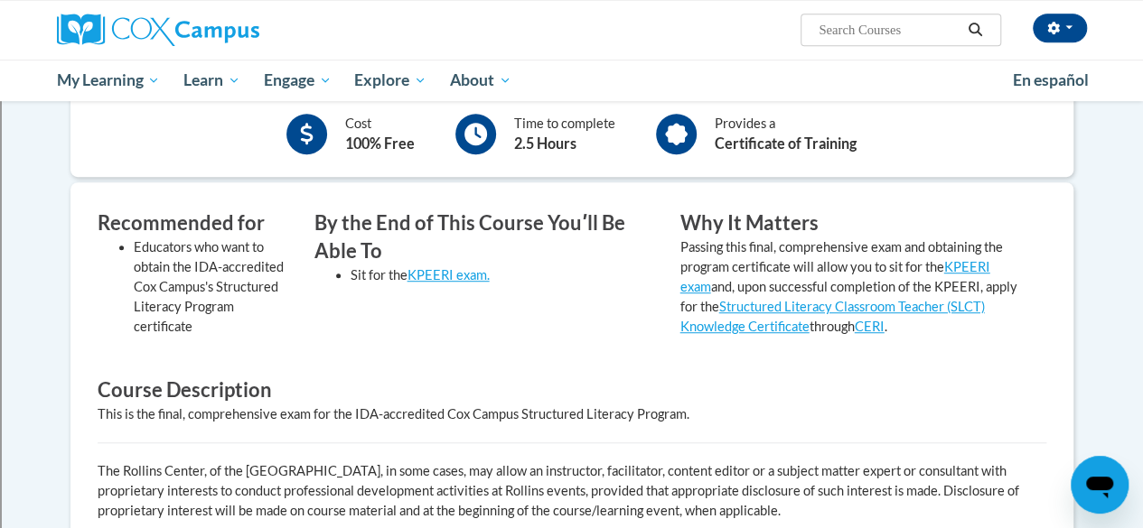
scroll to position [361, 0]
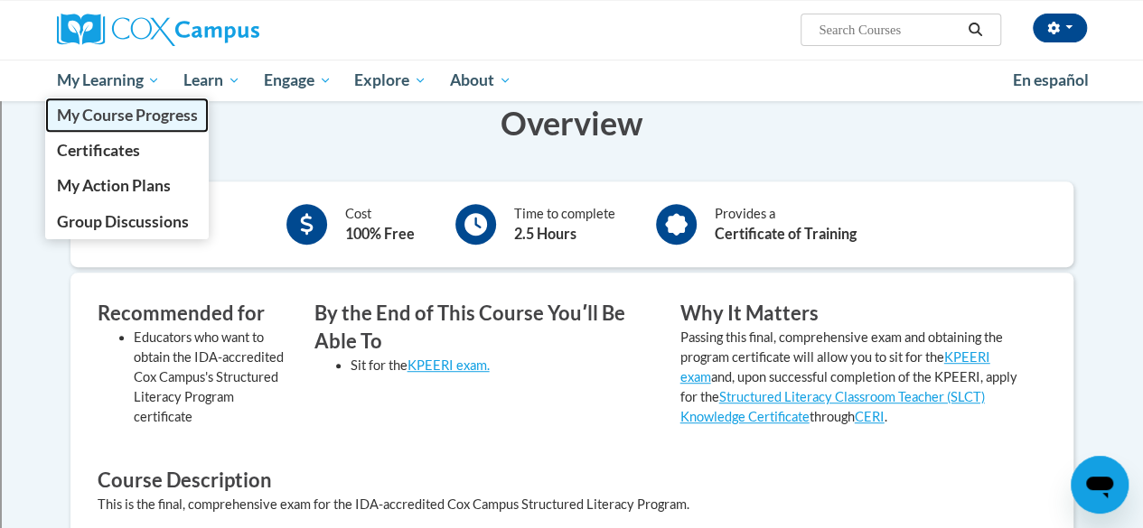
click at [129, 123] on span "My Course Progress" at bounding box center [126, 115] width 141 height 19
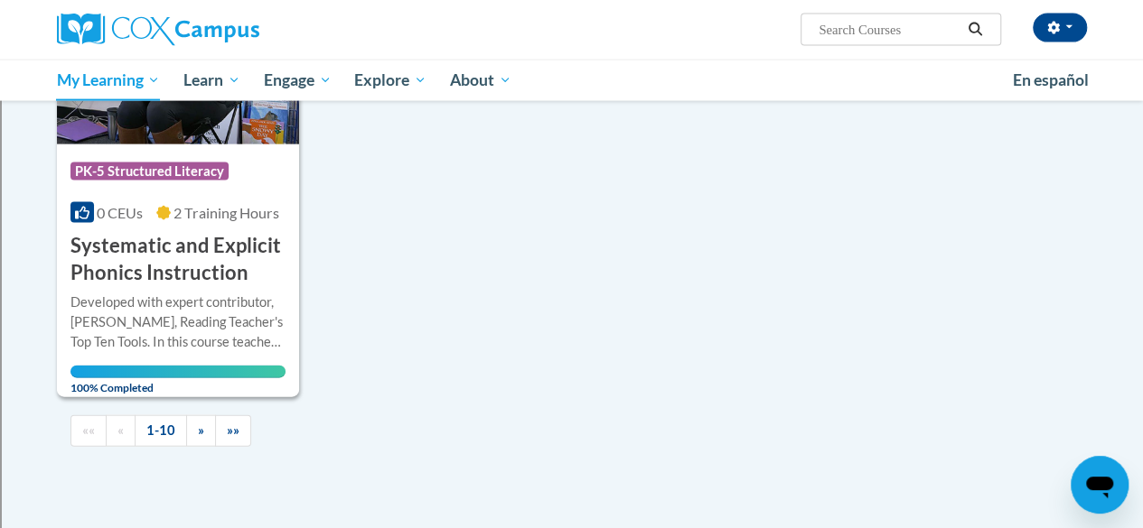
scroll to position [2077, 0]
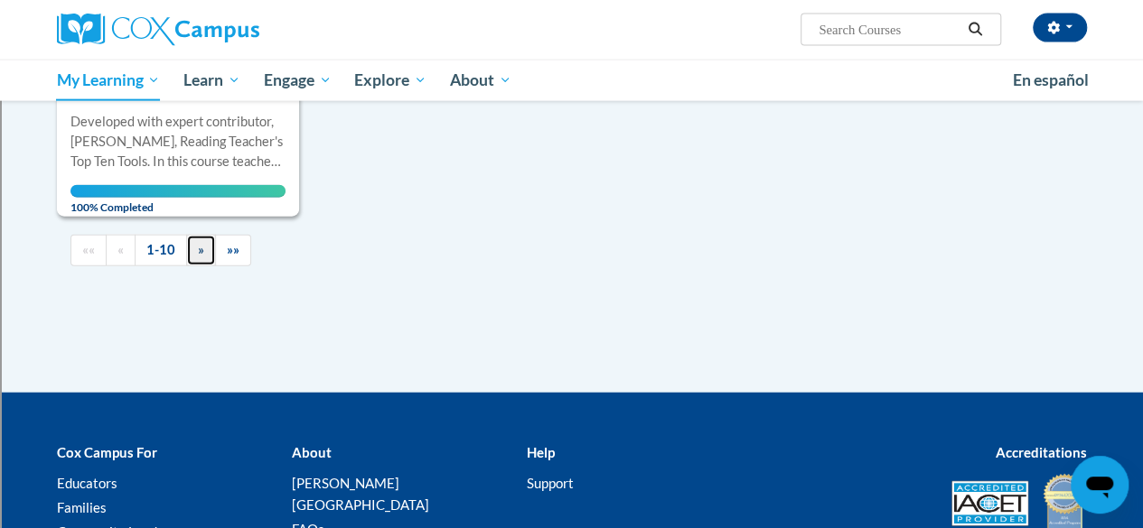
click at [186, 238] on link "»" at bounding box center [201, 251] width 30 height 32
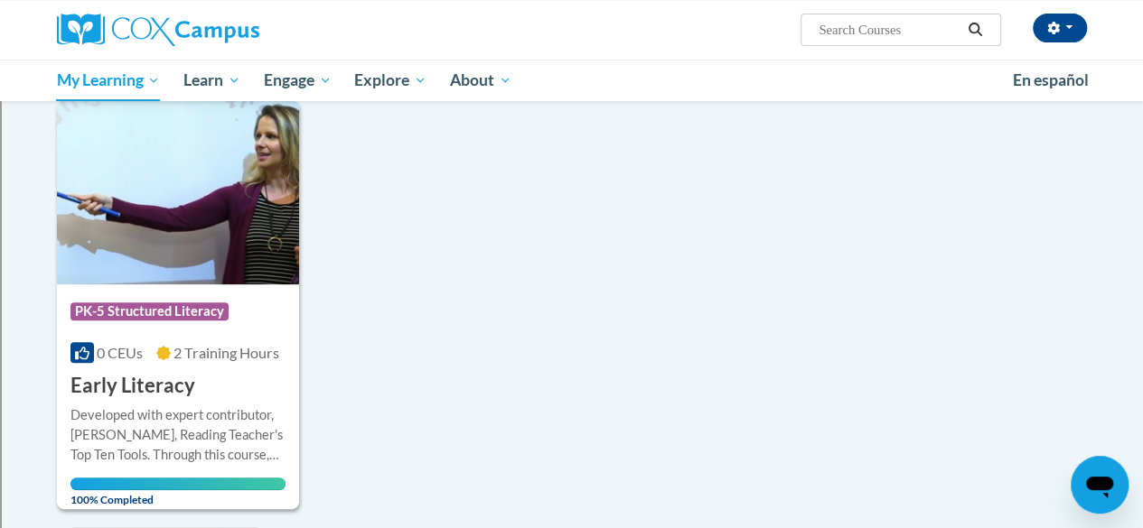
scroll to position [331, 0]
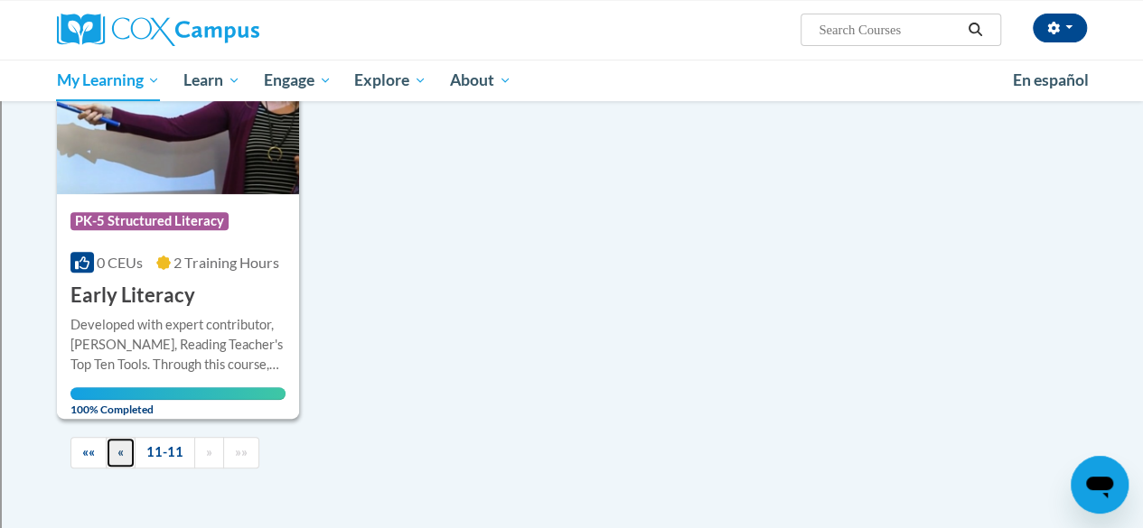
click at [109, 455] on link "«" at bounding box center [121, 453] width 30 height 32
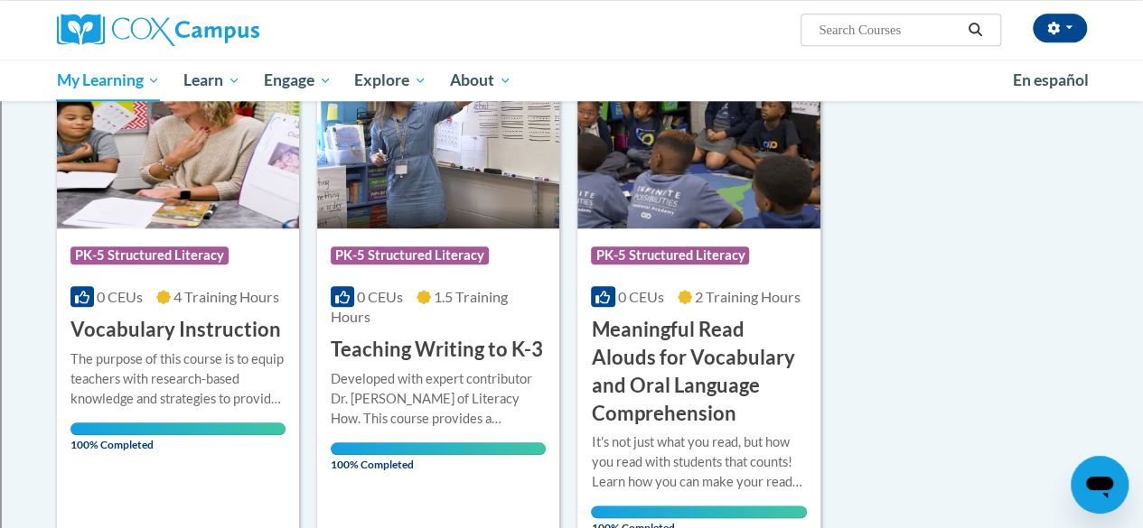
scroll to position [157, 0]
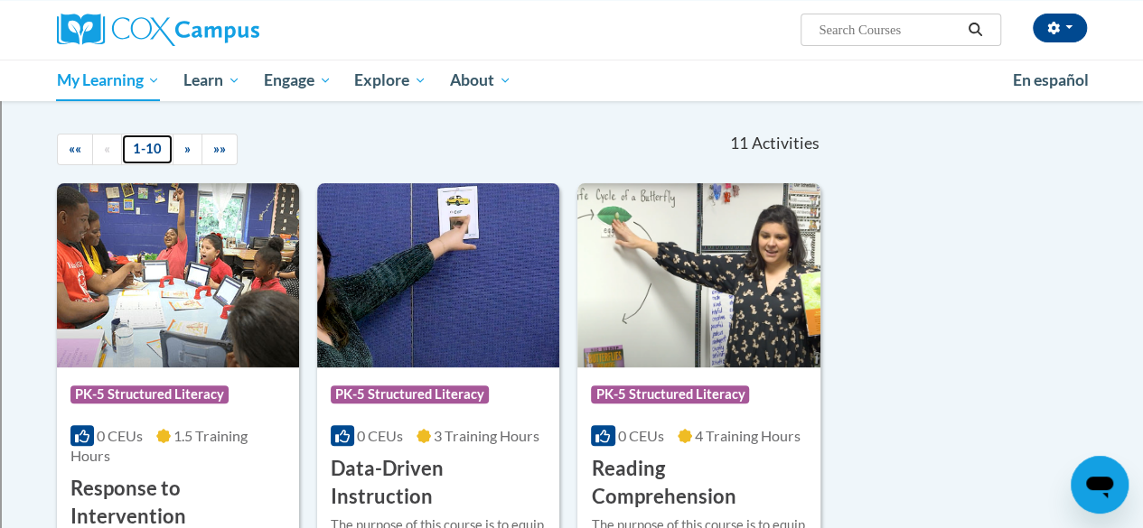
click at [144, 151] on link "1-10" at bounding box center [147, 150] width 52 height 32
click at [219, 151] on span "»»" at bounding box center [219, 148] width 13 height 15
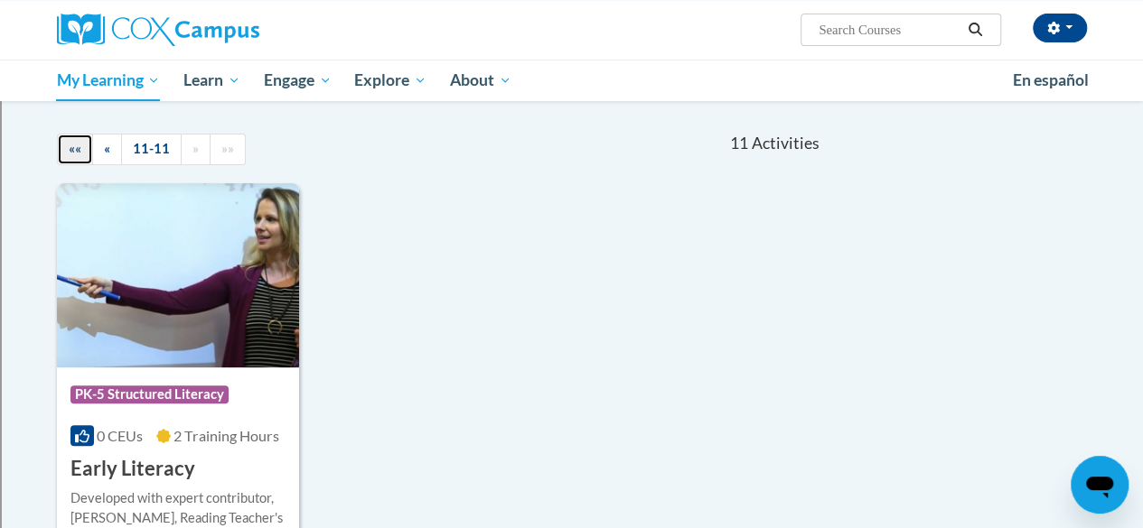
click at [75, 150] on span "««" at bounding box center [75, 148] width 13 height 15
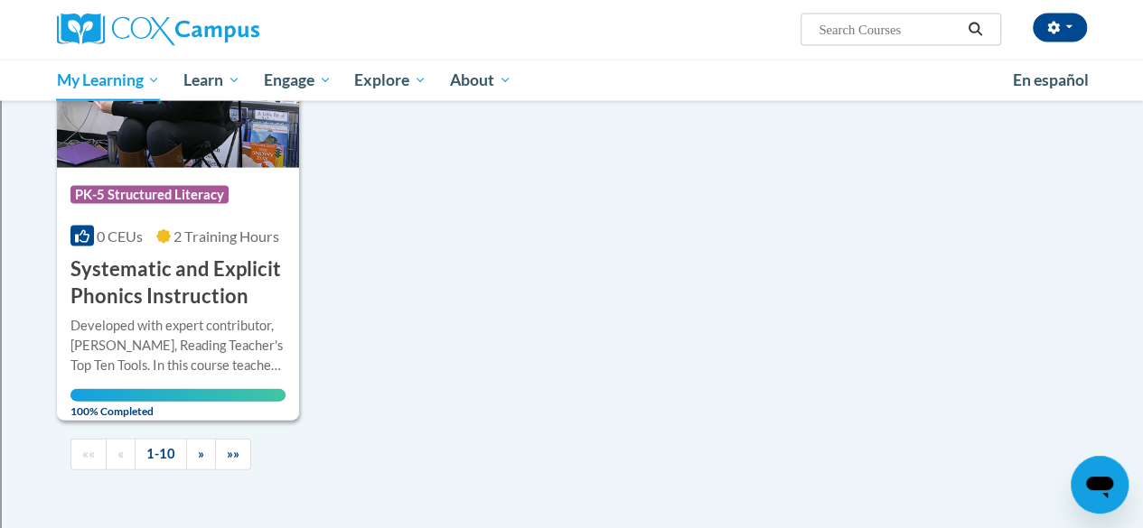
scroll to position [1964, 0]
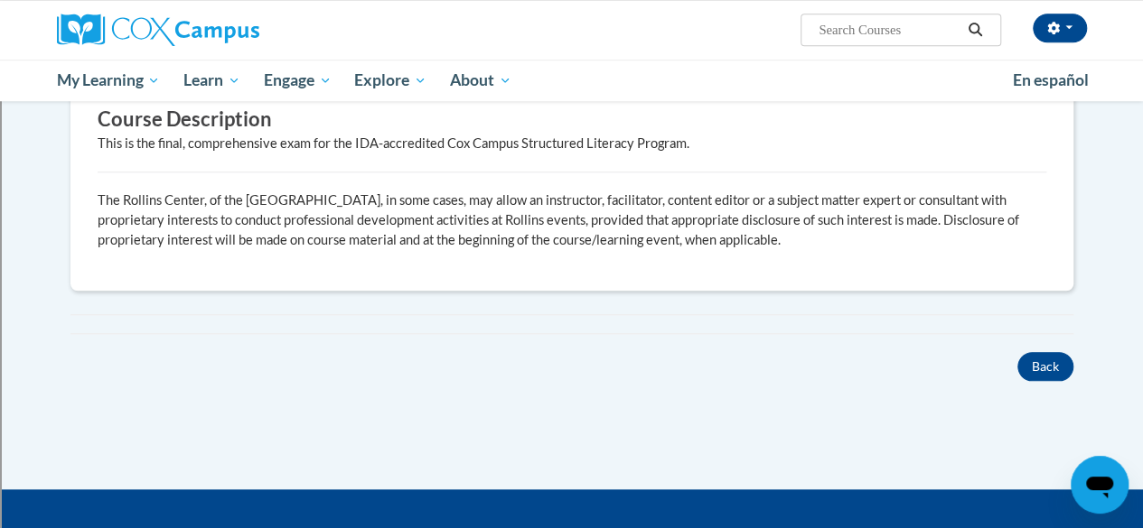
scroll to position [977, 0]
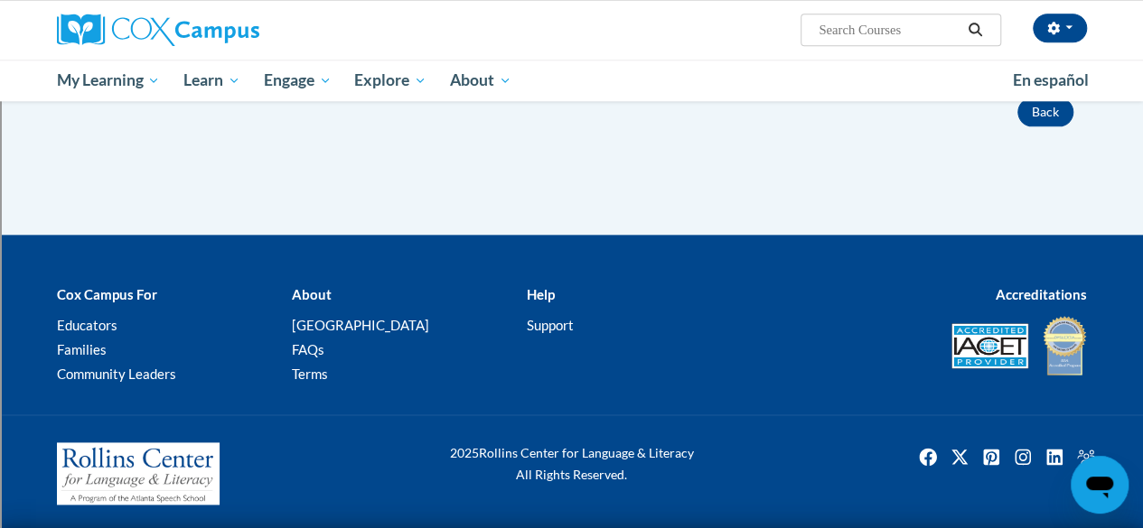
click at [0, 72] on div "Ryan Morris (America/Chicago UTC-05:00) My Profile Inbox My Transcripts Log Out…" at bounding box center [571, 50] width 1143 height 101
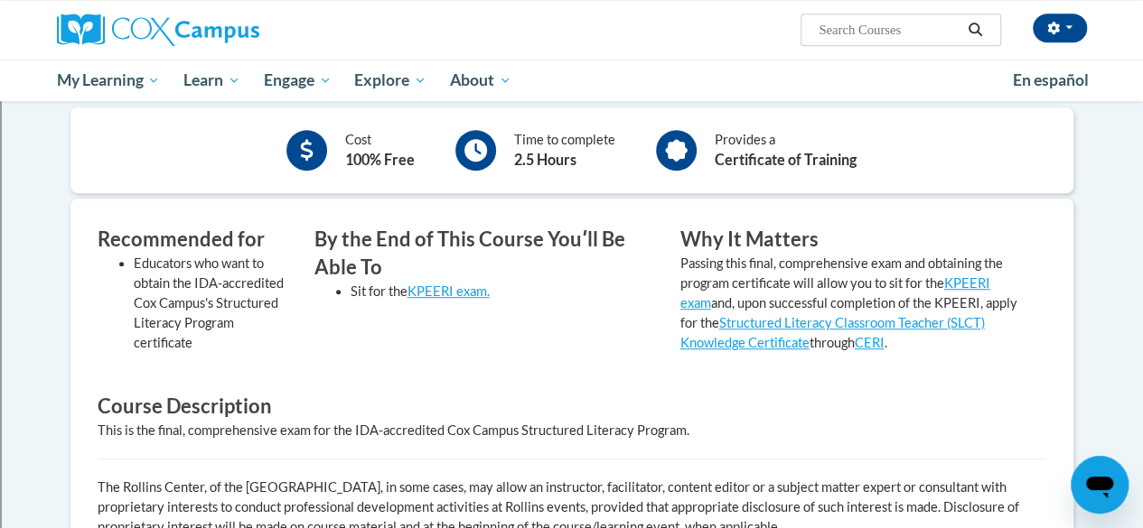
scroll to position [0, 0]
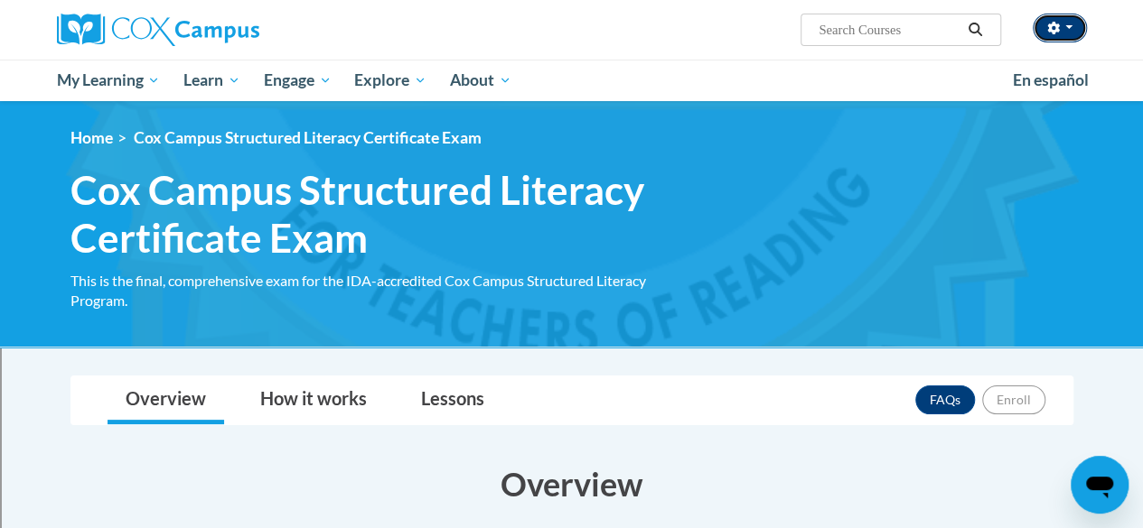
click at [1043, 29] on button "button" at bounding box center [1059, 28] width 54 height 29
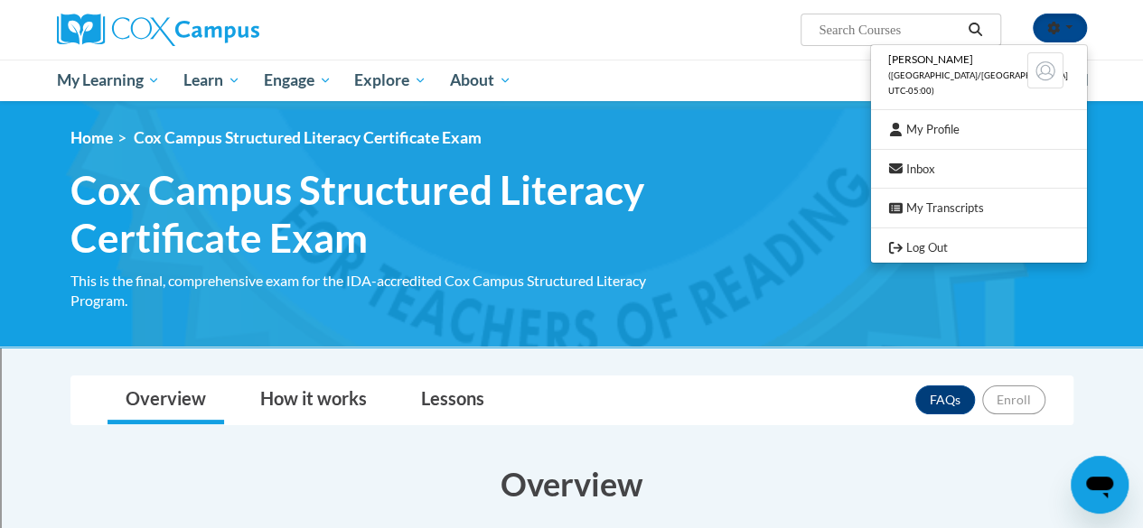
click at [567, 29] on div "Ryan Morris (America/Chicago UTC-05:00) My Profile Inbox My Transcripts Log Out…" at bounding box center [748, 23] width 704 height 46
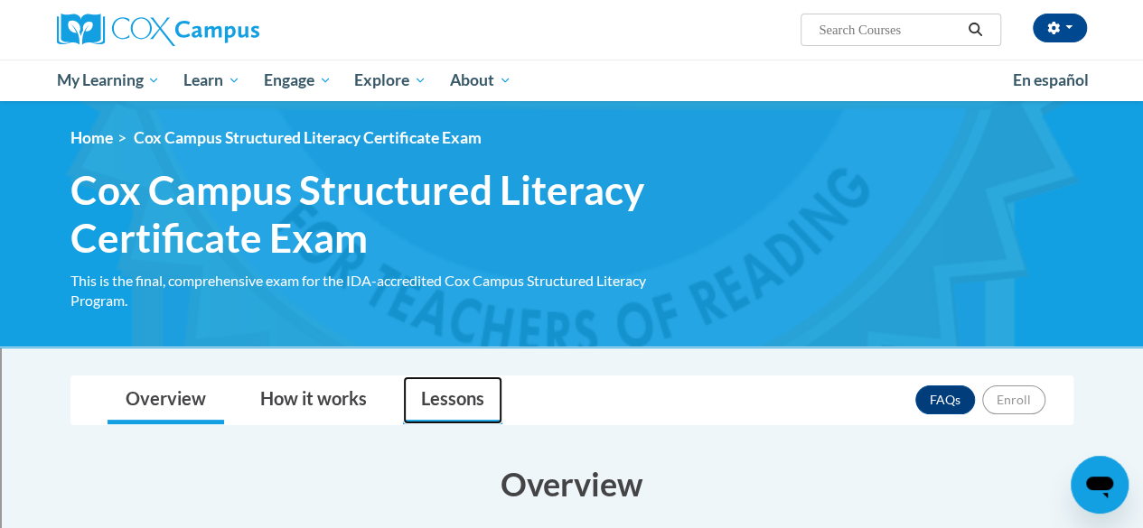
click at [453, 401] on link "Lessons" at bounding box center [452, 401] width 99 height 48
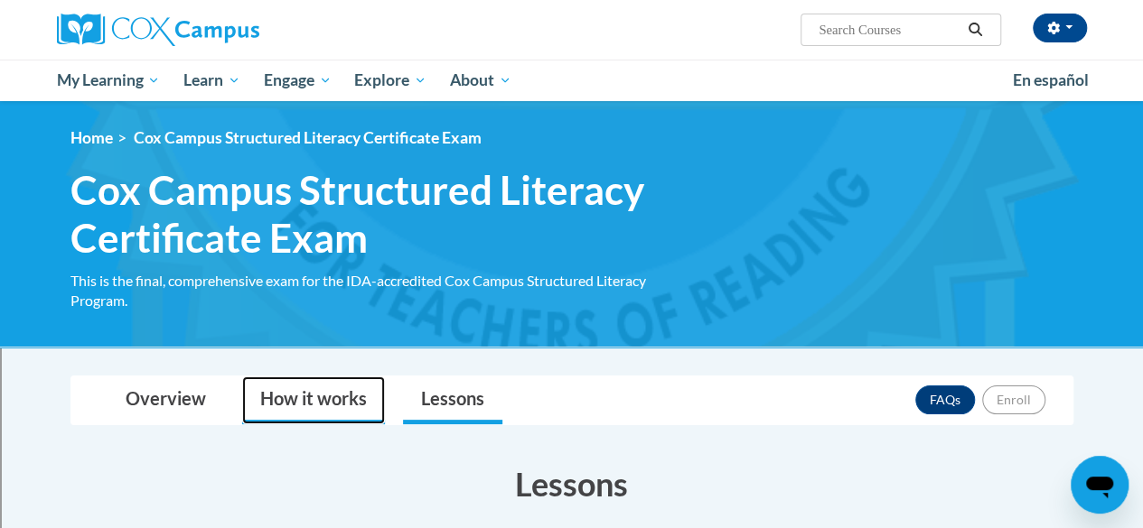
click at [303, 398] on link "How it works" at bounding box center [313, 401] width 143 height 48
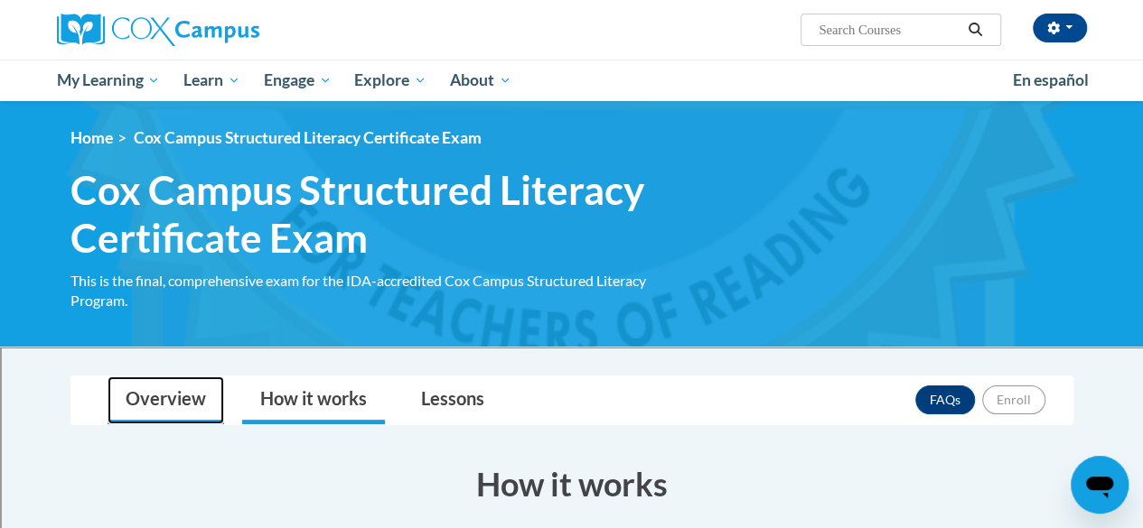
click at [175, 393] on link "Overview" at bounding box center [165, 401] width 117 height 48
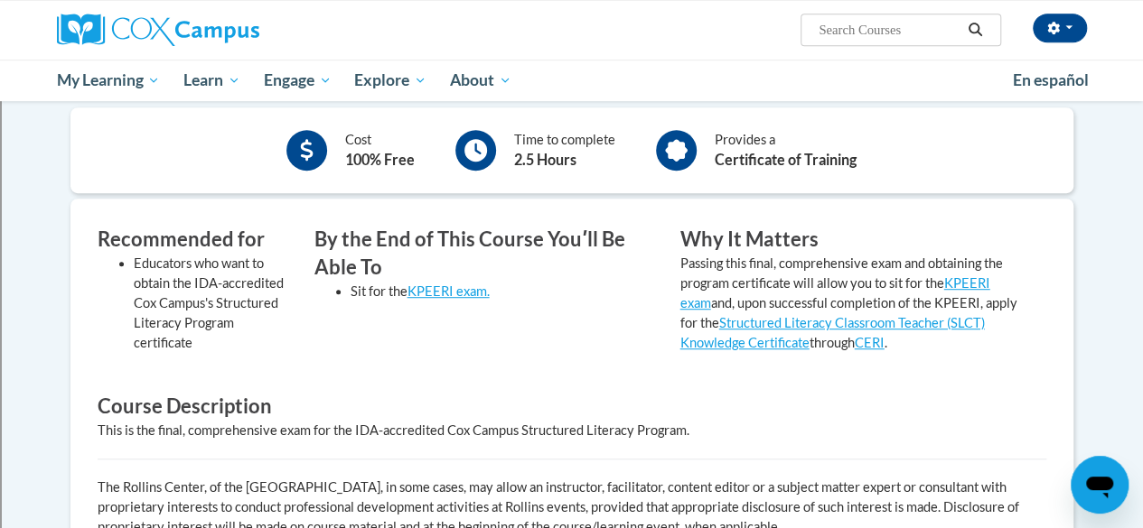
scroll to position [164, 0]
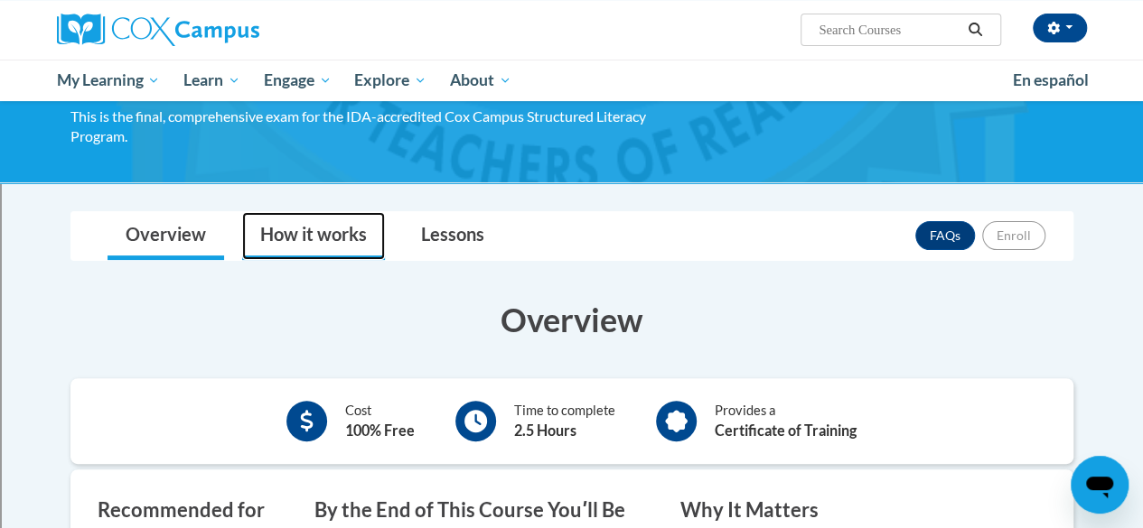
click at [285, 230] on link "How it works" at bounding box center [313, 236] width 143 height 48
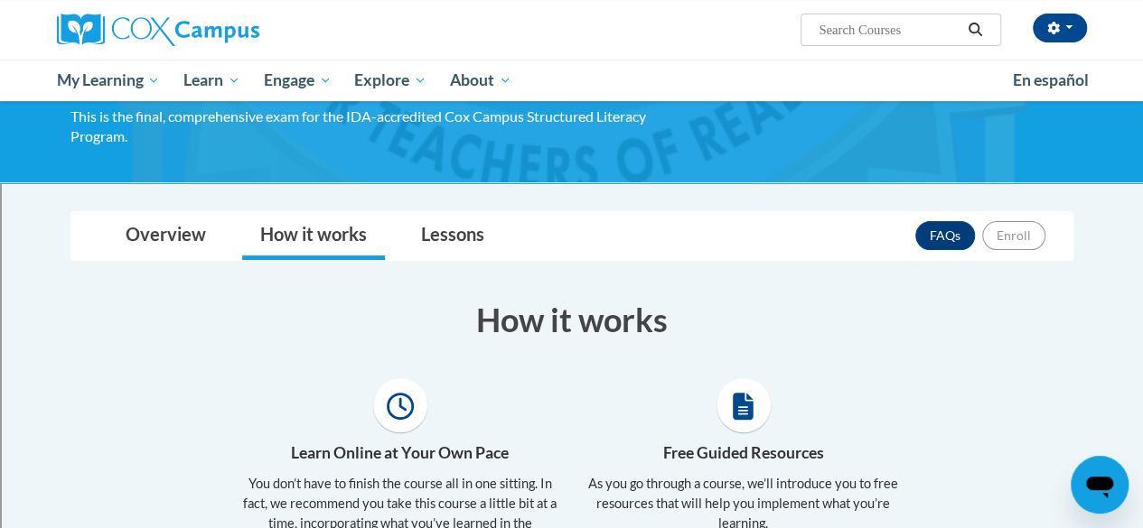
click at [741, 406] on icon at bounding box center [742, 406] width 21 height 27
click at [453, 236] on link "Lessons" at bounding box center [452, 236] width 99 height 48
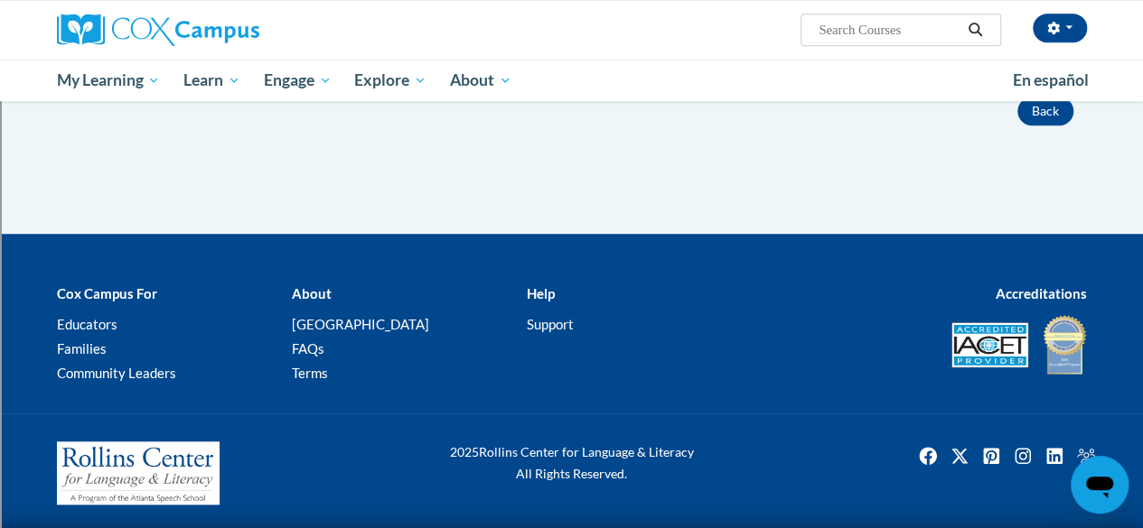
scroll to position [0, 0]
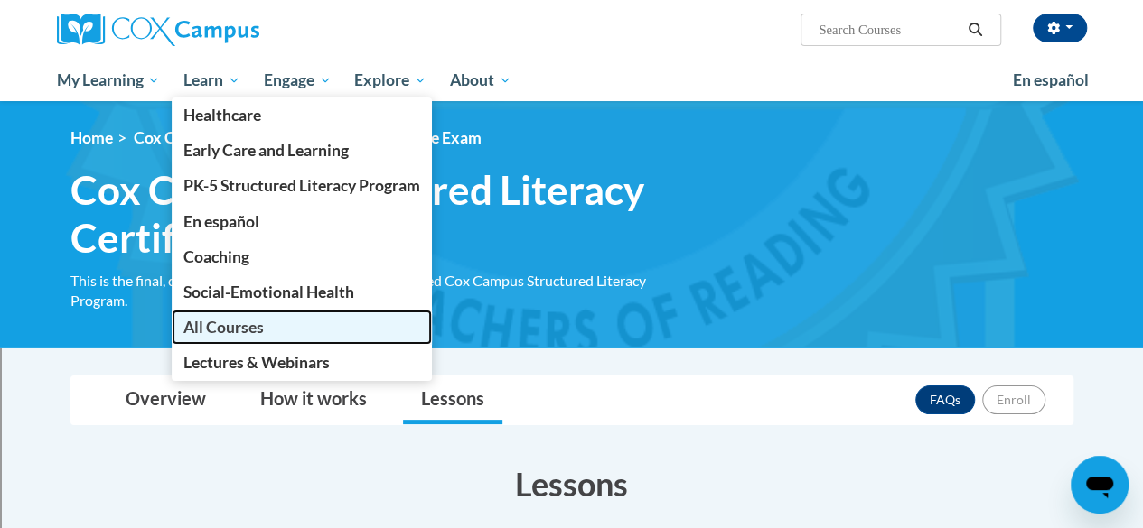
click at [224, 333] on span "All Courses" at bounding box center [223, 327] width 80 height 19
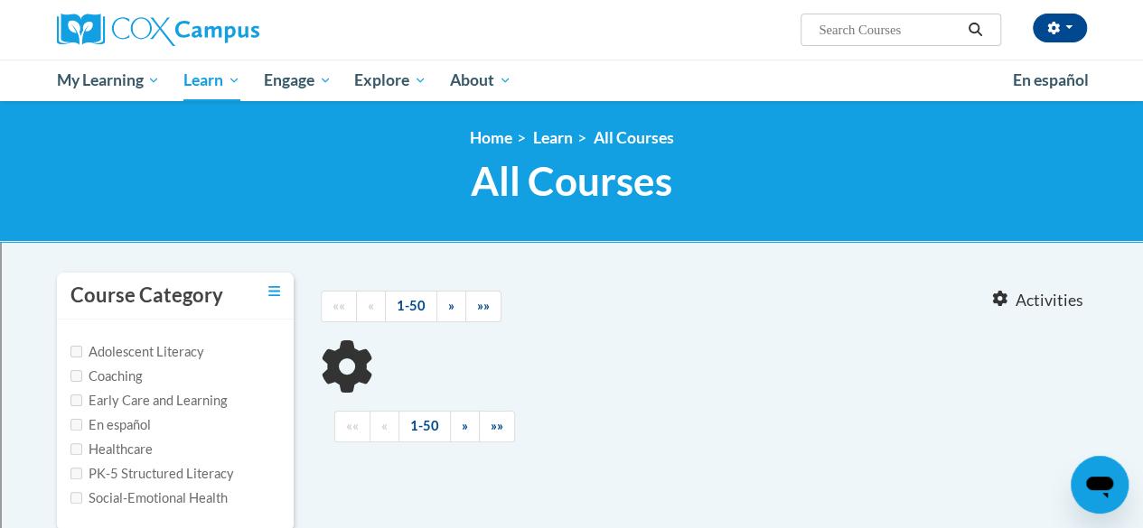
scroll to position [181, 0]
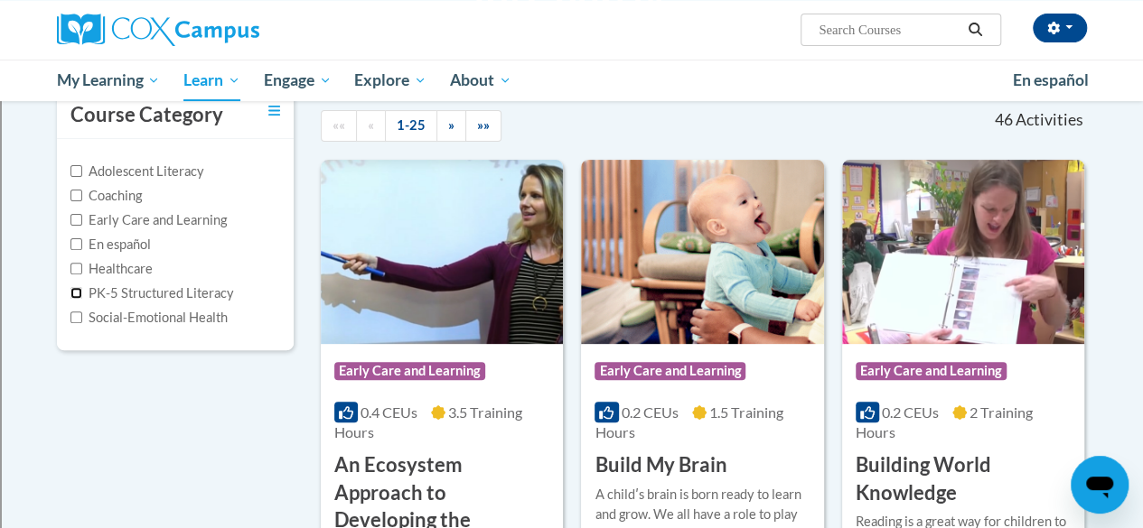
click at [75, 288] on input "PK-5 Structured Literacy" at bounding box center [76, 293] width 12 height 12
checkbox input "true"
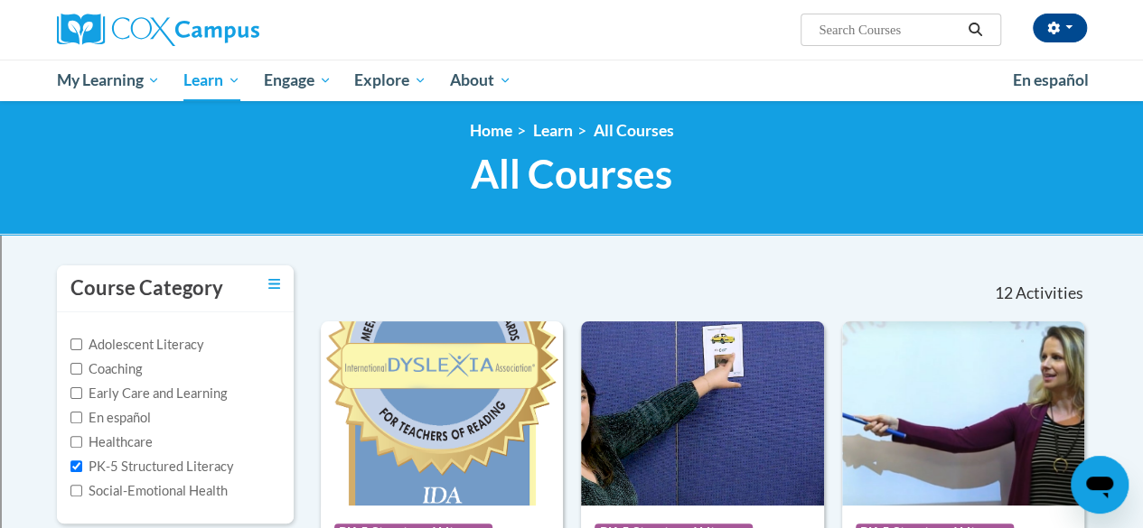
scroll to position [278, 0]
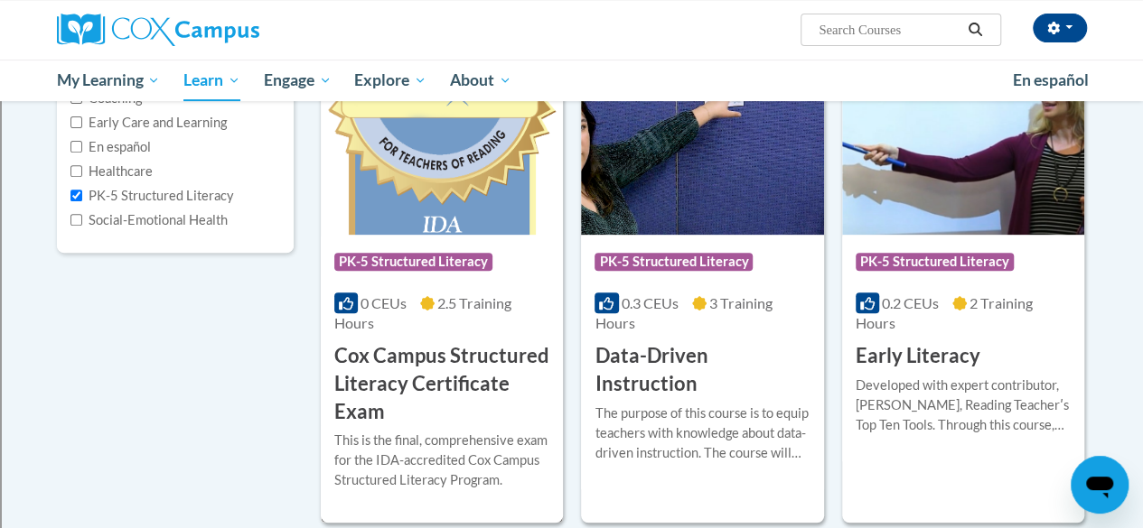
click at [488, 379] on h3 "Cox Campus Structured Literacy Certificate Exam" at bounding box center [441, 383] width 215 height 83
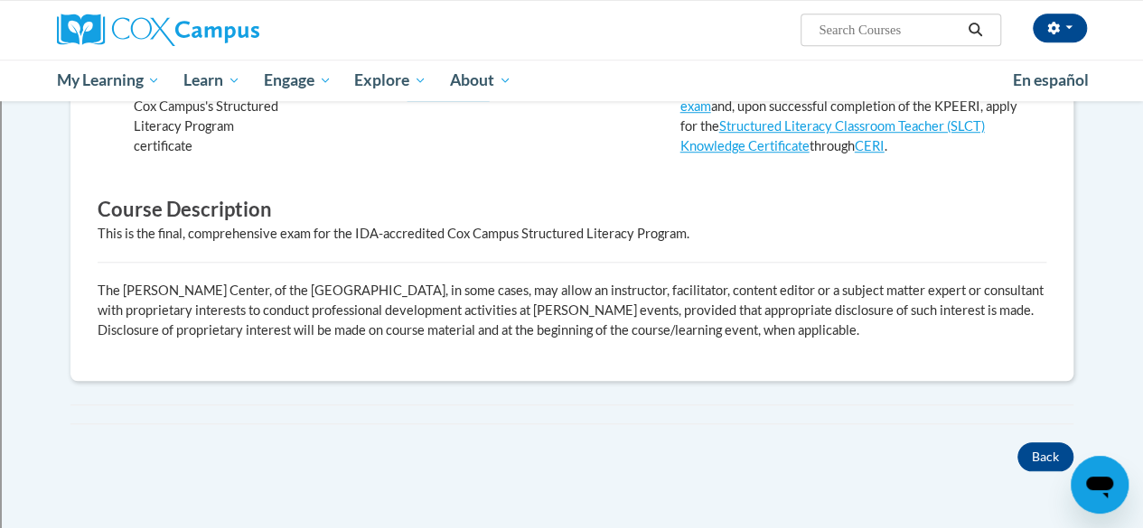
scroll to position [181, 0]
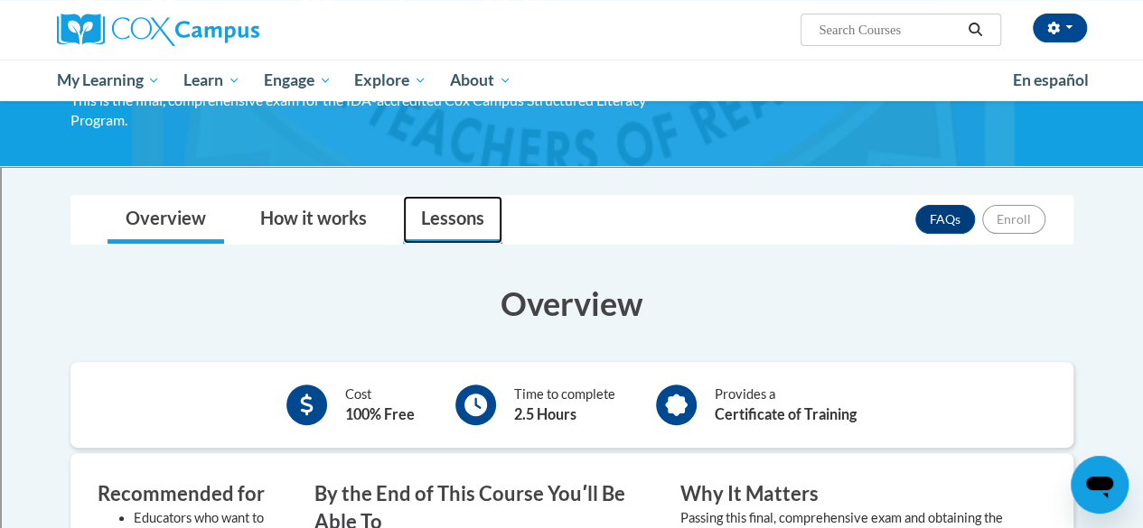
click at [434, 212] on link "Lessons" at bounding box center [452, 220] width 99 height 48
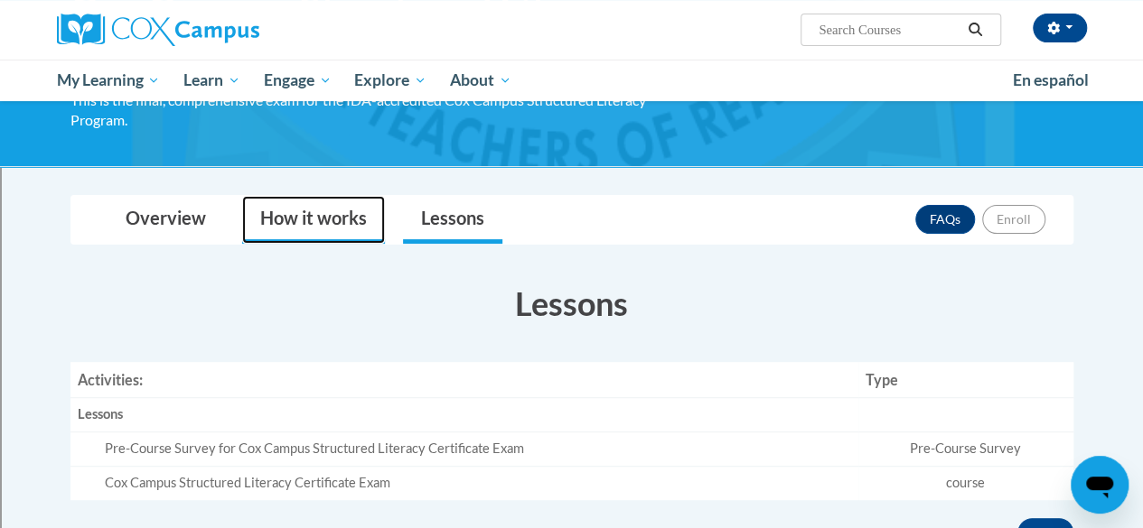
click at [374, 210] on link "How it works" at bounding box center [313, 220] width 143 height 48
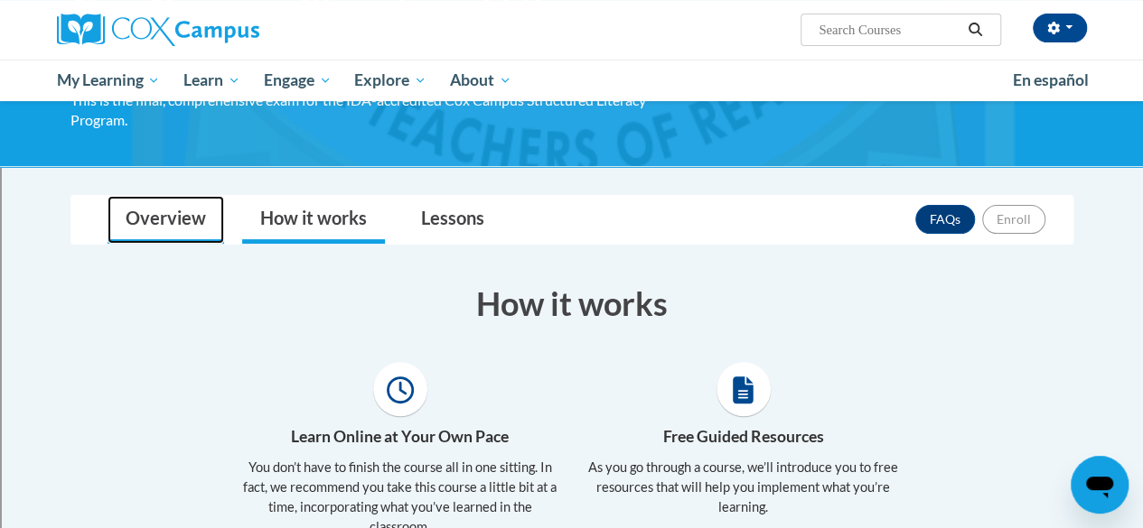
click at [155, 218] on link "Overview" at bounding box center [165, 220] width 117 height 48
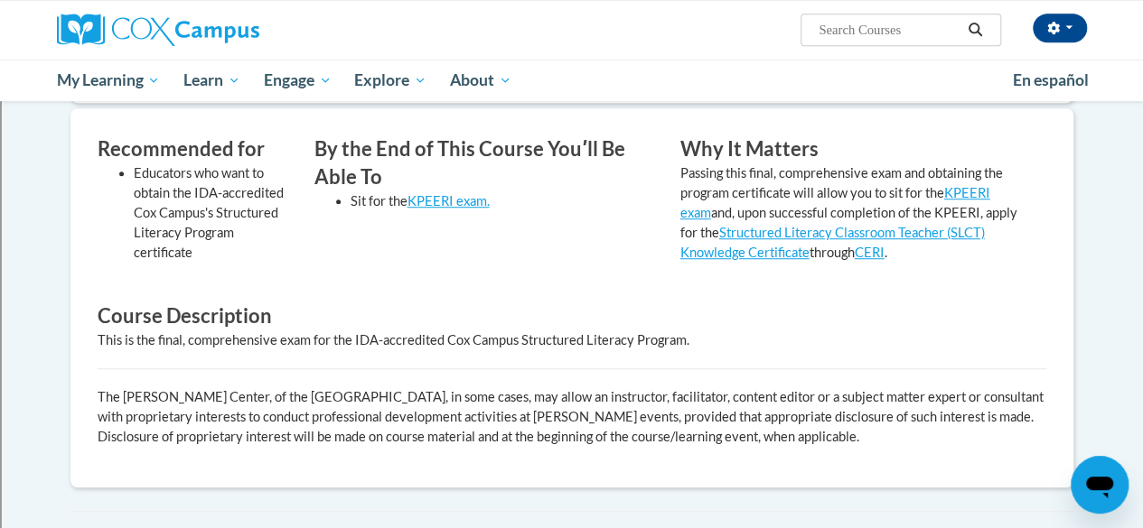
scroll to position [435, 0]
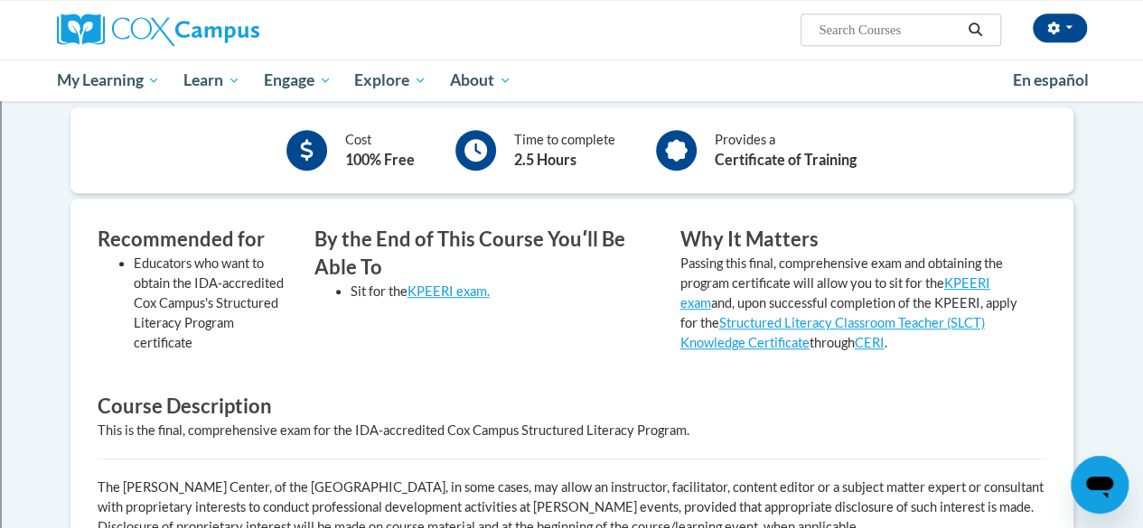
drag, startPoint x: 661, startPoint y: 147, endPoint x: 671, endPoint y: 148, distance: 10.0
click at [663, 148] on div at bounding box center [676, 150] width 41 height 41
click at [671, 148] on icon at bounding box center [676, 150] width 23 height 23
drag, startPoint x: 475, startPoint y: 145, endPoint x: 374, endPoint y: 135, distance: 101.6
click at [471, 145] on icon at bounding box center [475, 150] width 23 height 23
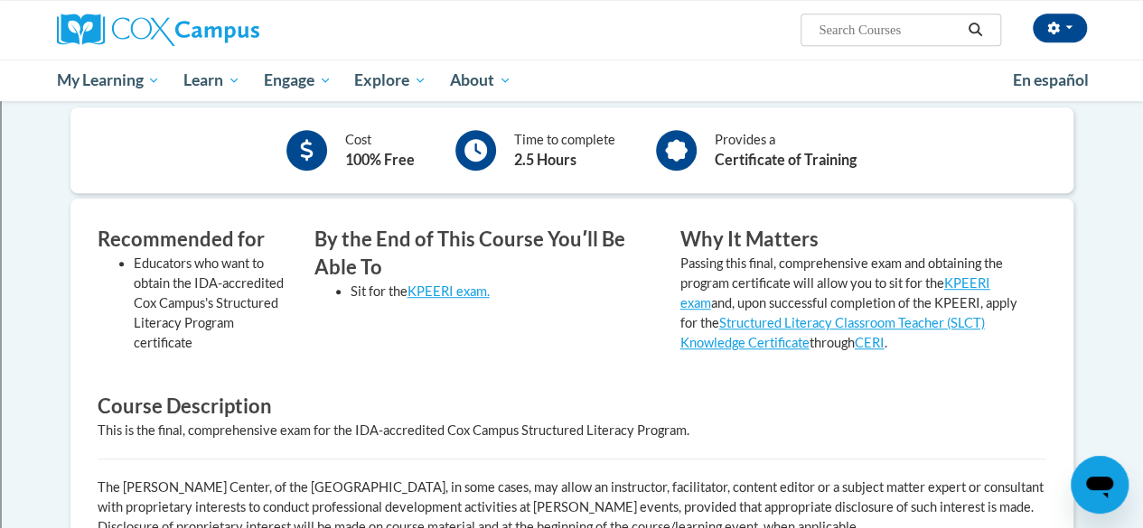
click at [318, 150] on div at bounding box center [306, 150] width 41 height 41
click at [305, 151] on icon at bounding box center [307, 150] width 14 height 23
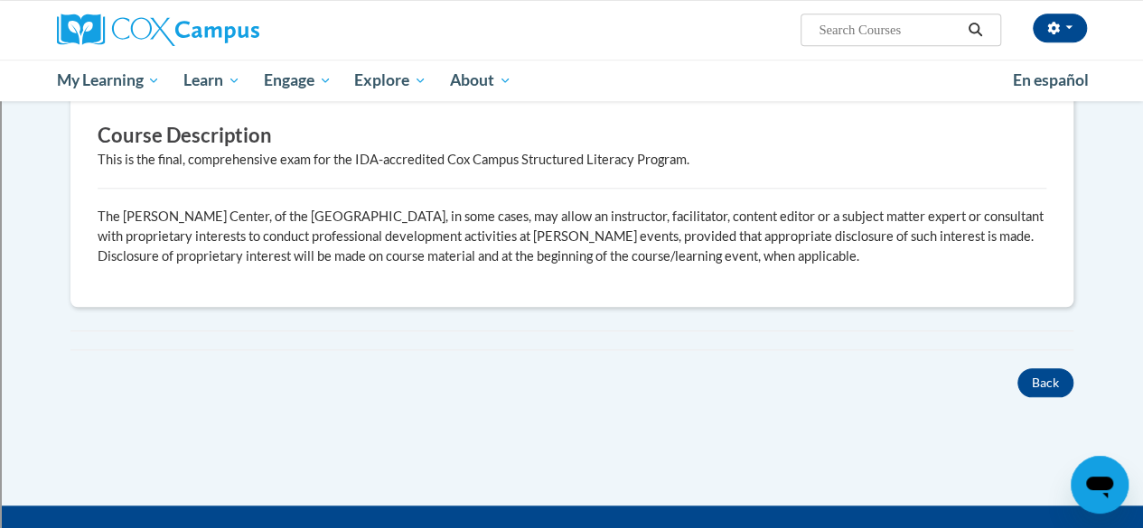
click at [1088, 470] on icon "Open messaging window" at bounding box center [1099, 485] width 33 height 33
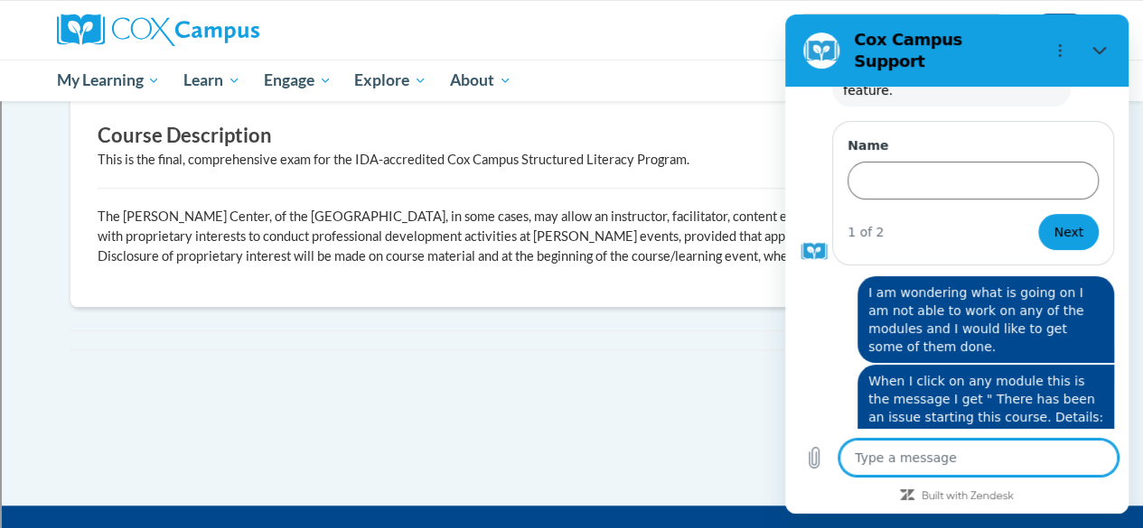
scroll to position [255, 0]
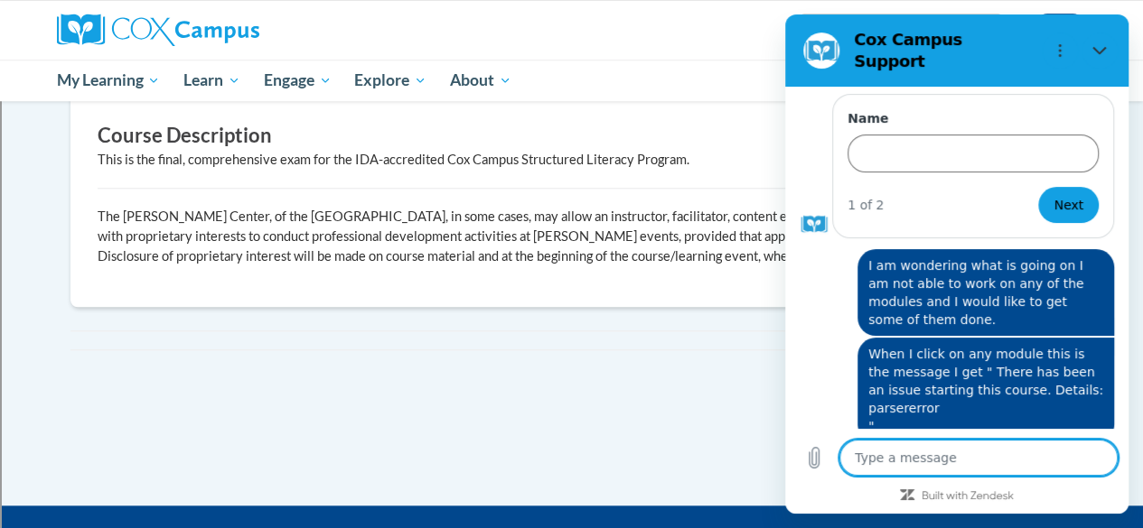
click at [967, 458] on textarea at bounding box center [978, 458] width 278 height 36
type textarea "H"
type textarea "x"
type textarea "He"
type textarea "x"
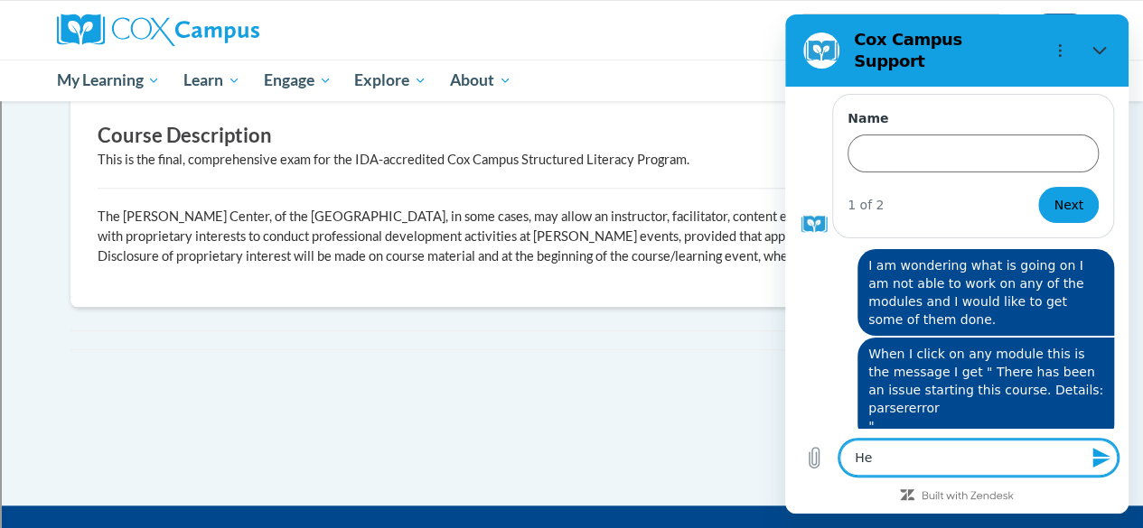
type textarea "Hel"
type textarea "x"
type textarea "Hell"
type textarea "x"
type textarea "Hello"
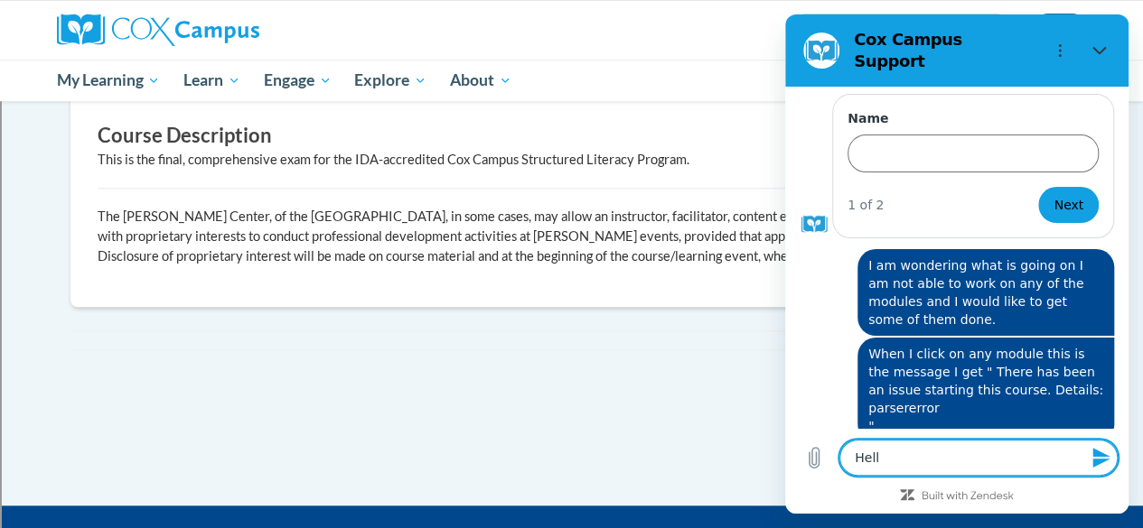
type textarea "x"
type textarea "Hello!"
type textarea "x"
type textarea "Hello"
type textarea "x"
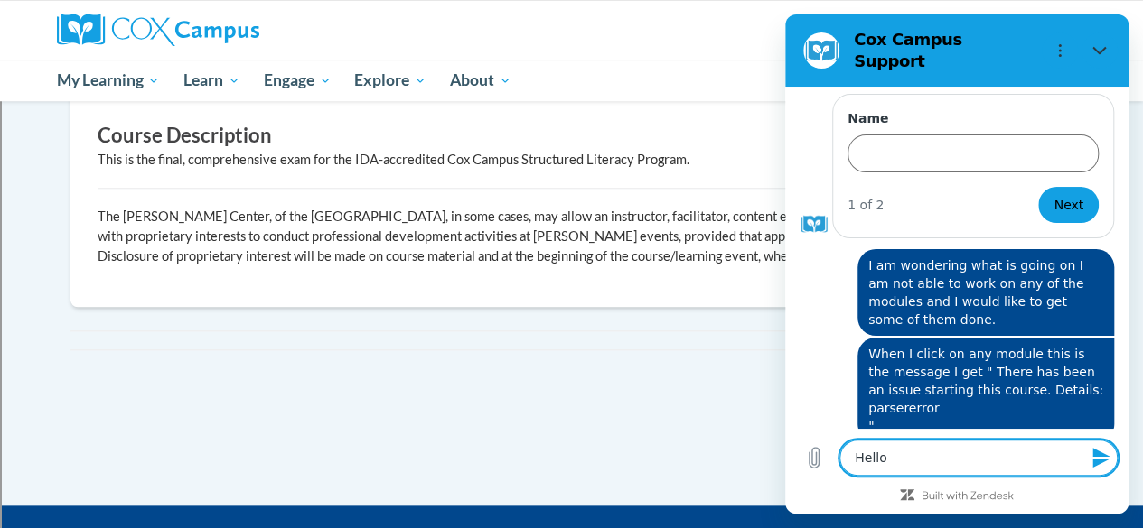
type textarea "Hello"
type textarea "x"
type textarea "Hello a"
type textarea "x"
type textarea "Hello an"
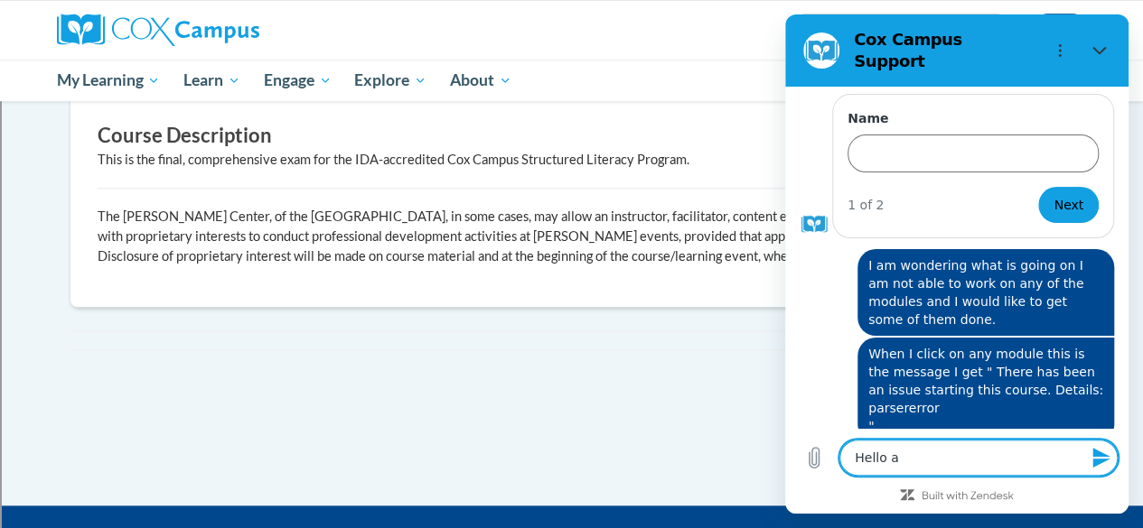
type textarea "x"
type textarea "Hello and"
type textarea "x"
type textarea "Hello and"
type textarea "x"
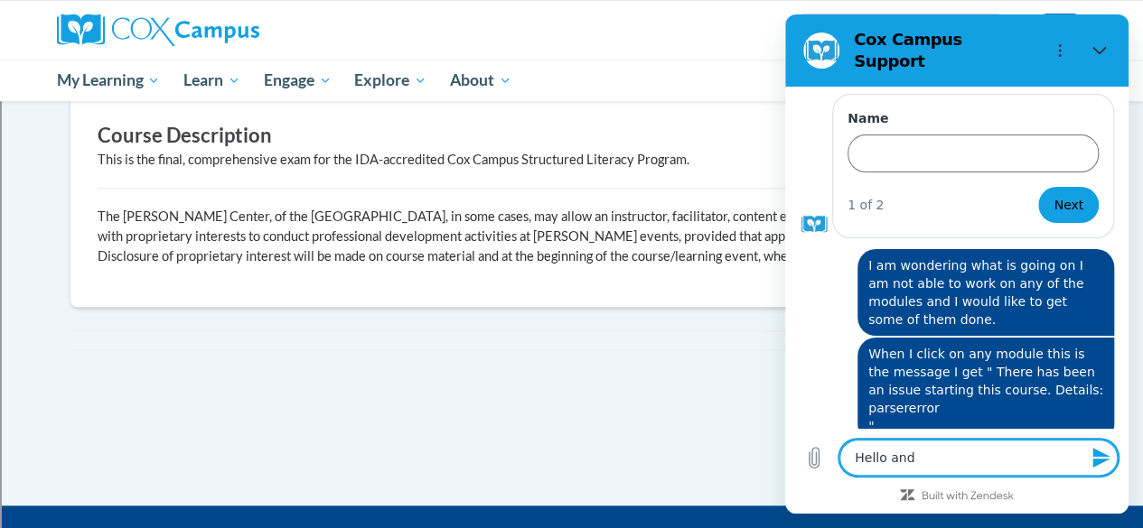
type textarea "Hello and G"
type textarea "x"
type textarea "Hello and Go"
type textarea "x"
type textarea "Hello and Goo"
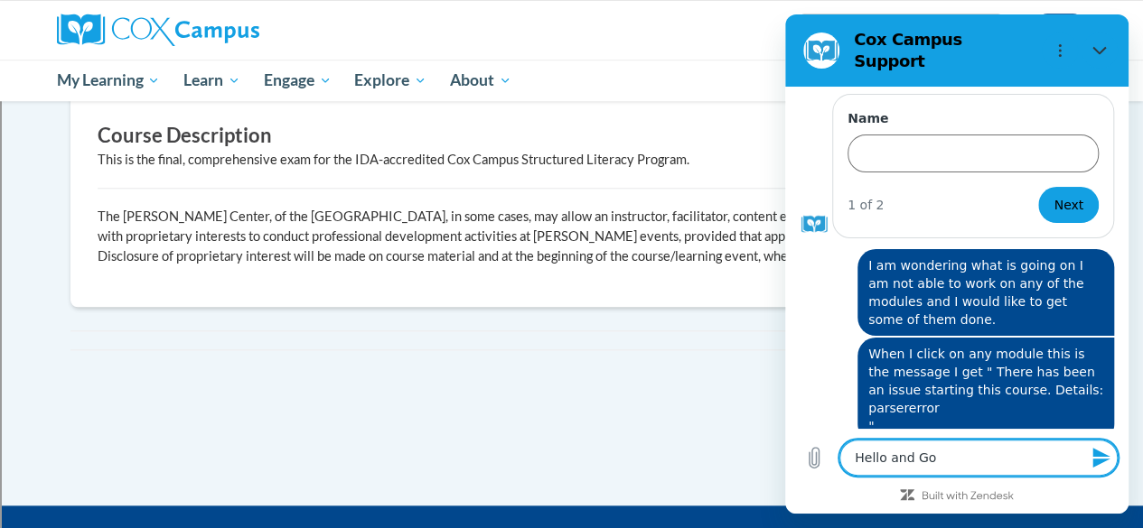
type textarea "x"
type textarea "Hello and Good"
type textarea "x"
type textarea "Hello and Good"
type textarea "x"
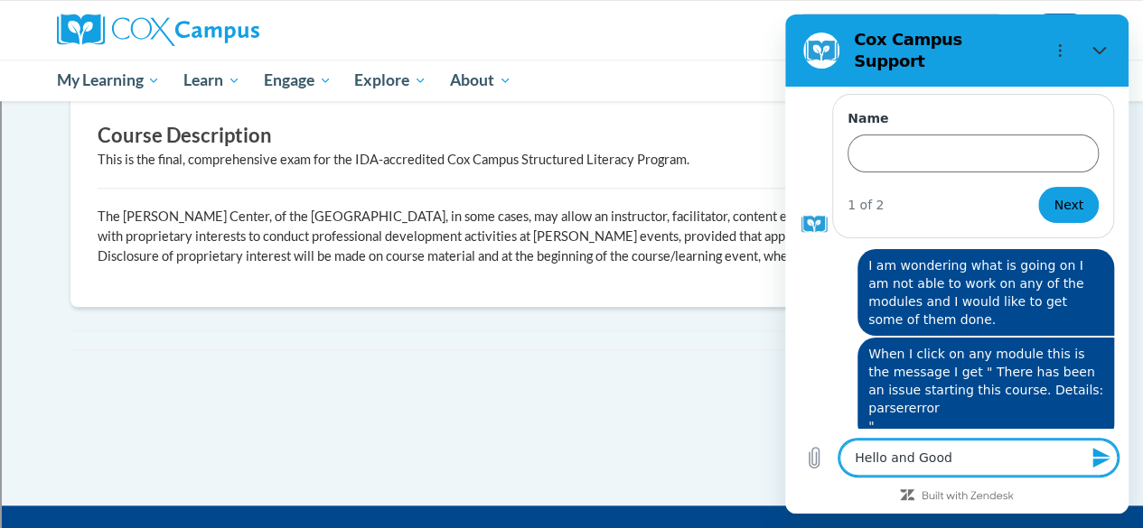
type textarea "Hello and Good m"
type textarea "x"
type textarea "Hello and Good mo"
type textarea "x"
type textarea "Hello and Good mor"
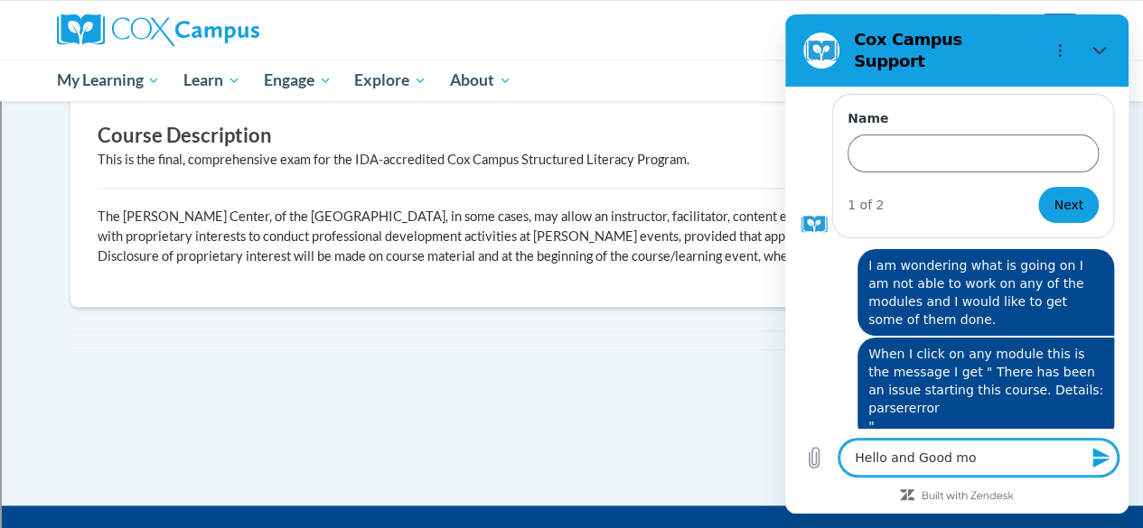
type textarea "x"
type textarea "Hello and Good morn"
type textarea "x"
type textarea "Hello and Good morni"
type textarea "x"
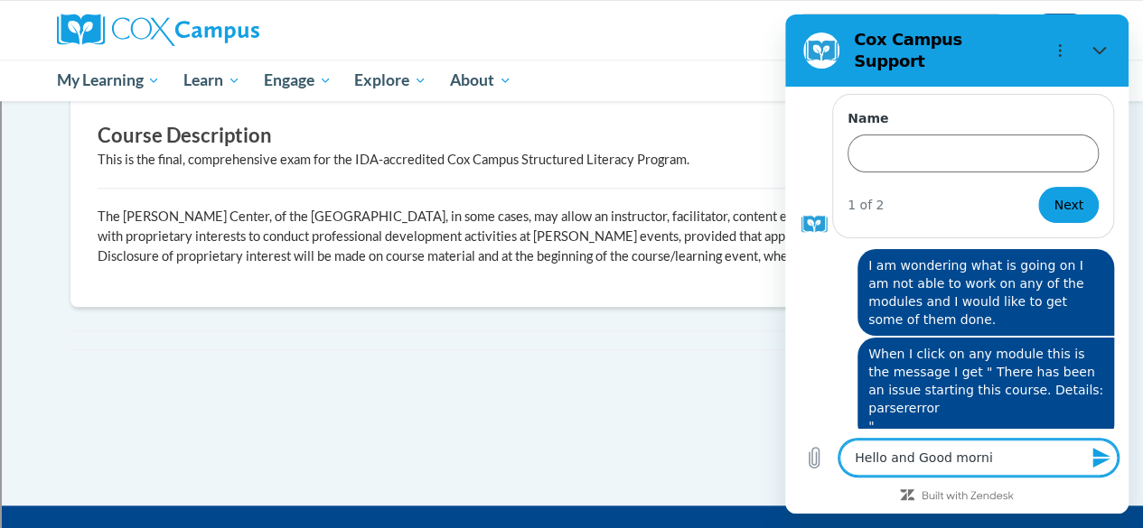
type textarea "Hello and Good mornin"
type textarea "x"
type textarea "Hello and Good morning"
type textarea "x"
type textarea "Hello and Good morning!"
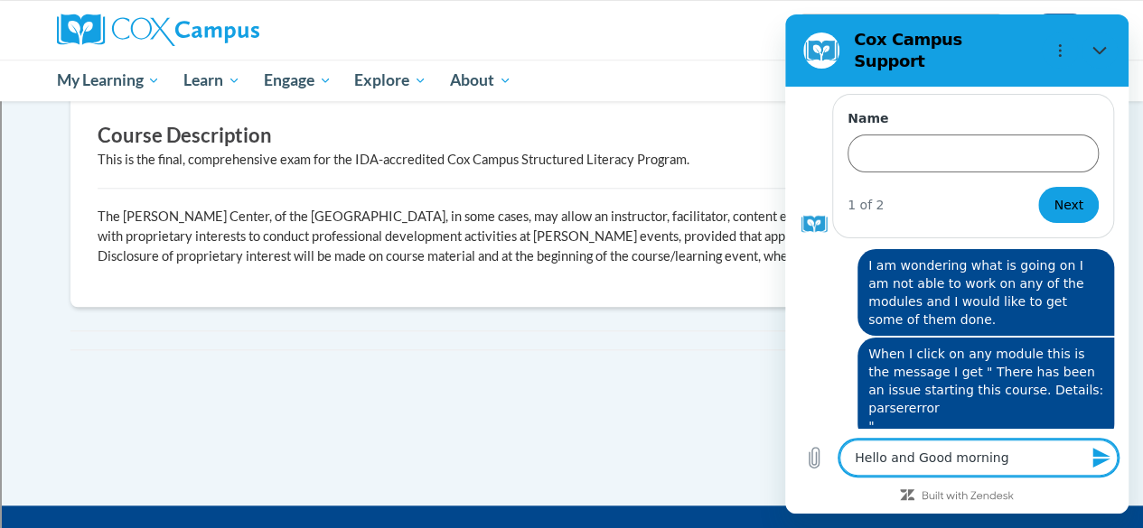
type textarea "x"
type textarea "Hello and Good morning!"
type textarea "x"
type textarea "Hello and Good morning! I"
type textarea "x"
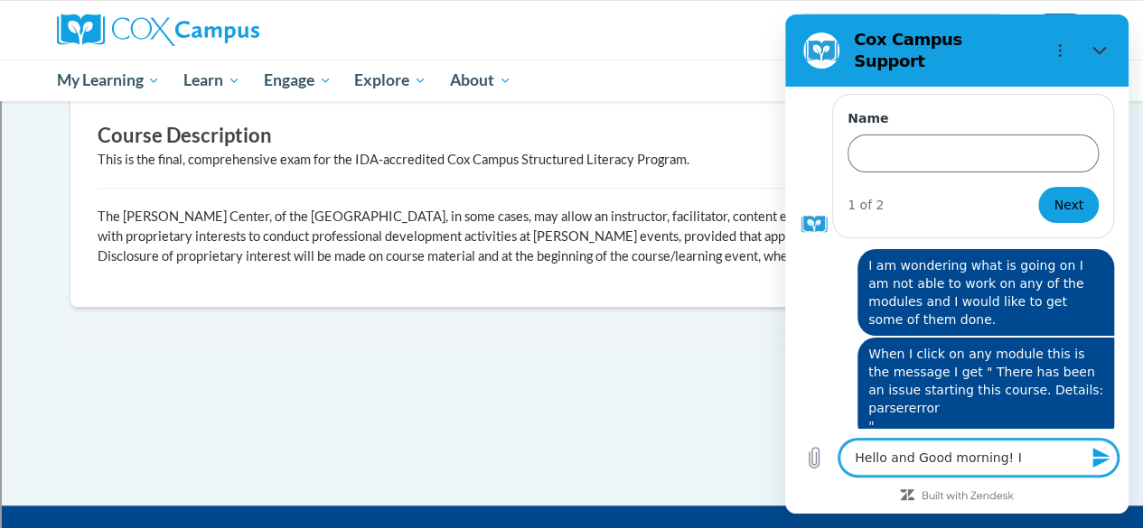
type textarea "Hello and Good morning! I"
type textarea "x"
type textarea "Hello and Good morning! I a"
type textarea "x"
type textarea "Hello and Good morning! I am"
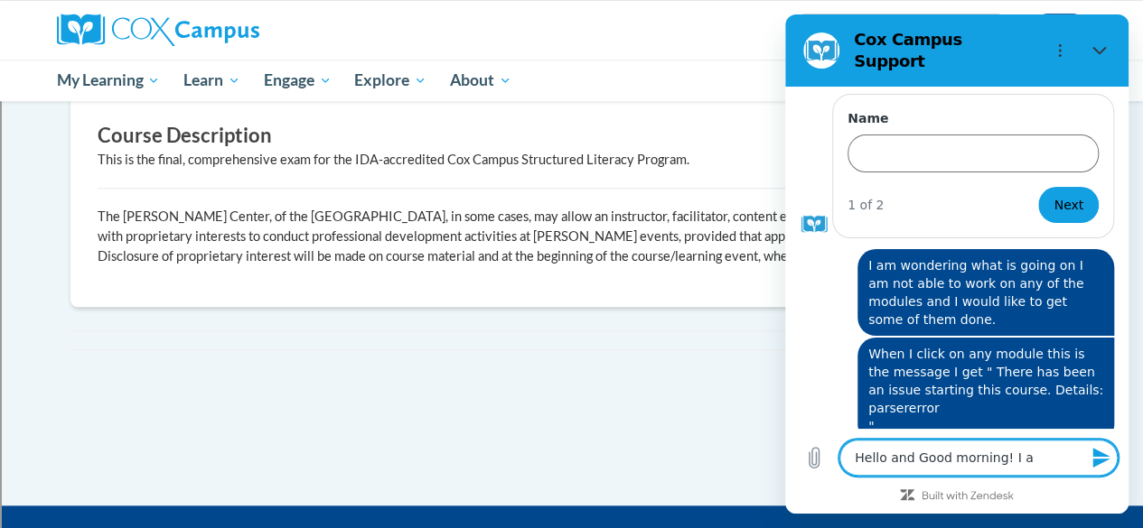
type textarea "x"
type textarea "Hello and Good morning! I am"
type textarea "x"
type textarea "Hello and Good morning! I am t"
type textarea "x"
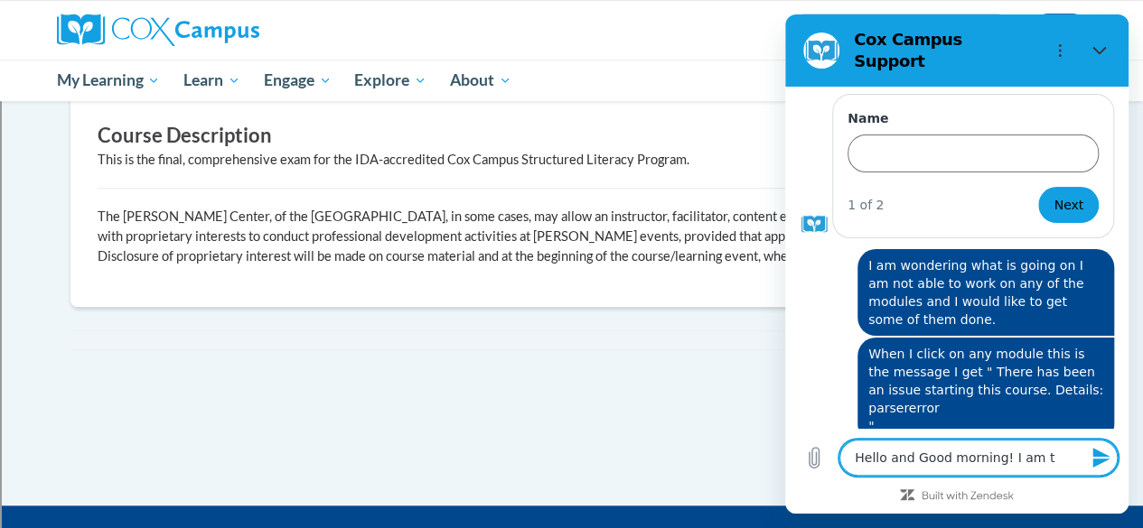
type textarea "Hello and Good morning! I am tr"
type textarea "x"
type textarea "Hello and Good morning! I am tri"
type textarea "x"
type textarea "Hello and Good morning! I am trin"
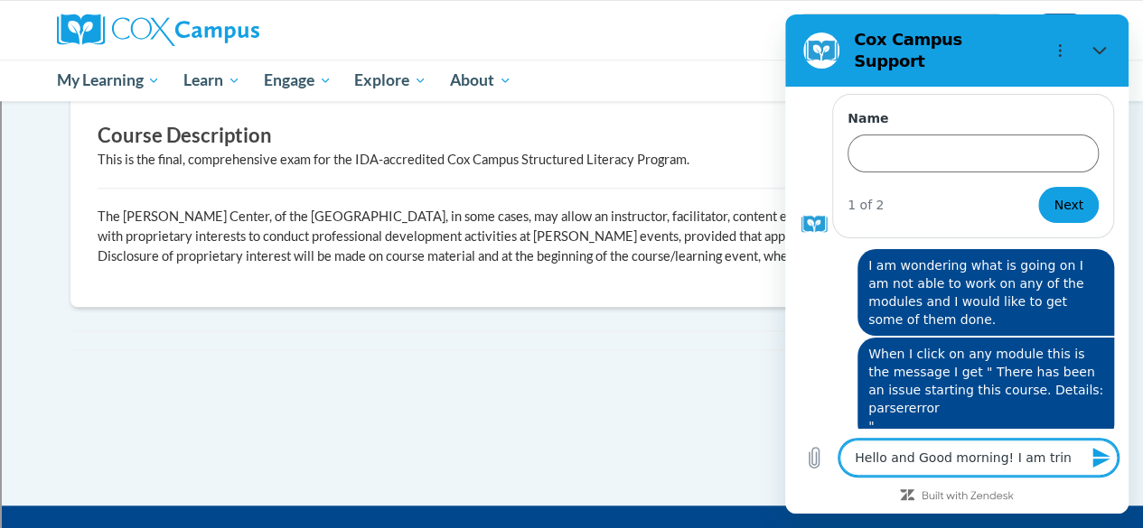
type textarea "x"
type textarea "Hello and Good morning! I am tri"
type textarea "x"
type textarea "Hello and Good morning! I am tr"
type textarea "x"
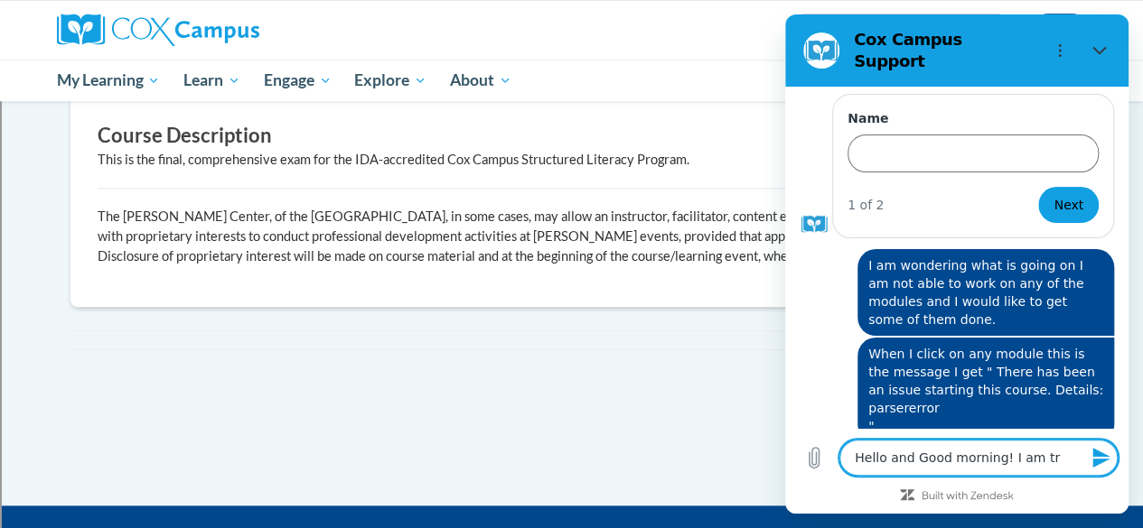
type textarea "Hello and Good morning! I am try"
type textarea "x"
type textarea "Hello and Good morning! I am tryi"
type textarea "x"
type textarea "Hello and Good morning! I am tryin"
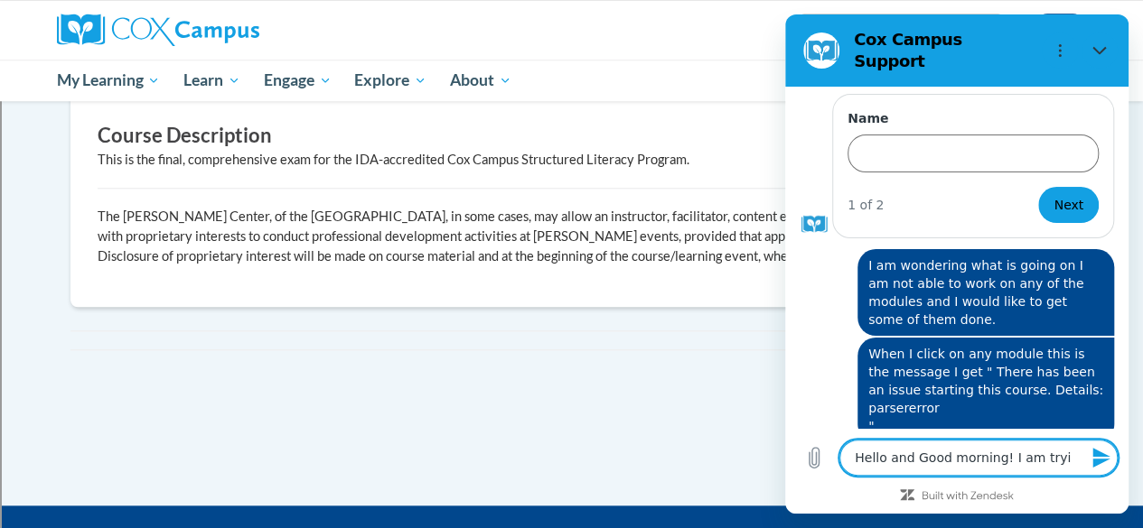
type textarea "x"
type textarea "Hello and Good morning! I am trying"
type textarea "x"
type textarea "Hello and Good morning! I am trying"
type textarea "x"
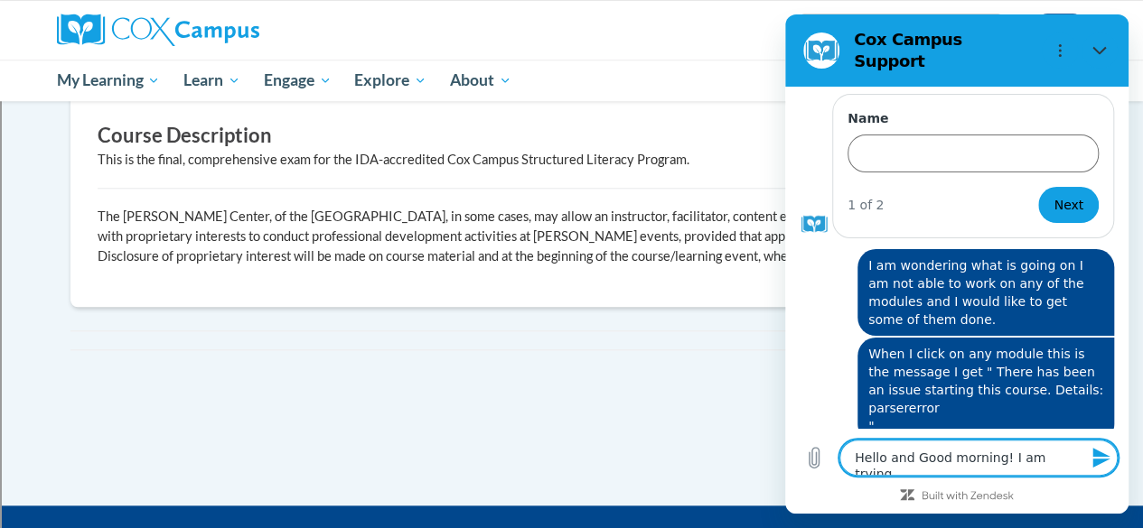
type textarea "Hello and Good morning! I am trying t"
type textarea "x"
type textarea "Hello and Good morning! I am trying to"
type textarea "x"
type textarea "Hello and Good morning! I am trying to"
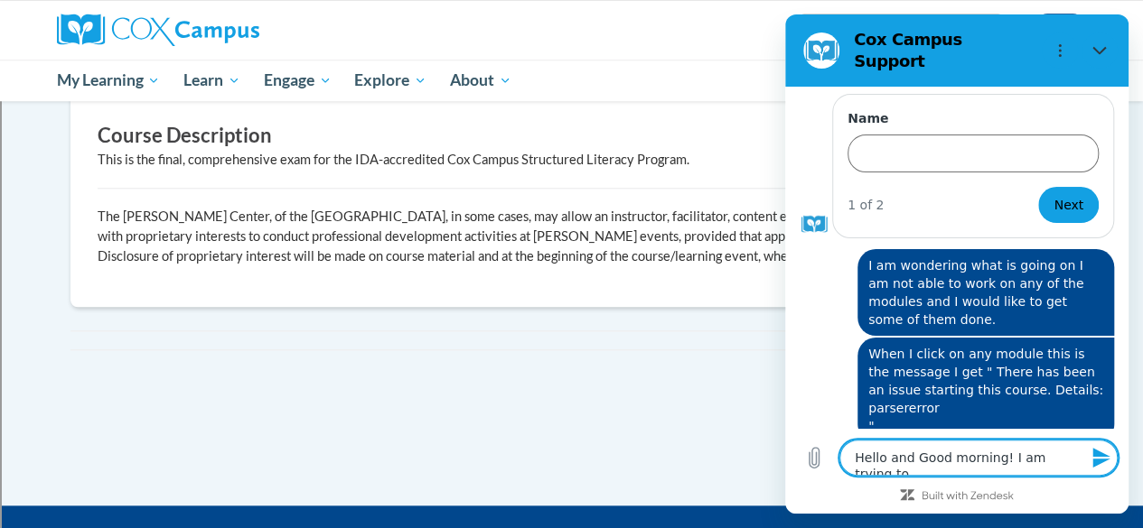
type textarea "x"
type textarea "Hello and Good morning! I am trying to e"
type textarea "x"
type textarea "Hello and Good morning! I am trying to en"
type textarea "x"
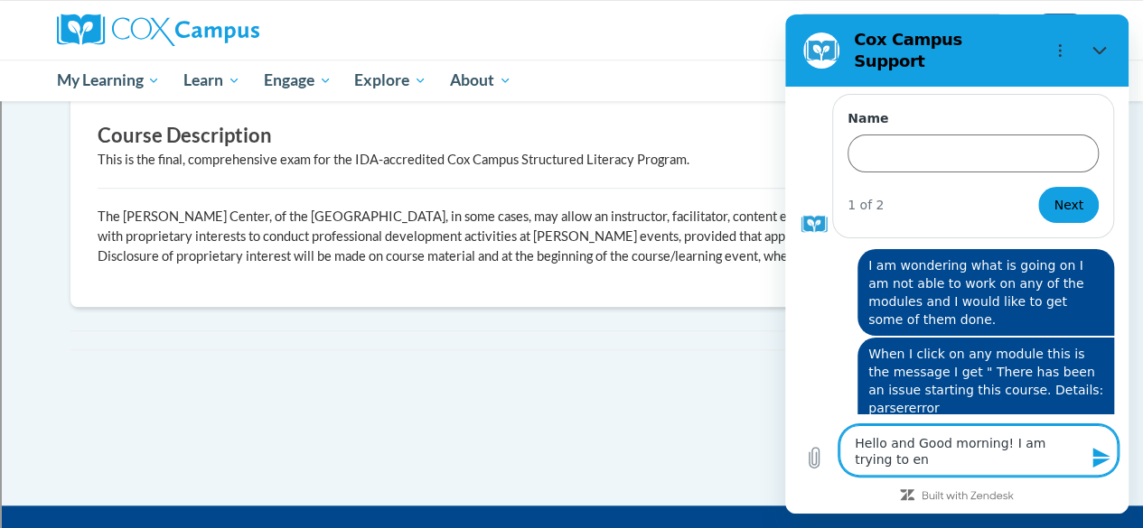
type textarea "Hello and Good morning! I am trying to enr"
type textarea "x"
type textarea "Hello and Good morning! I am trying to enro"
type textarea "x"
type textarea "Hello and Good morning! I am trying to enrol"
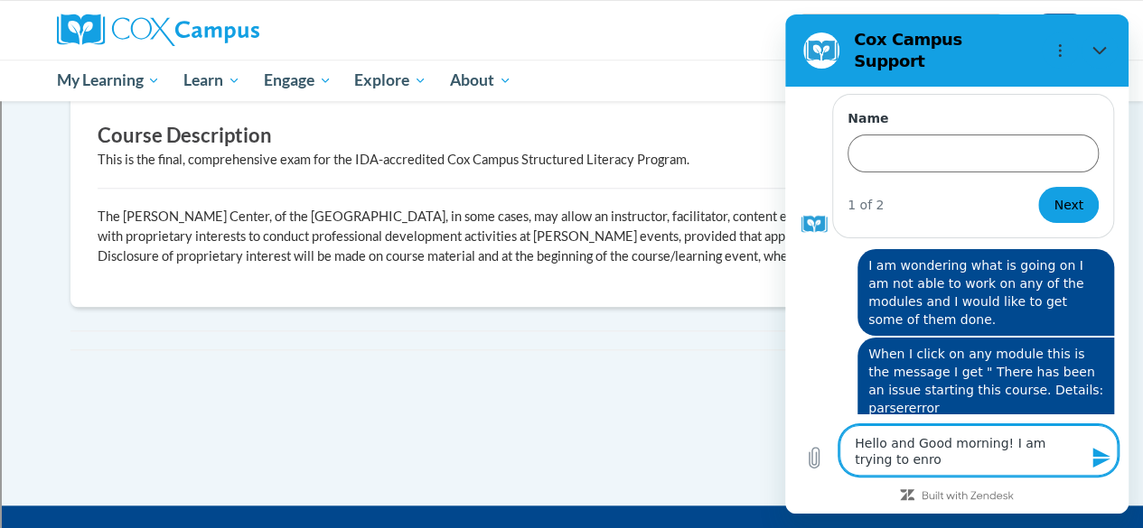
type textarea "x"
type textarea "Hello and Good morning! I am trying to enroll"
type textarea "x"
type textarea "Hello and Good morning! I am trying to enroll"
type textarea "x"
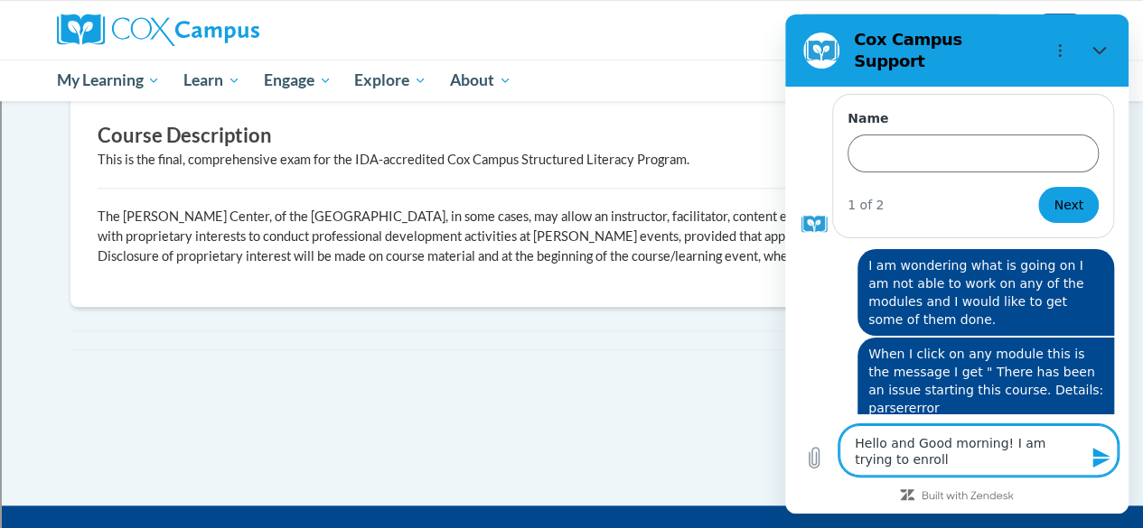
type textarea "Hello and Good morning! I am trying to enroll i"
type textarea "x"
type textarea "Hello and Good morning! I am trying to enroll in"
type textarea "x"
type textarea "Hello and Good morning! I am trying to enroll in"
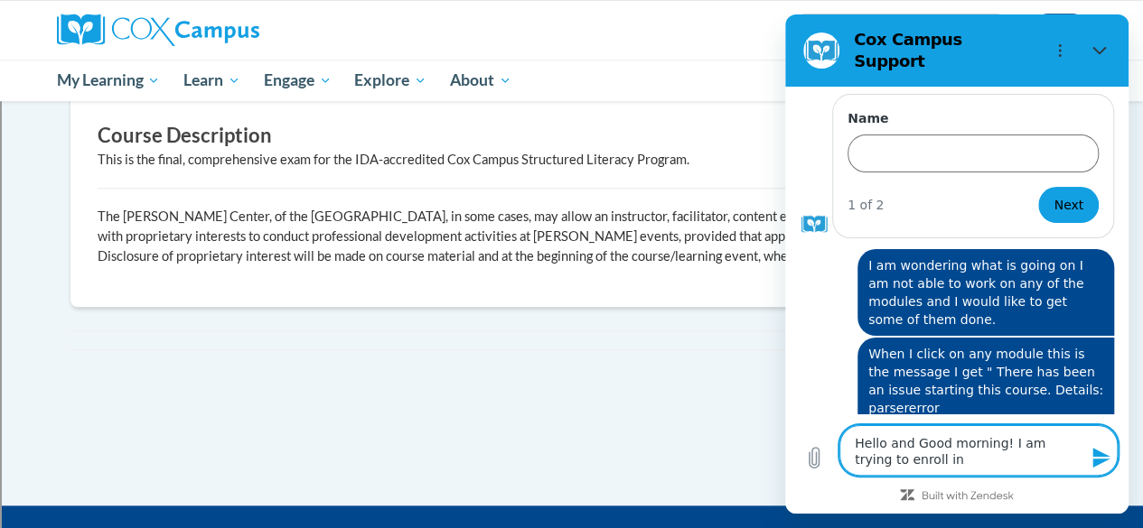
type textarea "x"
type textarea "Hello and Good morning! I am trying to enroll in t"
type textarea "x"
type textarea "Hello and Good morning! I am trying to enroll in th"
type textarea "x"
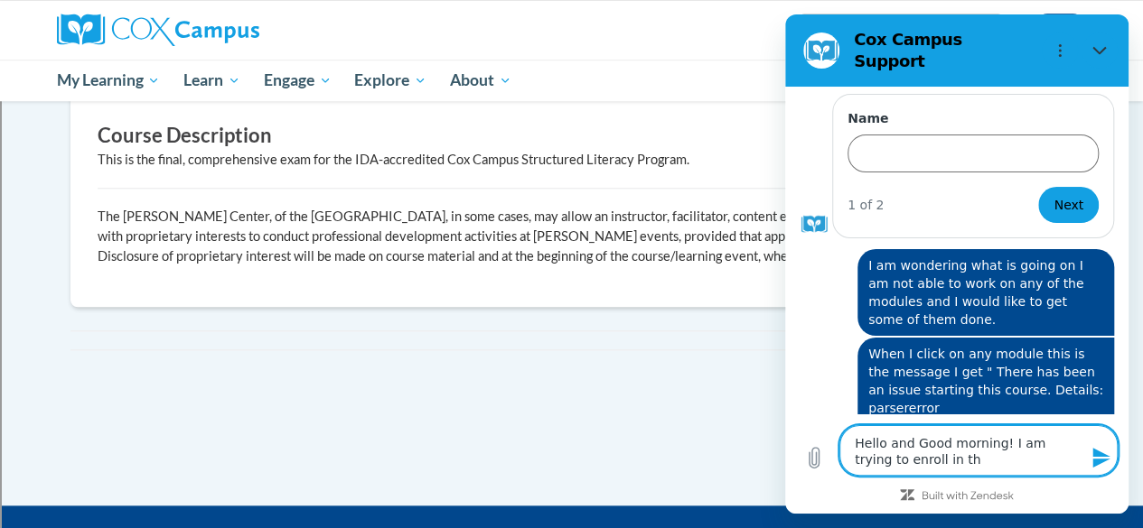
type textarea "Hello and Good morning! I am trying to enroll in the"
type textarea "x"
type textarea "Hello and Good morning! I am trying to enroll in the"
type textarea "x"
type textarea "Hello and Good morning! I am trying to enroll in the c"
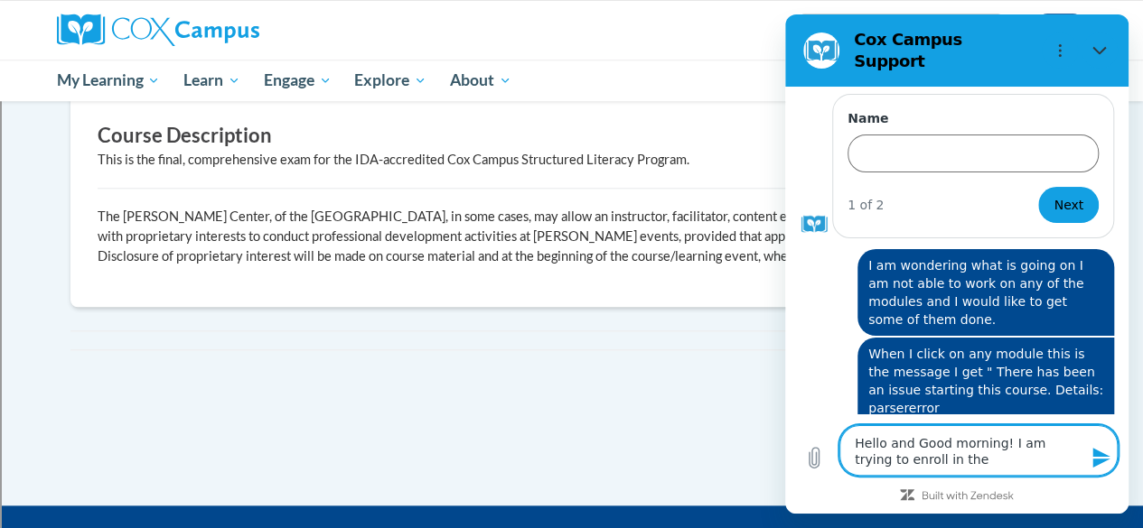
type textarea "x"
type textarea "Hello and Good morning! I am trying to enroll in the co"
type textarea "x"
type textarea "Hello and Good morning! I am trying to enroll in the com"
type textarea "x"
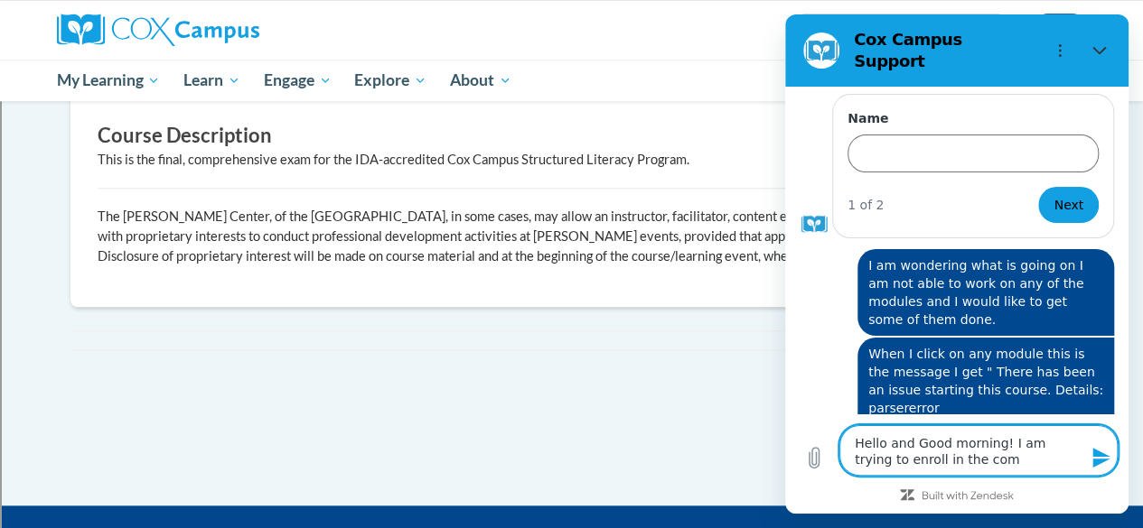
type textarea "Hello and Good morning! I am trying to enroll in the comp"
type textarea "x"
type textarea "Hello and Good morning! I am trying to enroll in the compr"
type textarea "x"
type textarea "Hello and Good morning! I am trying to enroll in the compre"
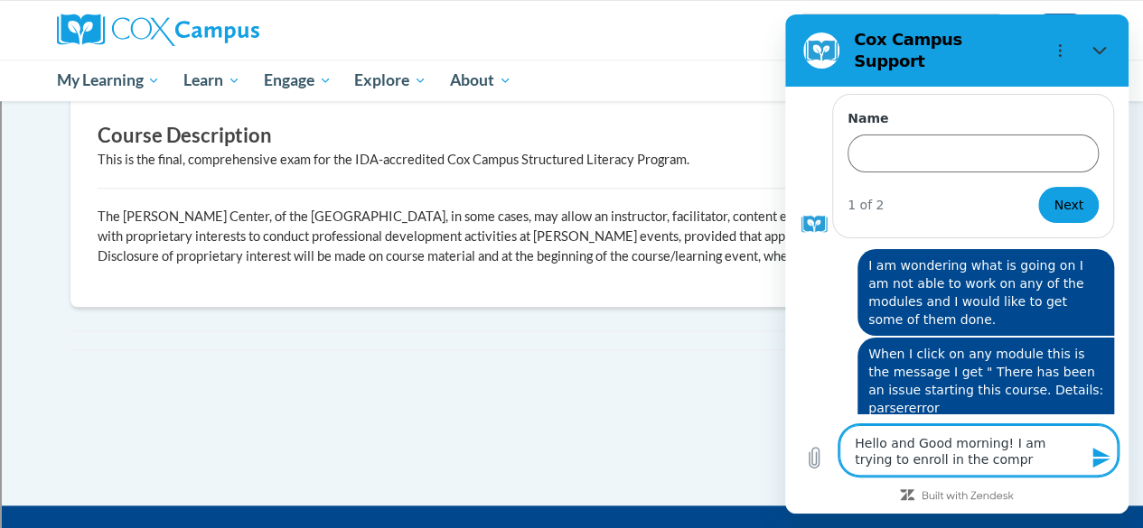
type textarea "x"
type textarea "Hello and Good morning! I am trying to enroll in the compreh"
type textarea "x"
type textarea "Hello and Good morning! I am trying to enroll in the comprehe"
type textarea "x"
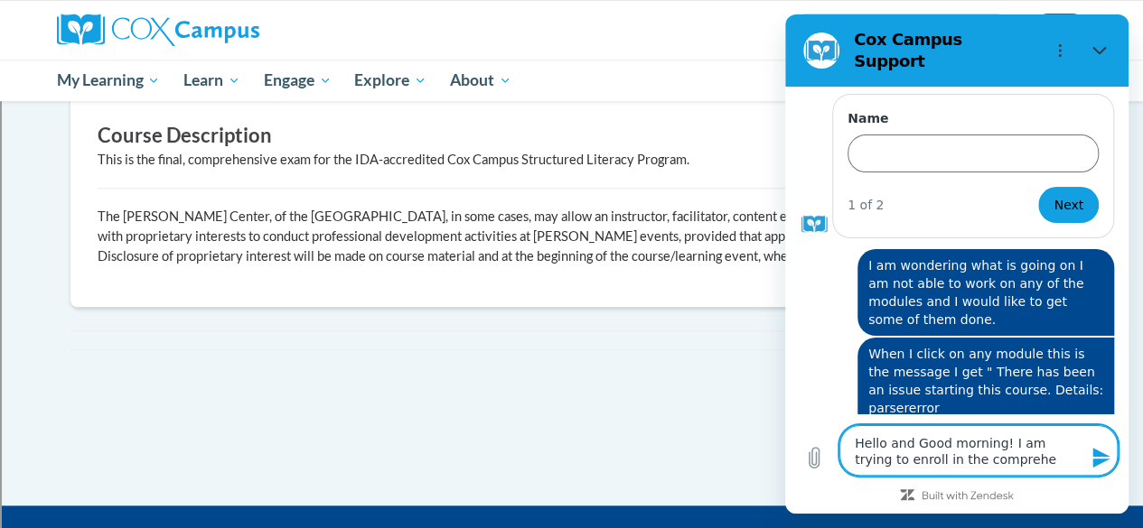
type textarea "Hello and Good morning! I am trying to enroll in the comprehen"
type textarea "x"
type textarea "Hello and Good morning! I am trying to enroll in the comprehens"
type textarea "x"
type textarea "Hello and Good morning! I am trying to enroll in the comprehensi"
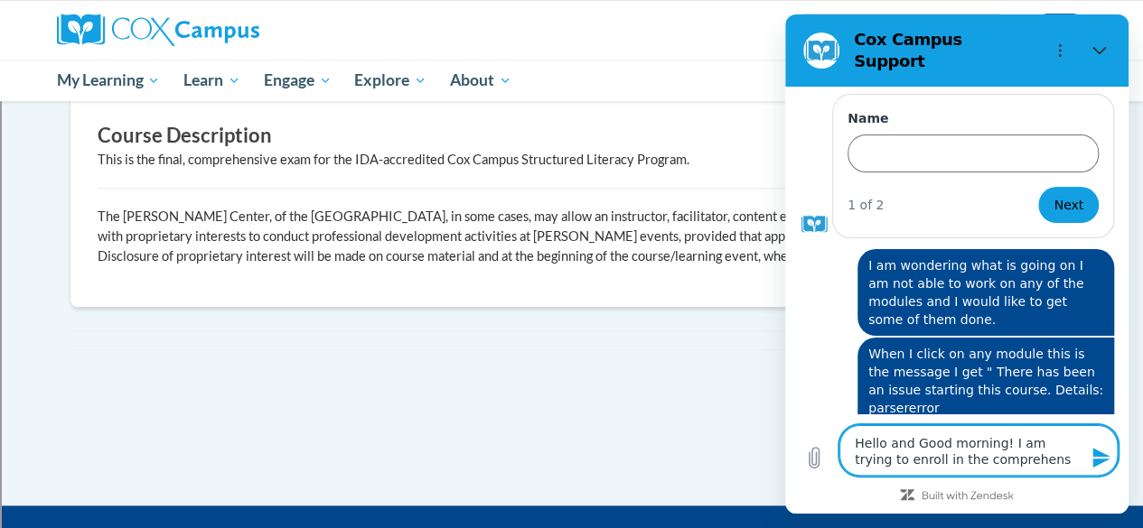
type textarea "x"
type textarea "Hello and Good morning! I am trying to enroll in the comprehensiv"
type textarea "x"
type textarea "Hello and Good morning! I am trying to enroll in the comprehensive"
type textarea "x"
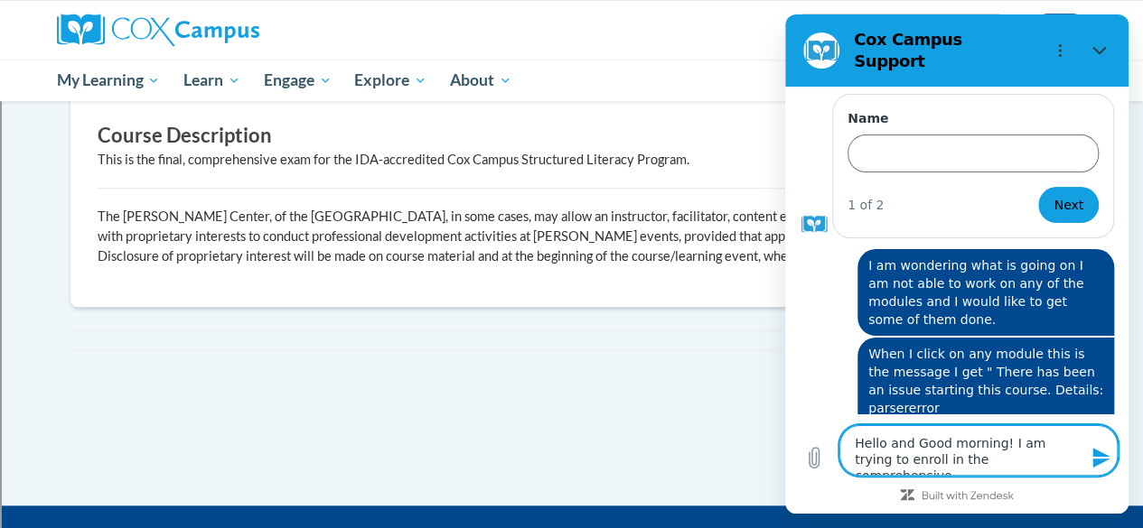
type textarea "Hello and Good morning! I am trying to enroll in the comprehensive"
type textarea "x"
type textarea "Hello and Good morning! I am trying to enroll in the comprehensive e"
type textarea "x"
type textarea "Hello and Good morning! I am trying to enroll in the comprehensive ex"
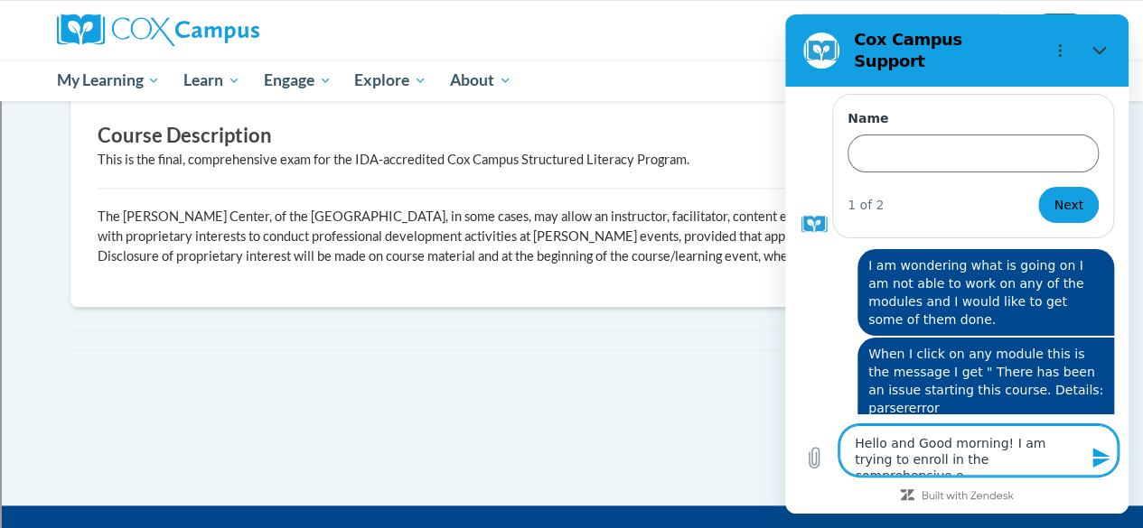
type textarea "x"
type textarea "Hello and Good morning! I am trying to enroll in the comprehensive exa"
type textarea "x"
type textarea "Hello and Good morning! I am trying to enroll in the comprehensive exam"
type textarea "x"
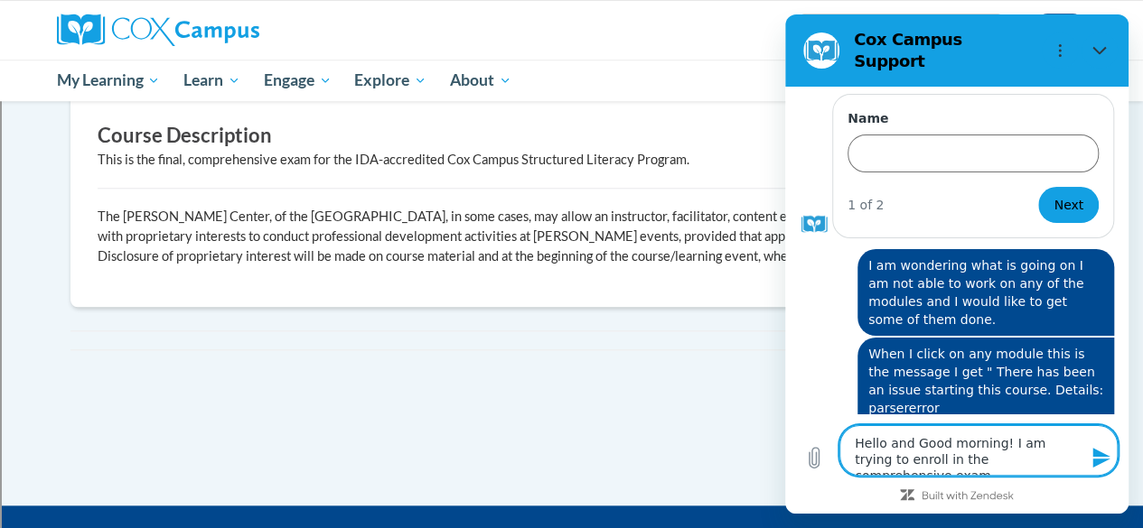
type textarea "Hello and Good morning! I am trying to enroll in the comprehensive exam"
type textarea "x"
type textarea "Hello and Good morning! I am trying to enroll in the comprehensive exam a"
type textarea "x"
type textarea "Hello and Good morning! I am trying to enroll in the comprehensive exam an"
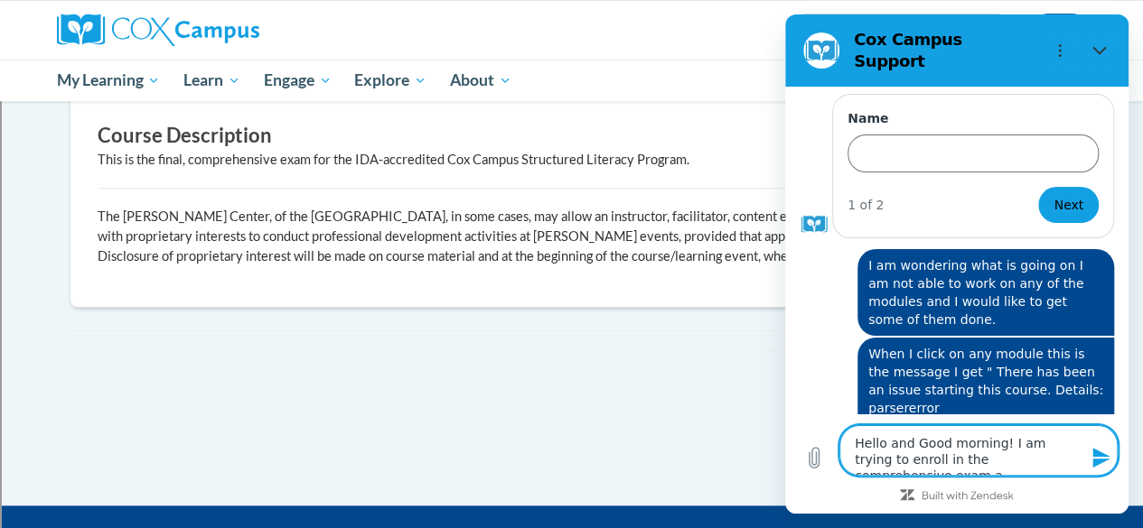
type textarea "x"
type textarea "Hello and Good morning! I am trying to enroll in the comprehensive exam and"
type textarea "x"
type textarea "Hello and Good morning! I am trying to enroll in the comprehensive exam and"
type textarea "x"
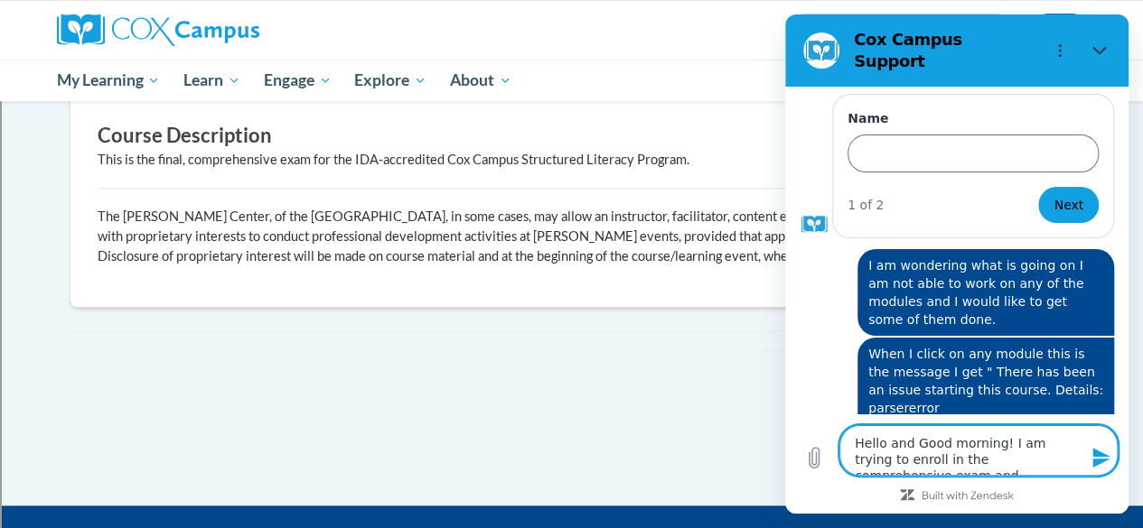
type textarea "Hello and Good morning! I am trying to enroll in the comprehensive exam and a"
type textarea "x"
type textarea "Hello and Good morning! I am trying to enroll in the comprehensive exam and am"
type textarea "x"
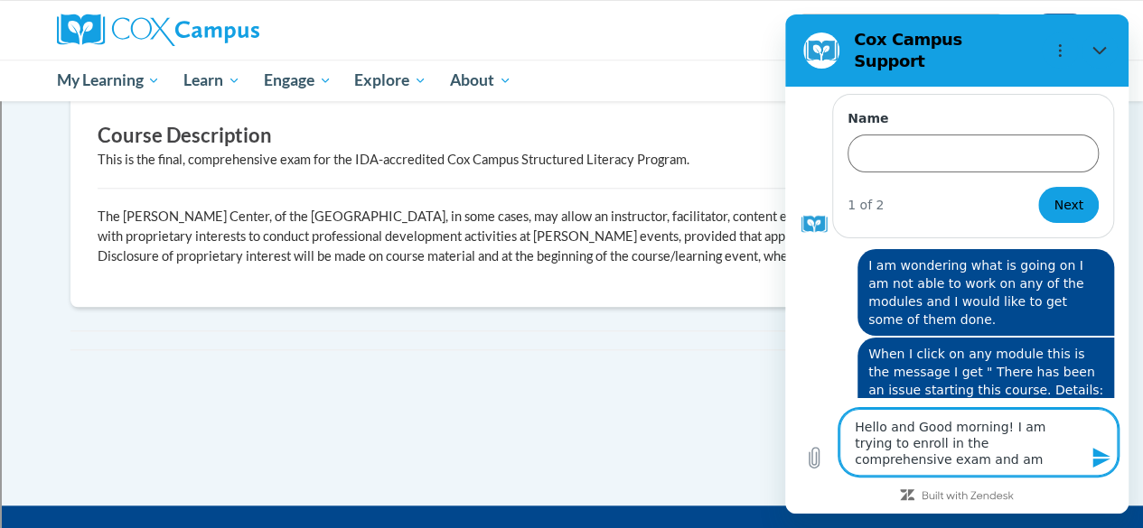
type textarea "Hello and Good morning! I am trying to enroll in the comprehensive exam and am"
type textarea "x"
type textarea "Hello and Good morning! I am trying to enroll in the comprehensive exam and am h"
type textarea "x"
type textarea "Hello and Good morning! I am trying to enroll in the comprehensive exam and am …"
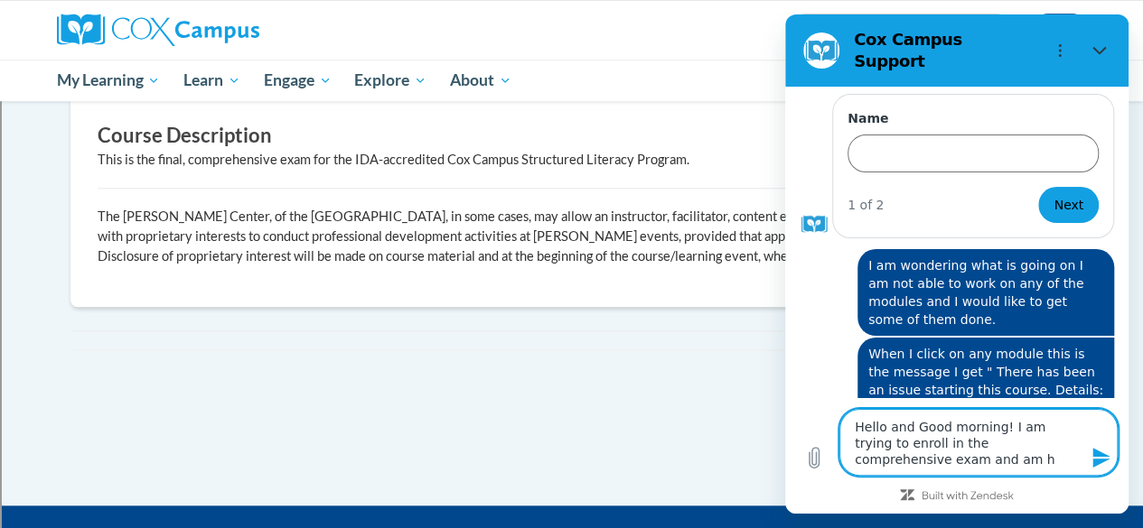
type textarea "x"
type textarea "Hello and Good morning! I am trying to enroll in the comprehensive exam and am …"
type textarea "x"
type textarea "Hello and Good morning! I am trying to enroll in the comprehensive exam and am …"
type textarea "x"
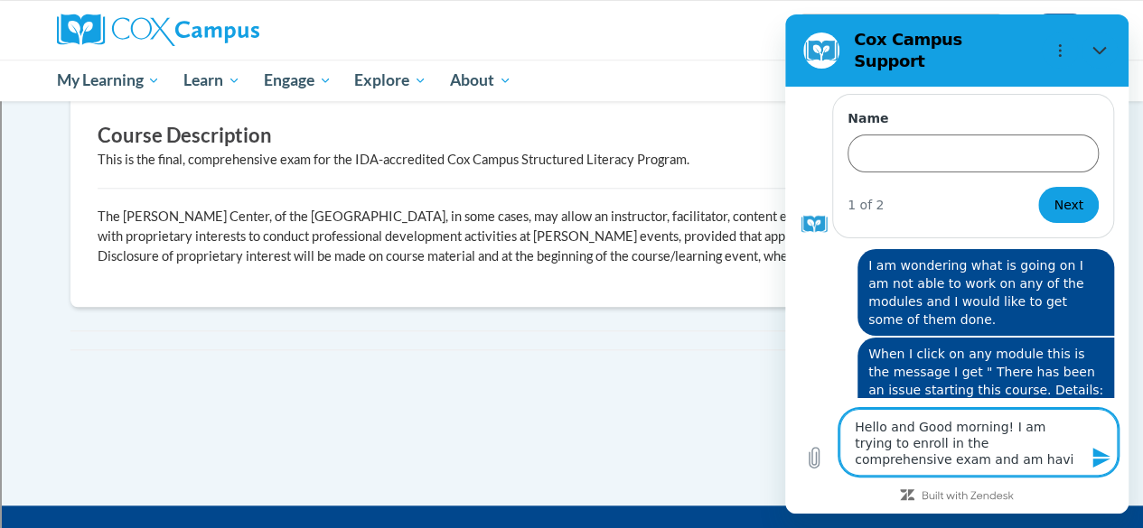
type textarea "Hello and Good morning! I am trying to enroll in the comprehensive exam and am …"
type textarea "x"
type textarea "Hello and Good morning! I am trying to enroll in the comprehensive exam and am …"
type textarea "x"
type textarea "Hello and Good morning! I am trying to enroll in the comprehensive exam and am …"
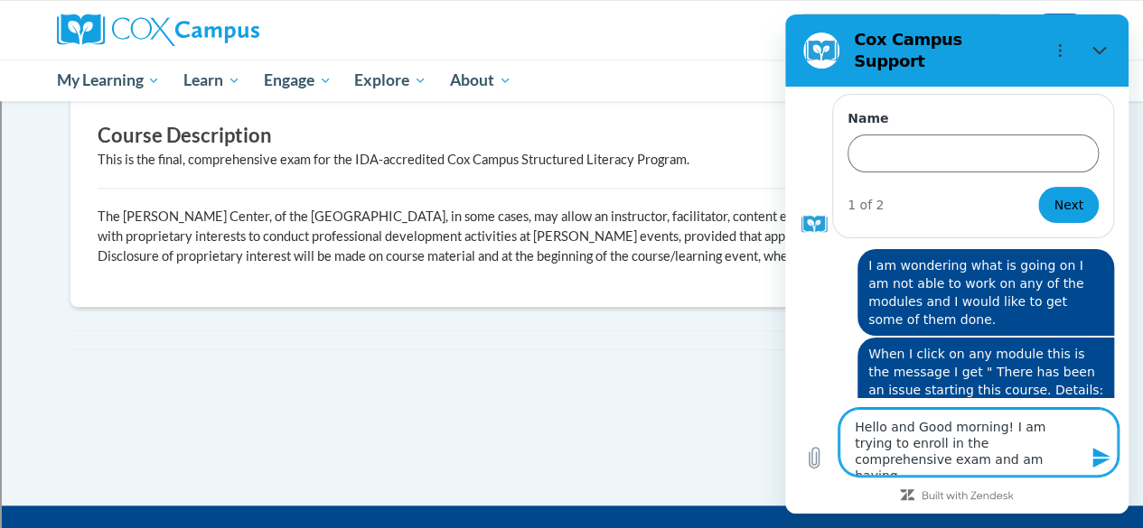
type textarea "x"
type textarea "Hello and Good morning! I am trying to enroll in the comprehensive exam and am …"
type textarea "x"
type textarea "Hello and Good morning! I am trying to enroll in the comprehensive exam and am …"
type textarea "x"
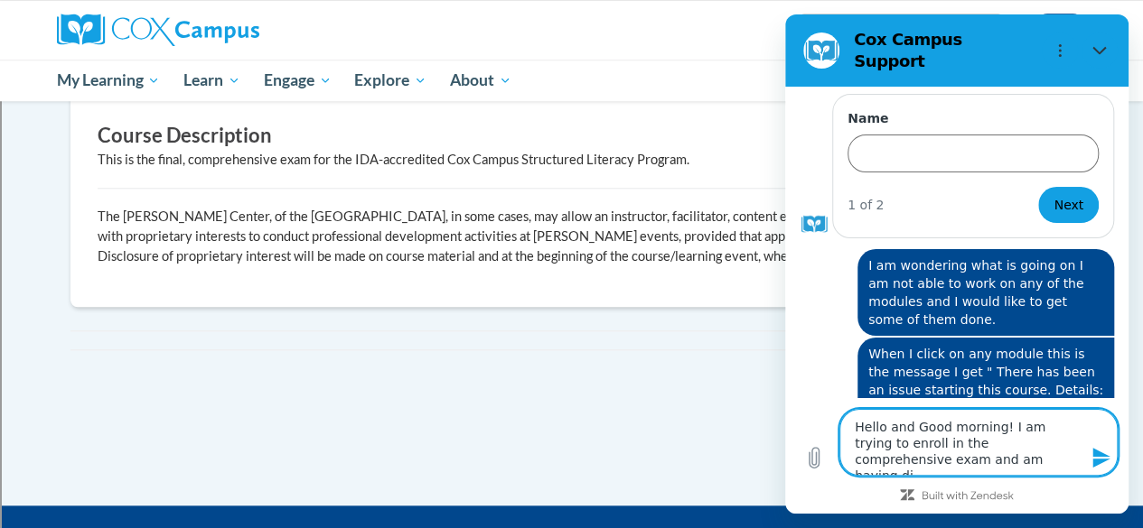
type textarea "Hello and Good morning! I am trying to enroll in the comprehensive exam and am …"
type textarea "x"
type textarea "Hello and Good morning! I am trying to enroll in the comprehensive exam and am …"
type textarea "x"
type textarea "Hello and Good morning! I am trying to enroll in the comprehensive exam and am …"
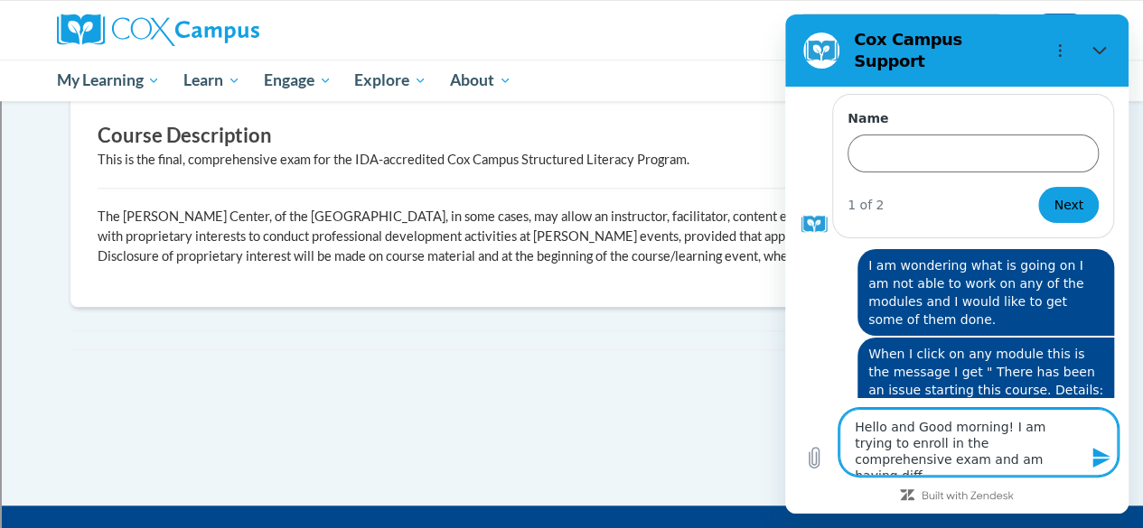
type textarea "x"
type textarea "Hello and Good morning! I am trying to enroll in the comprehensive exam and am …"
type textarea "x"
type textarea "Hello and Good morning! I am trying to enroll in the comprehensive exam and am …"
type textarea "x"
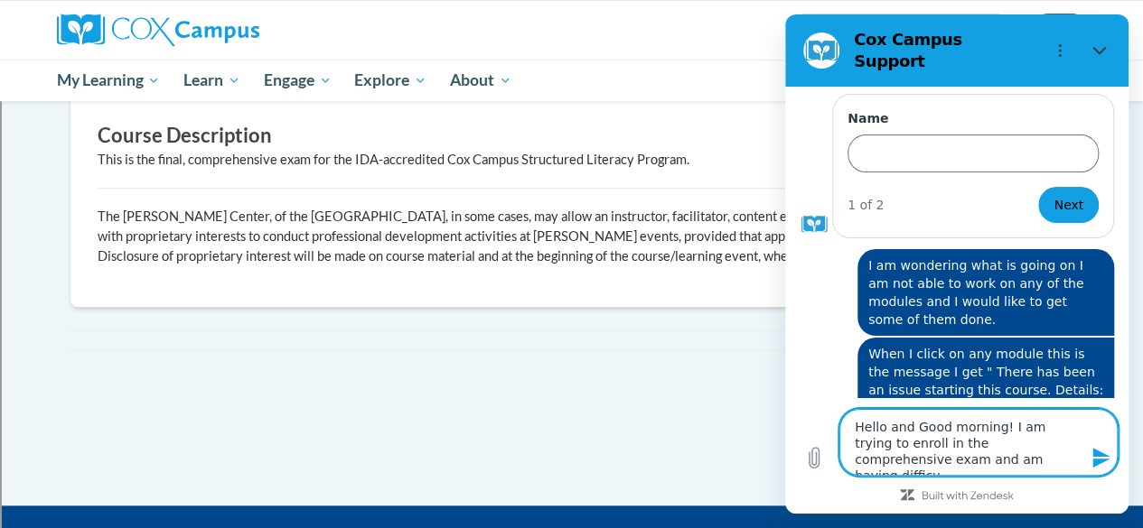
type textarea "Hello and Good morning! I am trying to enroll in the comprehensive exam and am …"
type textarea "x"
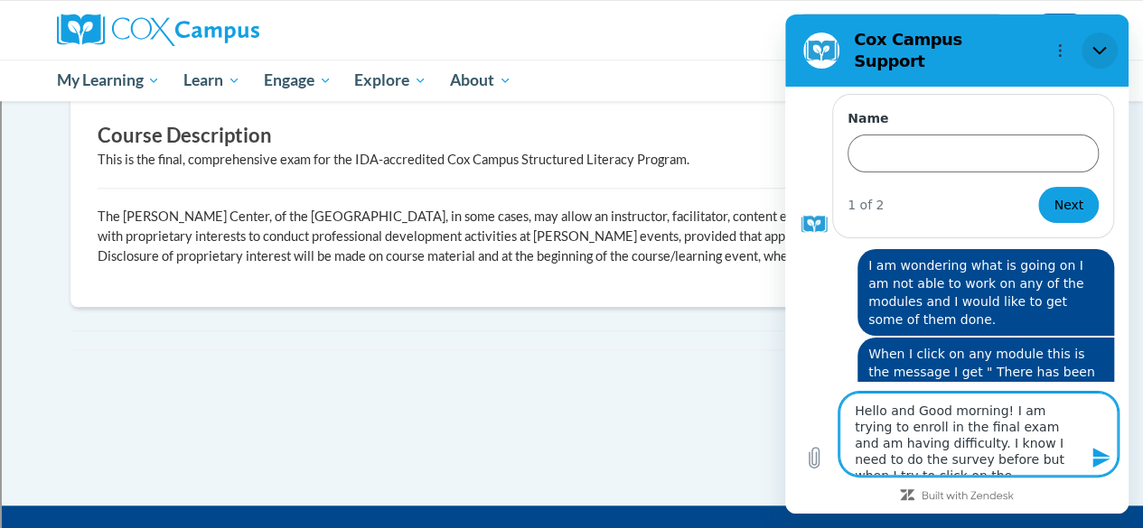
click at [1104, 48] on icon "Close" at bounding box center [1099, 50] width 14 height 14
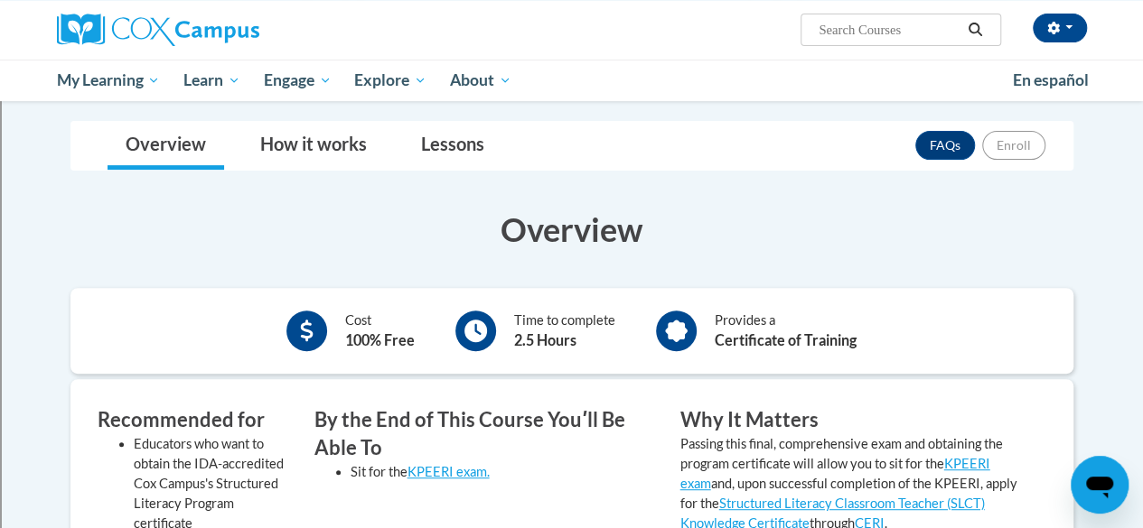
scroll to position [0, 0]
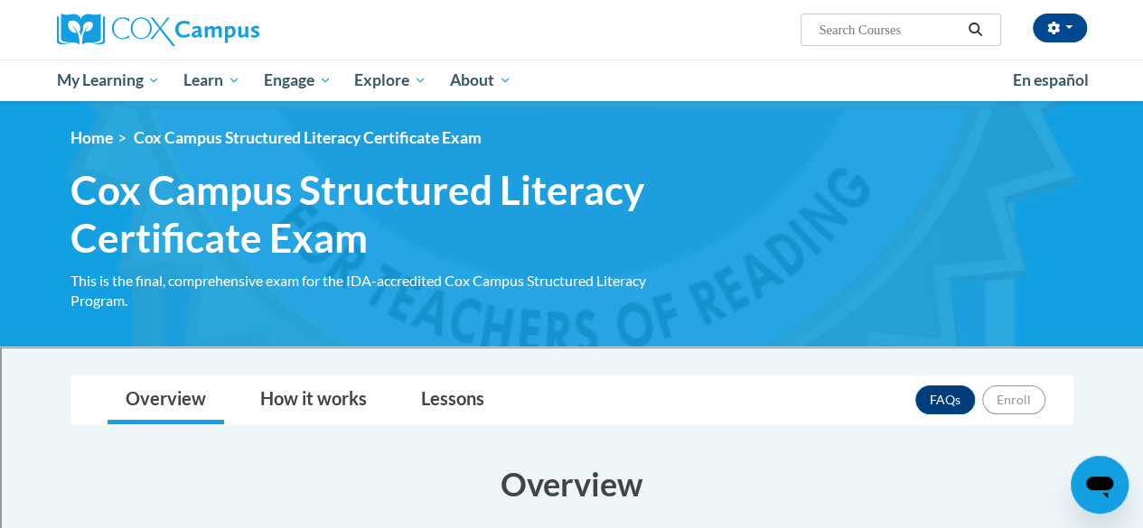
click at [1092, 499] on icon "Open messaging window" at bounding box center [1099, 485] width 33 height 33
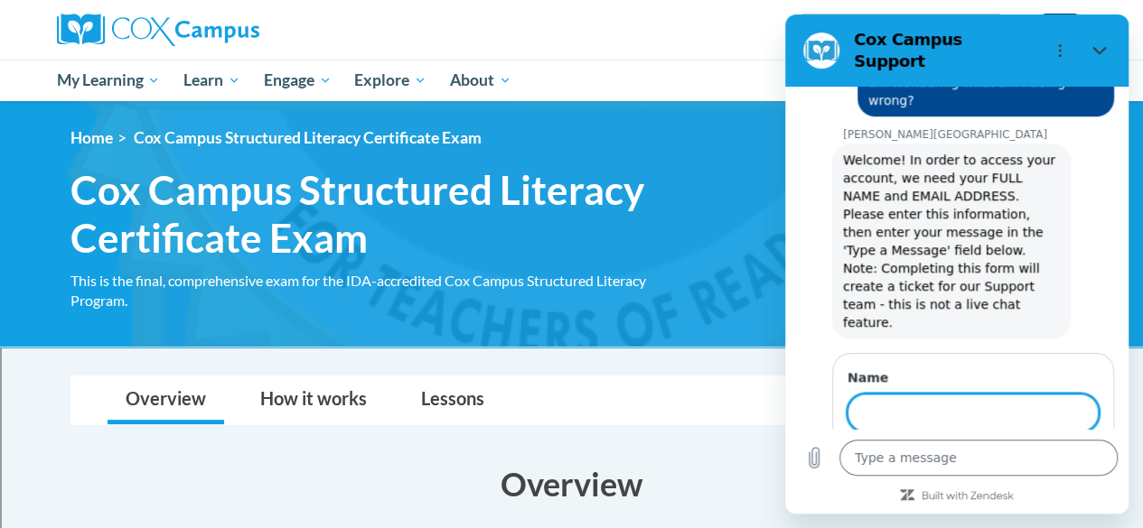
scroll to position [810, 0]
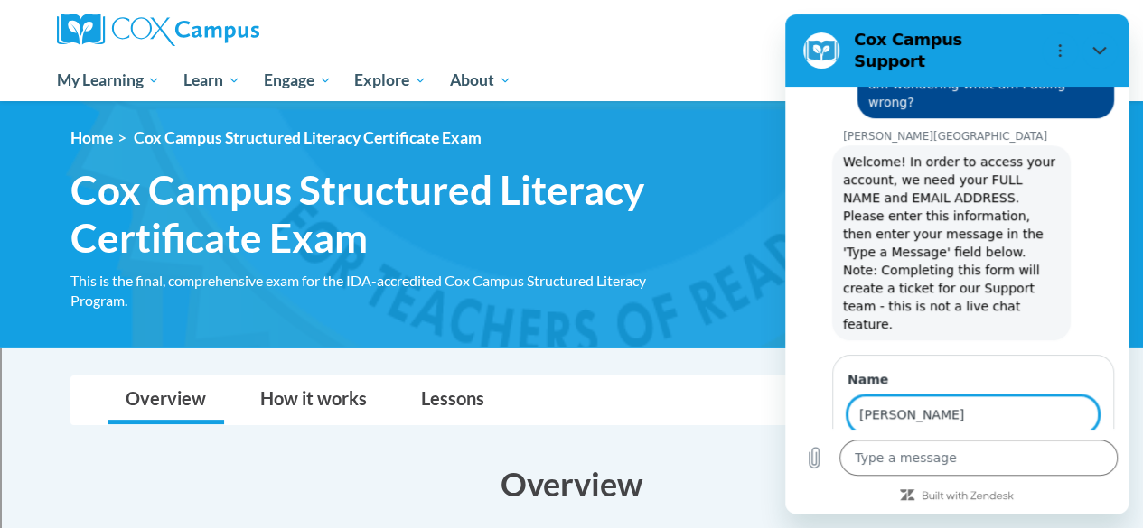
click at [1038, 448] on button "Next" at bounding box center [1068, 466] width 61 height 36
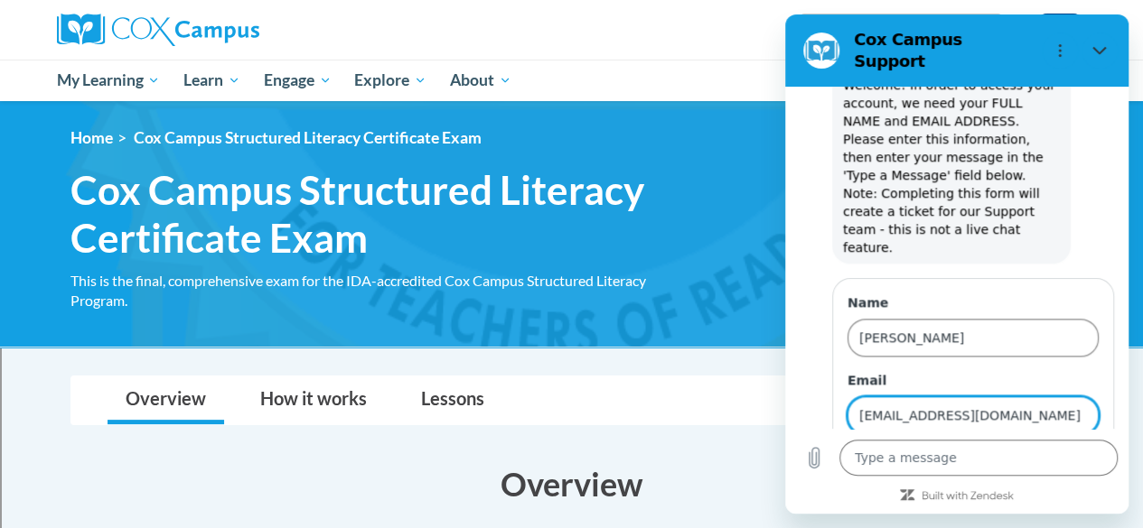
click at [1036, 449] on button "Send" at bounding box center [1067, 467] width 62 height 36
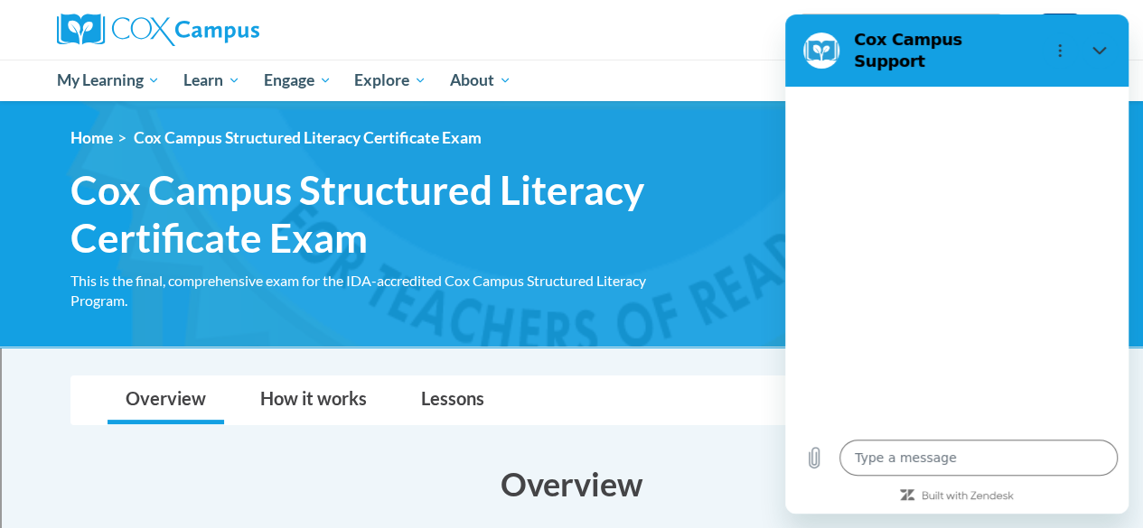
scroll to position [1501, 0]
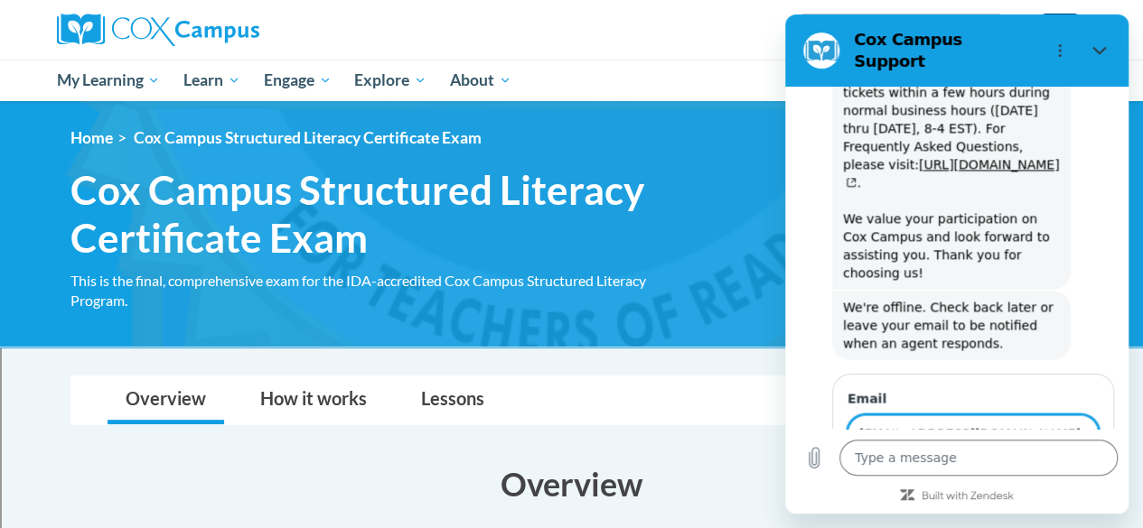
click at [1036, 467] on button "Send" at bounding box center [1067, 485] width 62 height 36
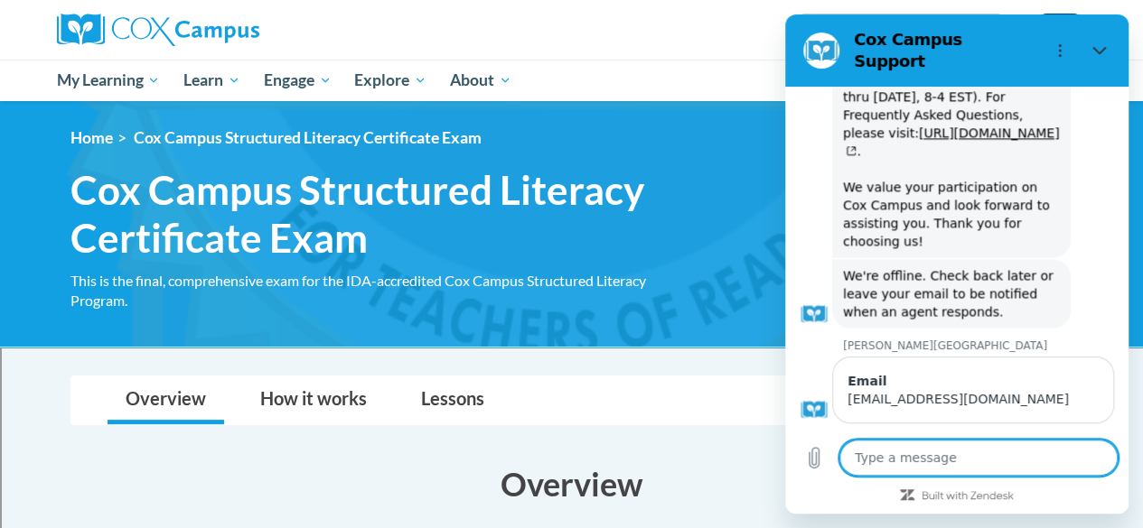
scroll to position [1536, 0]
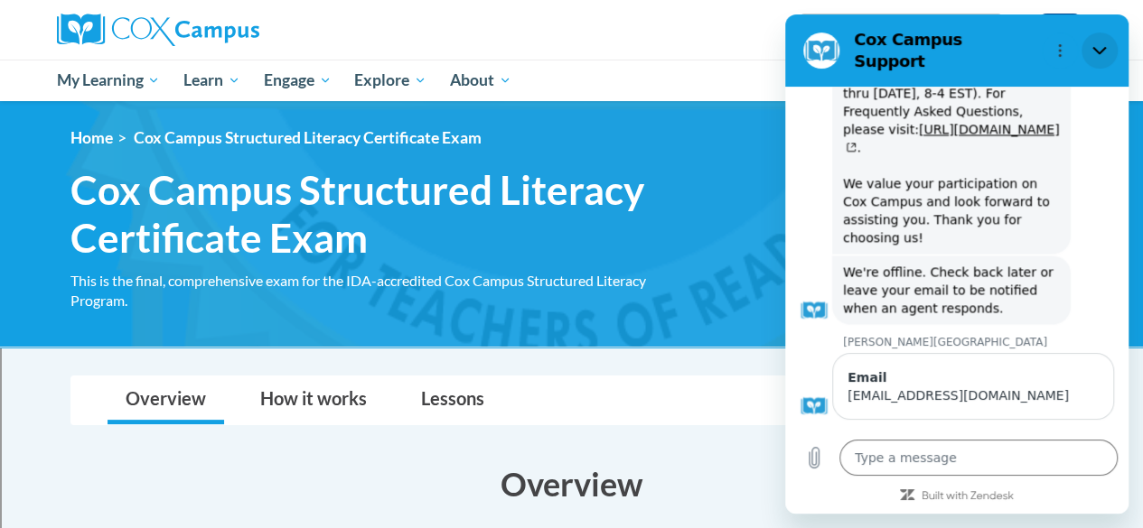
click at [1103, 43] on icon "Close" at bounding box center [1099, 50] width 14 height 14
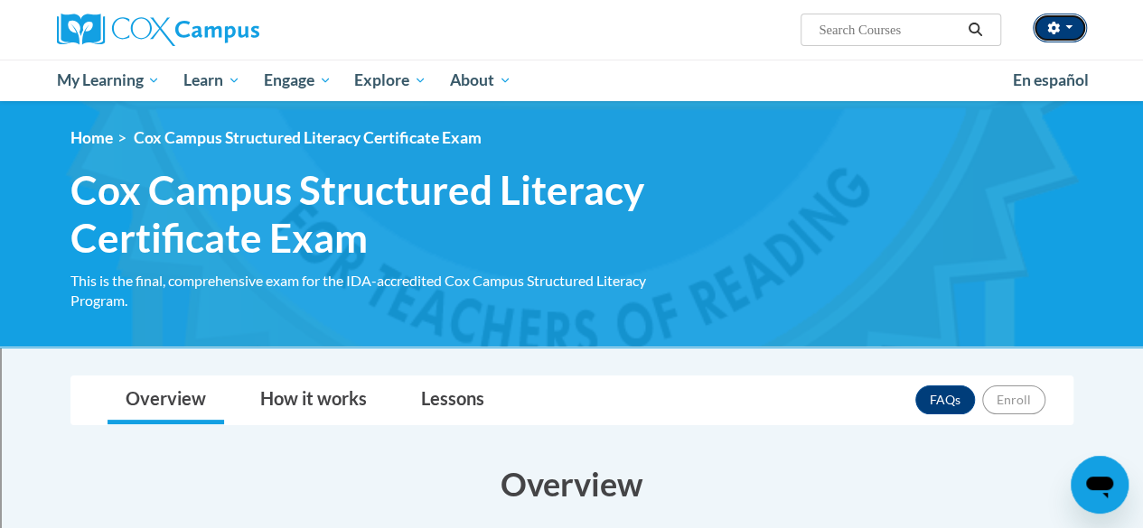
click at [1061, 30] on button "button" at bounding box center [1059, 28] width 54 height 29
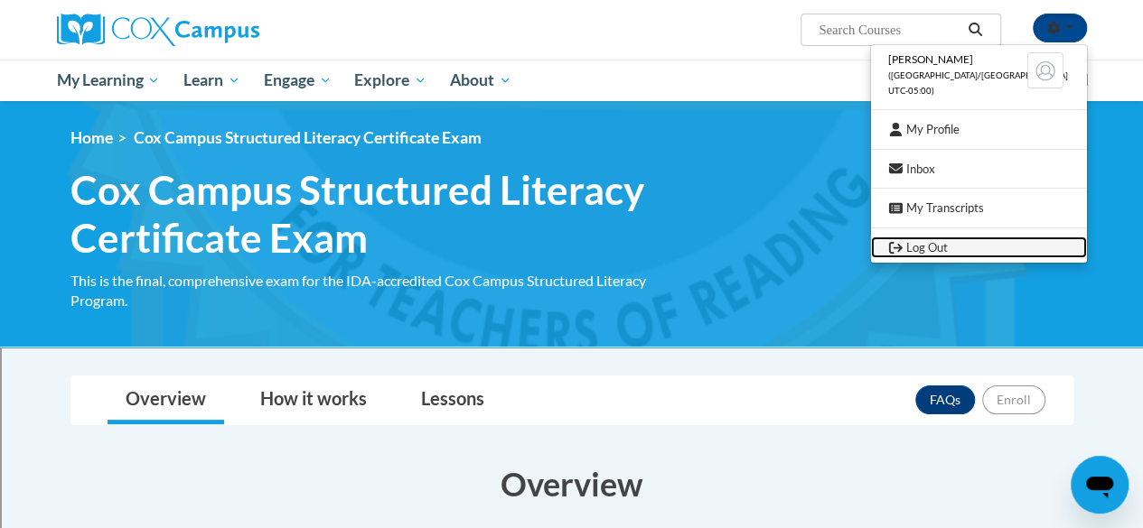
click at [1003, 247] on link "Log Out" at bounding box center [978, 248] width 216 height 23
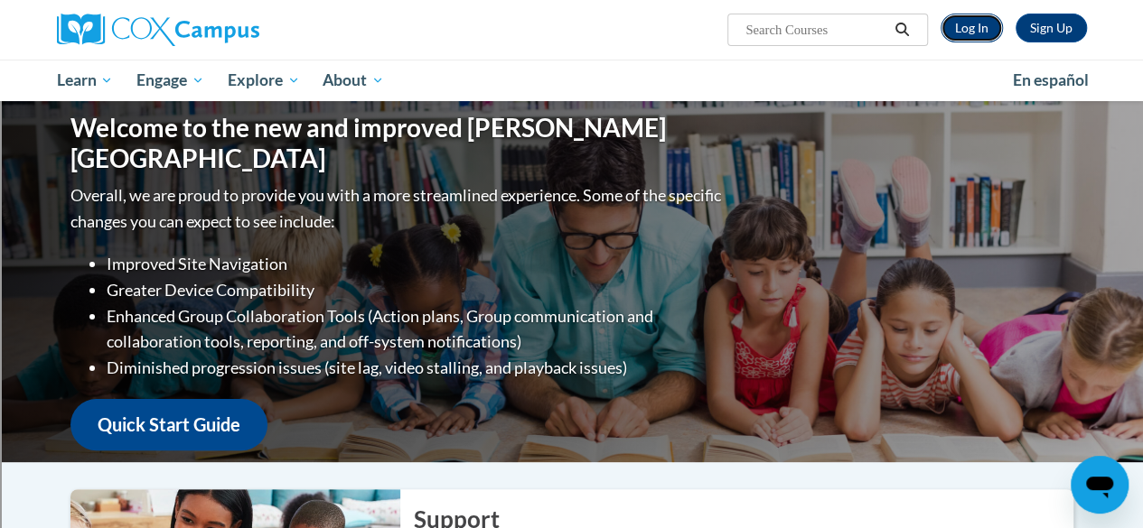
click at [982, 29] on link "Log In" at bounding box center [971, 28] width 62 height 29
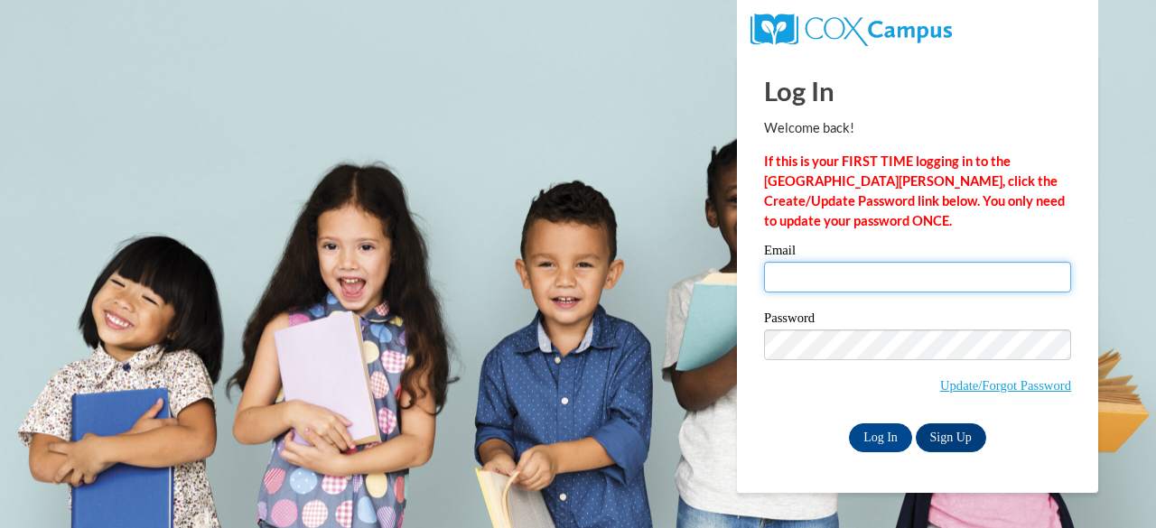
click at [876, 282] on input "Email" at bounding box center [917, 277] width 307 height 31
type input "[EMAIL_ADDRESS][DOMAIN_NAME]"
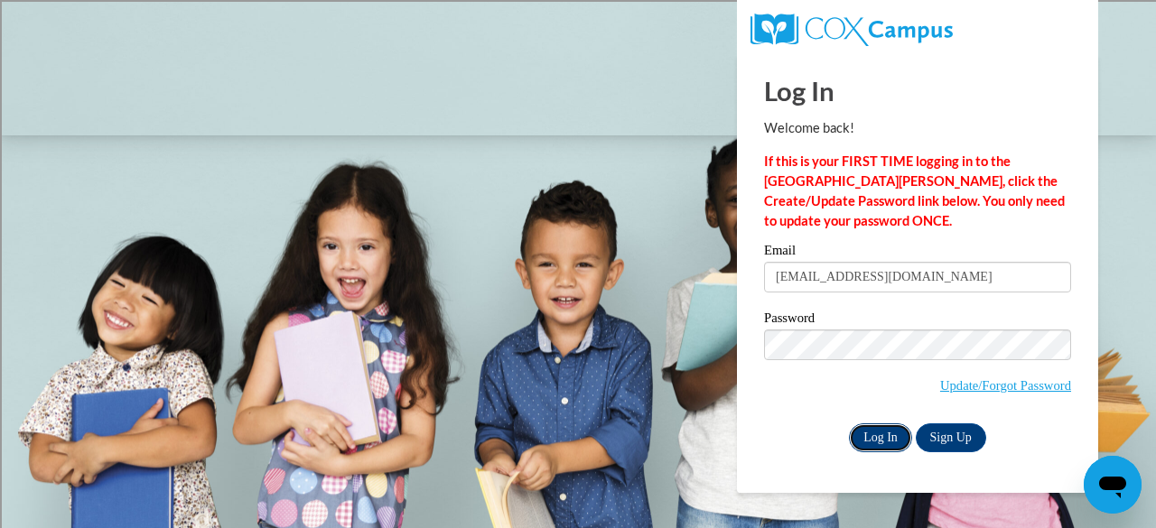
click at [887, 438] on input "Log In" at bounding box center [880, 438] width 63 height 29
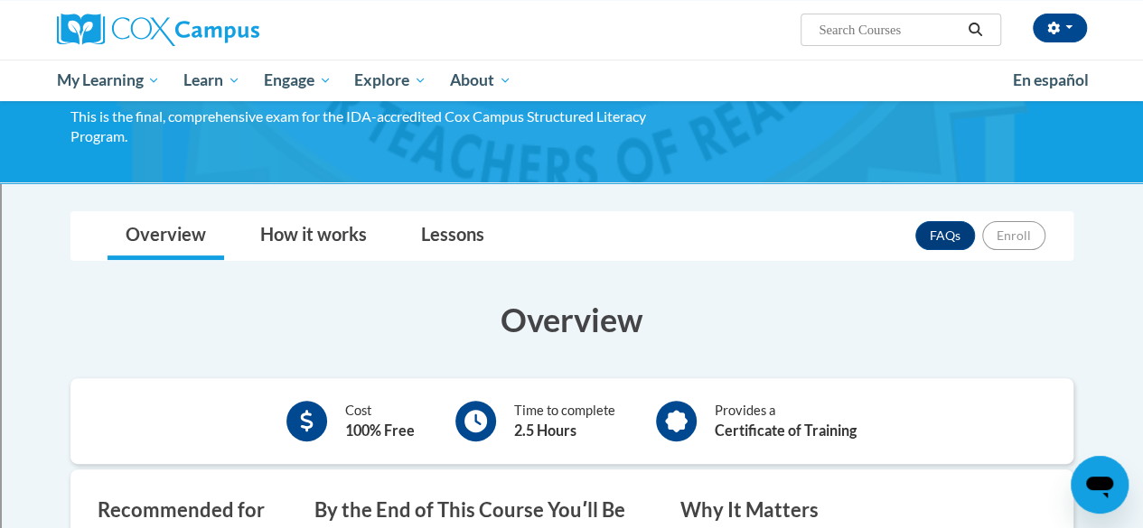
scroll to position [74, 0]
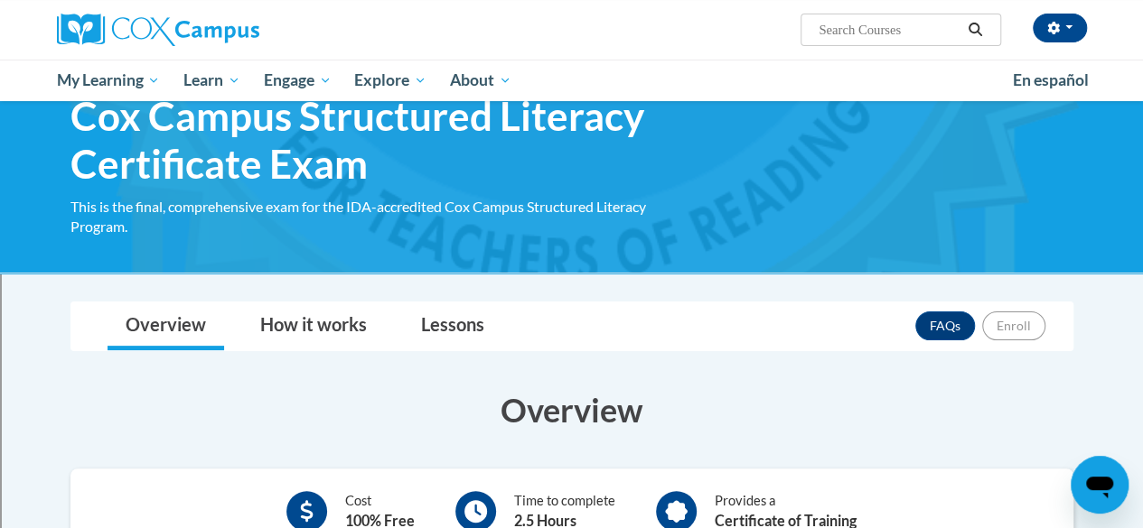
drag, startPoint x: 390, startPoint y: 401, endPoint x: 370, endPoint y: 387, distance: 24.0
click at [388, 401] on h3 "Overview" at bounding box center [571, 409] width 1003 height 45
click at [319, 322] on link "How it works" at bounding box center [313, 327] width 143 height 48
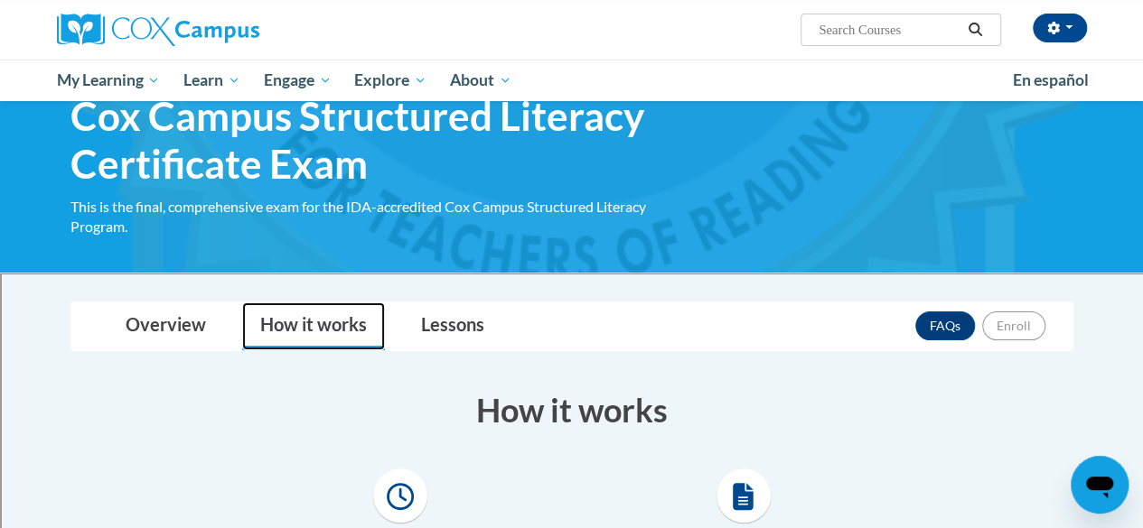
scroll to position [435, 0]
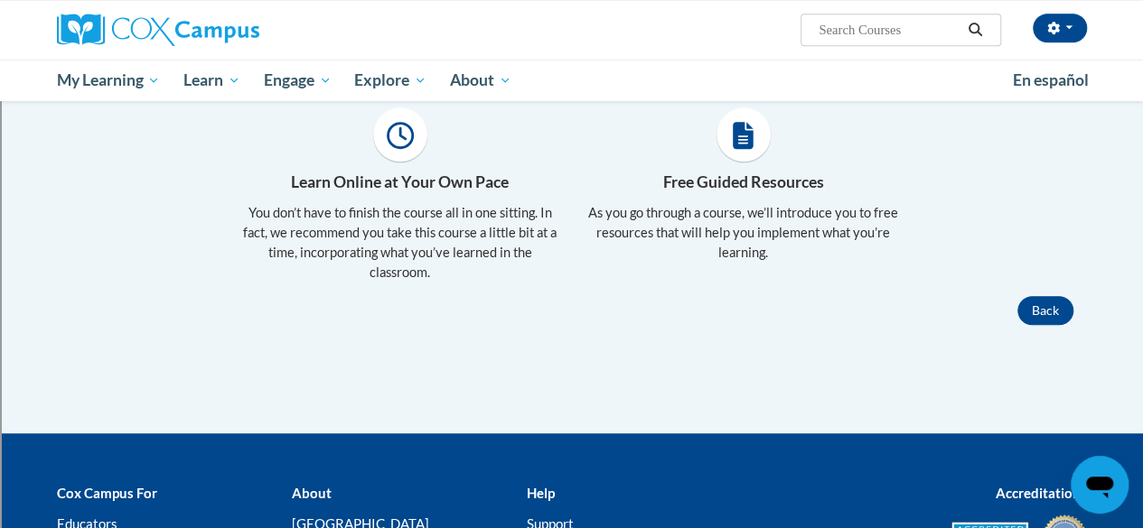
click at [397, 133] on icon at bounding box center [400, 135] width 27 height 27
click at [520, 363] on div "× Close Course Enrollment Please select... × Close × ." at bounding box center [571, 186] width 1057 height 494
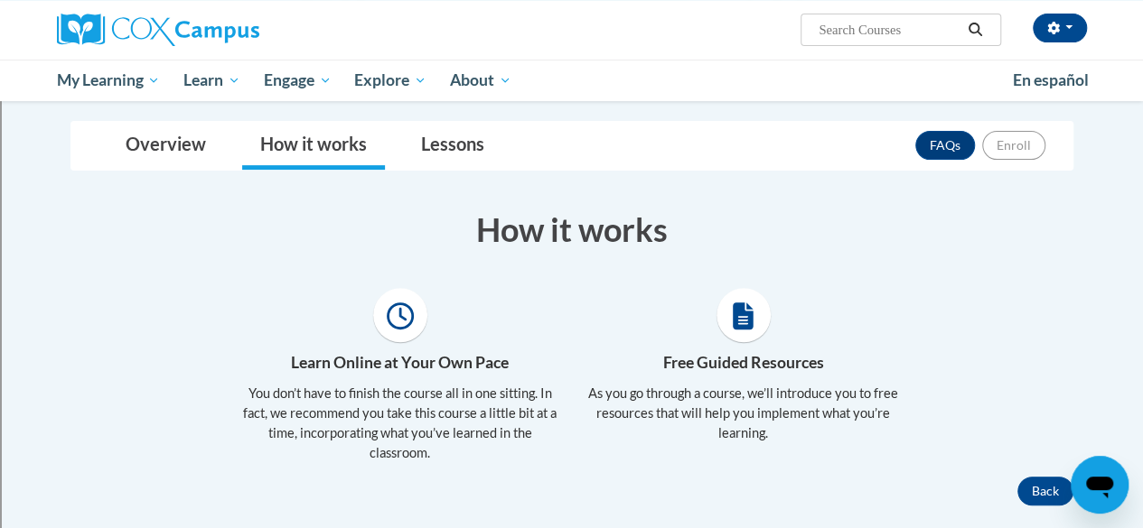
click at [733, 320] on icon at bounding box center [742, 316] width 21 height 27
click at [953, 145] on link "FAQs" at bounding box center [945, 145] width 60 height 29
click at [437, 135] on link "Lessons" at bounding box center [452, 146] width 99 height 48
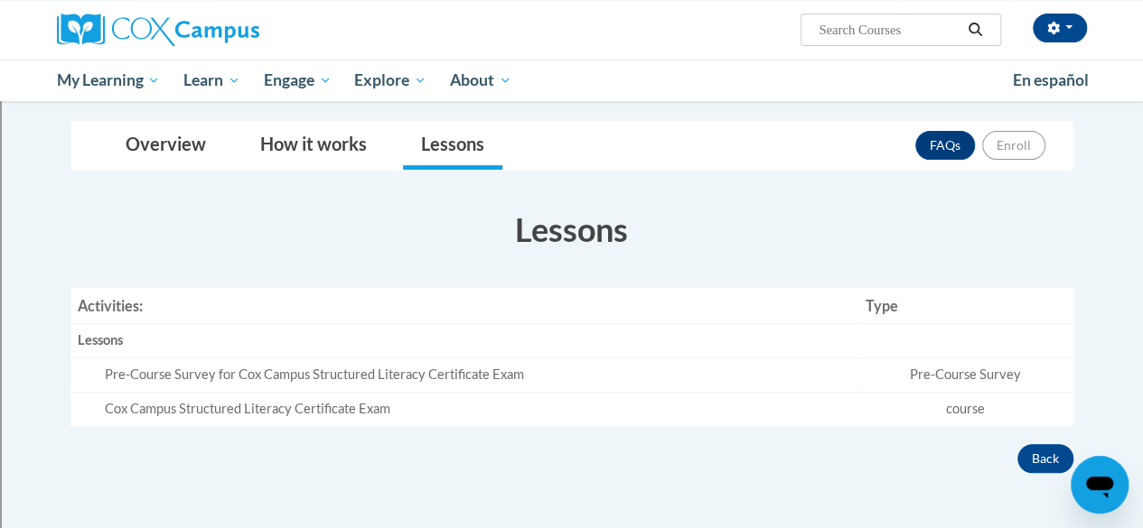
click at [961, 404] on td "course" at bounding box center [965, 408] width 215 height 33
click at [929, 360] on td "Pre-Course Survey" at bounding box center [965, 376] width 215 height 34
click at [126, 371] on div "Pre-Course Survey for Cox Campus Structured Literacy Certificate Exam" at bounding box center [478, 375] width 746 height 19
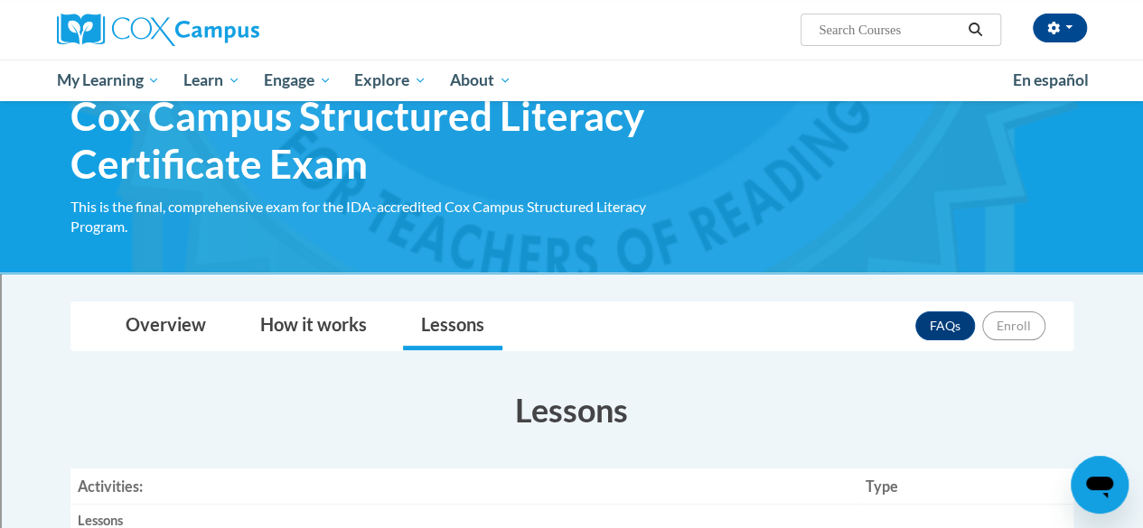
scroll to position [0, 0]
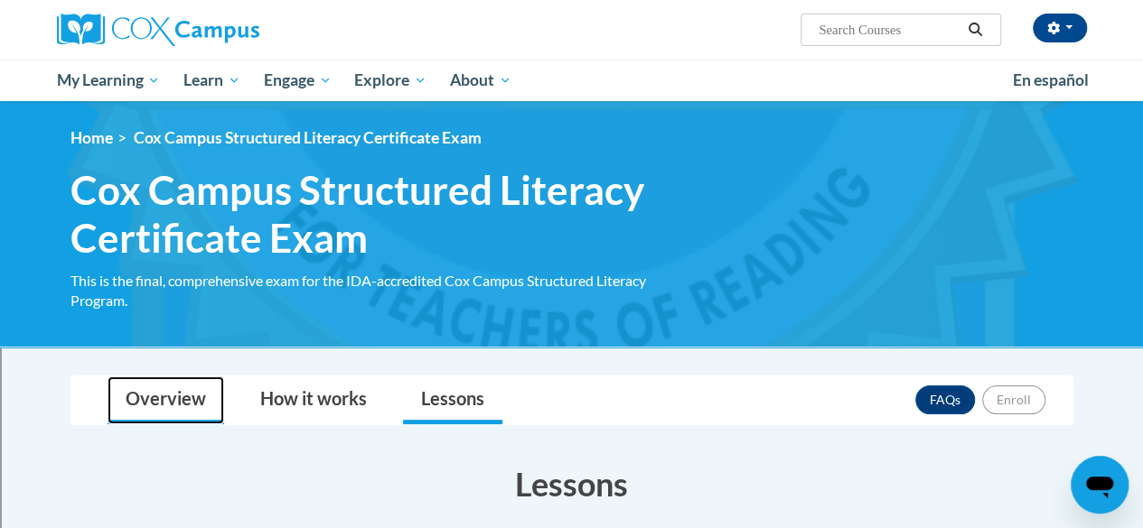
click at [198, 390] on link "Overview" at bounding box center [165, 401] width 117 height 48
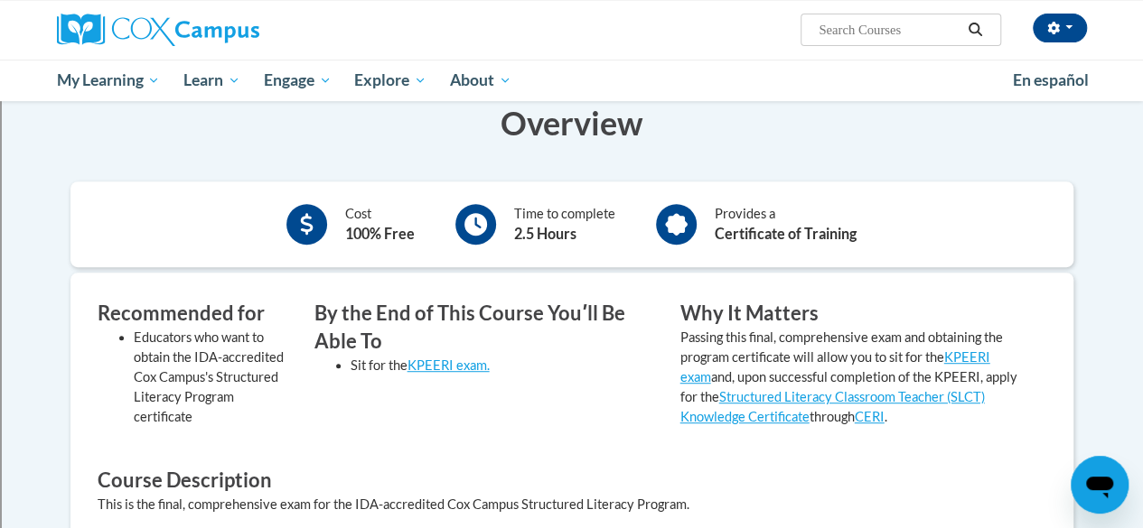
click at [303, 224] on icon at bounding box center [307, 224] width 14 height 23
click at [303, 225] on icon at bounding box center [307, 224] width 14 height 23
click at [302, 229] on icon at bounding box center [306, 224] width 13 height 23
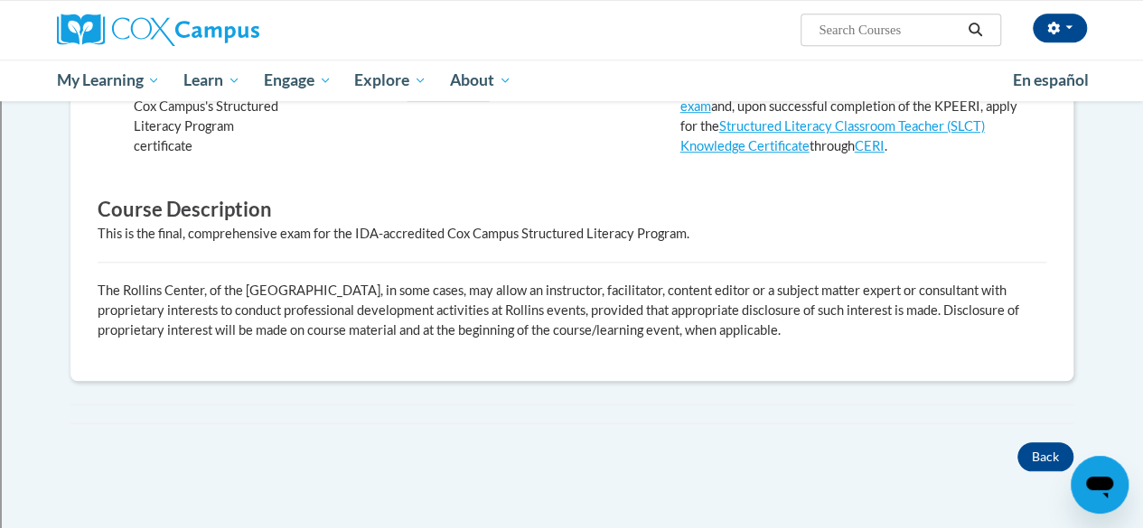
scroll to position [452, 0]
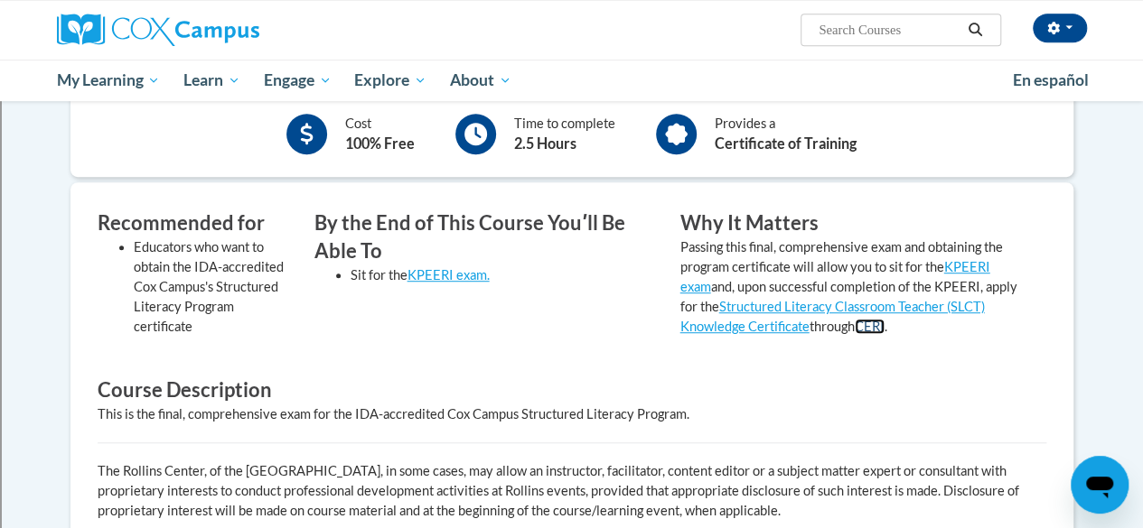
click at [884, 325] on link "CERI" at bounding box center [869, 326] width 30 height 15
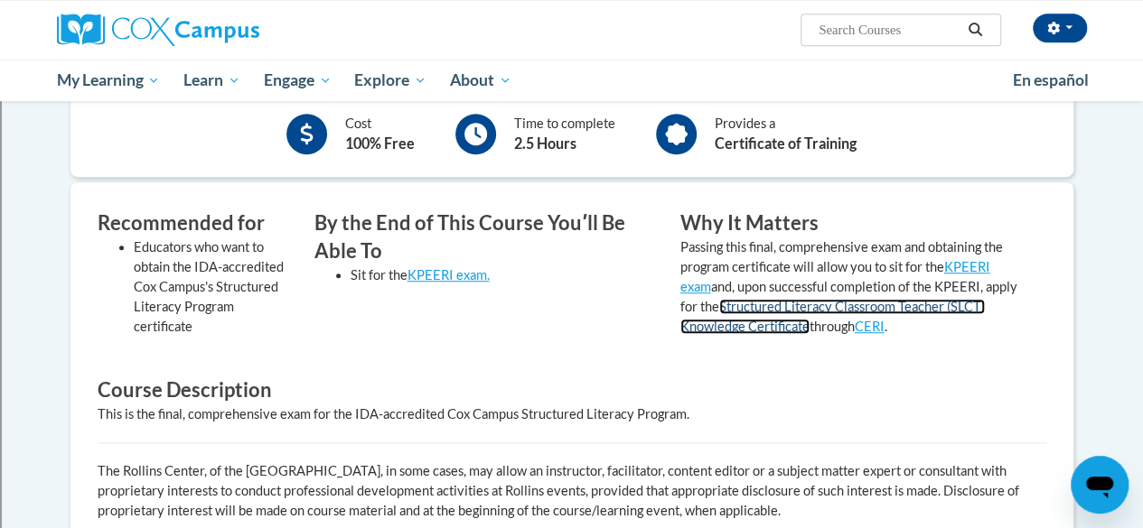
click at [885, 301] on link "Structured Literacy Classroom Teacher (SLCT) Knowledge Certificate" at bounding box center [832, 316] width 304 height 35
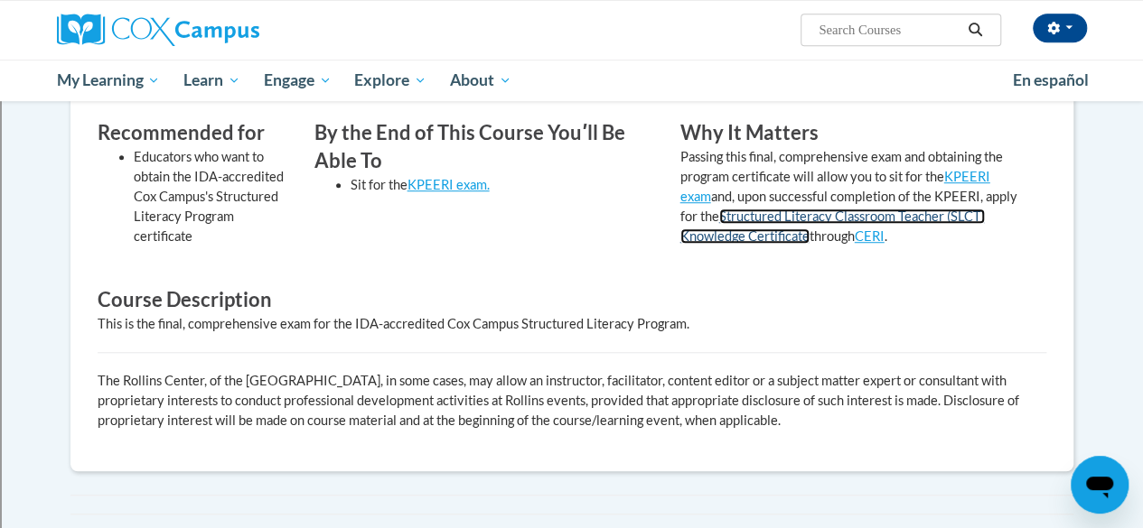
scroll to position [0, 0]
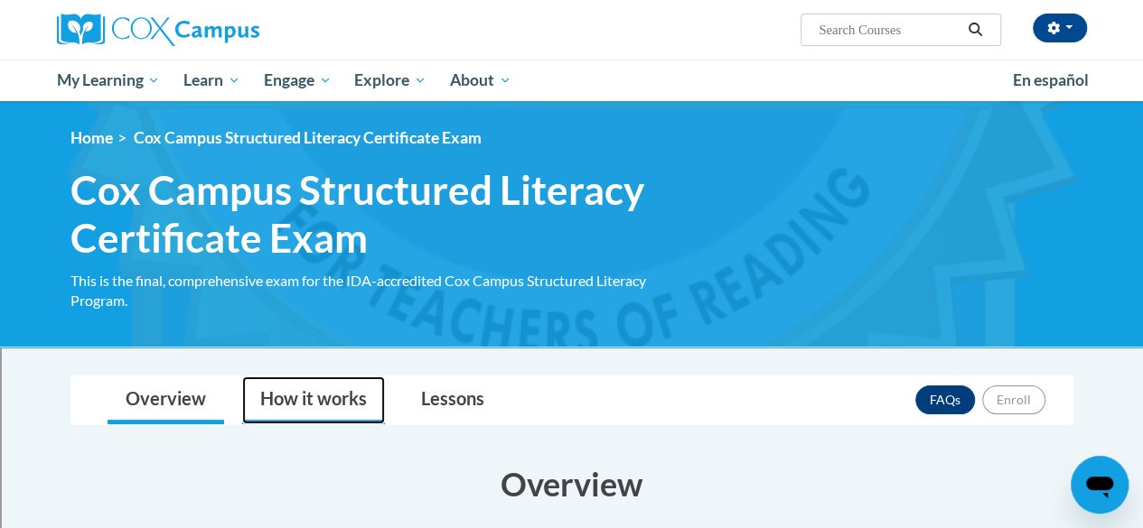
click at [322, 406] on link "How it works" at bounding box center [313, 401] width 143 height 48
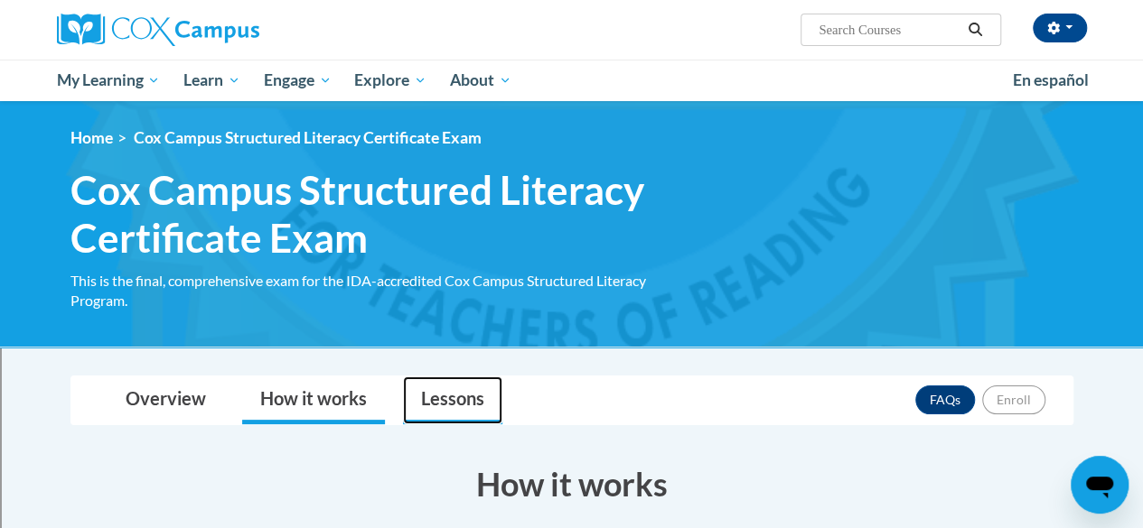
click at [453, 404] on link "Lessons" at bounding box center [452, 401] width 99 height 48
